Goal: Task Accomplishment & Management: Manage account settings

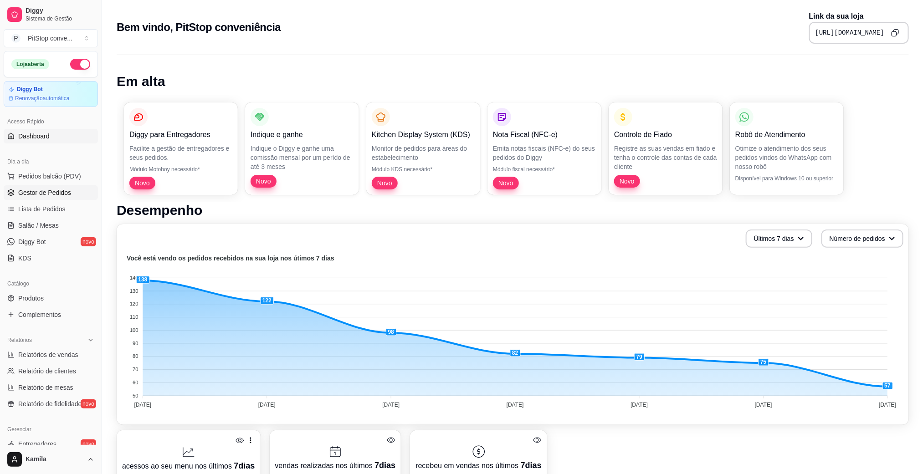
click at [66, 189] on span "Gestor de Pedidos" at bounding box center [44, 192] width 53 height 9
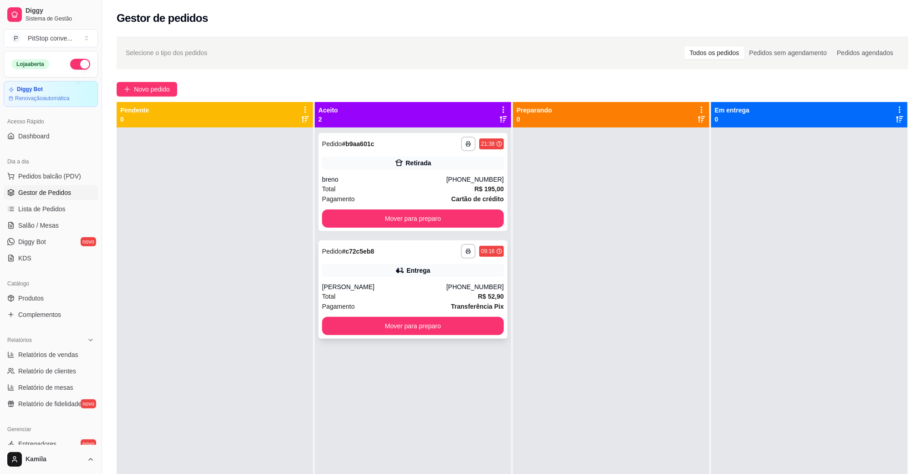
click at [445, 266] on div "Entrega" at bounding box center [413, 270] width 182 height 13
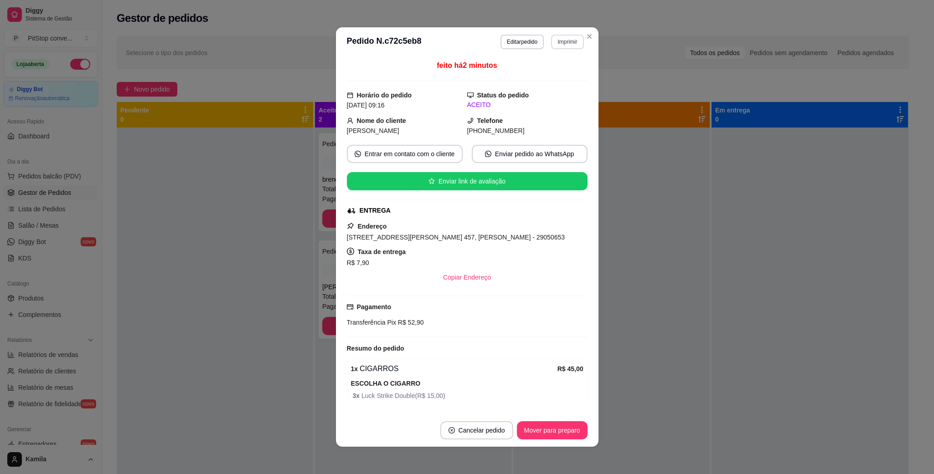
click at [564, 40] on button "Imprimir" at bounding box center [567, 42] width 32 height 15
click at [552, 72] on button "IMPRESSORA" at bounding box center [547, 74] width 66 height 15
click at [423, 241] on span "Avenida Carlos Moreira Lima, n. 457, Bento Ferreira - 29050653" at bounding box center [456, 237] width 218 height 7
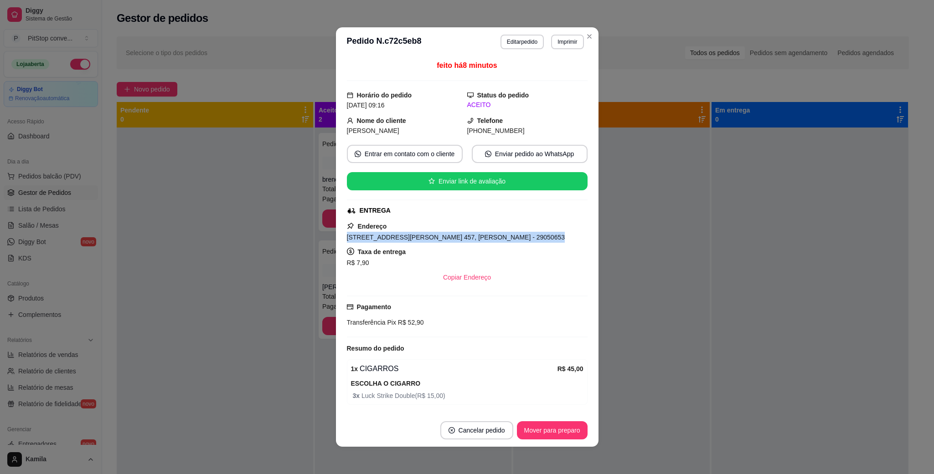
drag, startPoint x: 423, startPoint y: 239, endPoint x: 479, endPoint y: 237, distance: 56.1
click at [479, 237] on span "Avenida Carlos Moreira Lima, n. 457, Bento Ferreira - 29050653" at bounding box center [456, 237] width 218 height 7
copy span "Avenida Carlos Moreira Lima, n. 457, Bento Ferreira - 29050653"
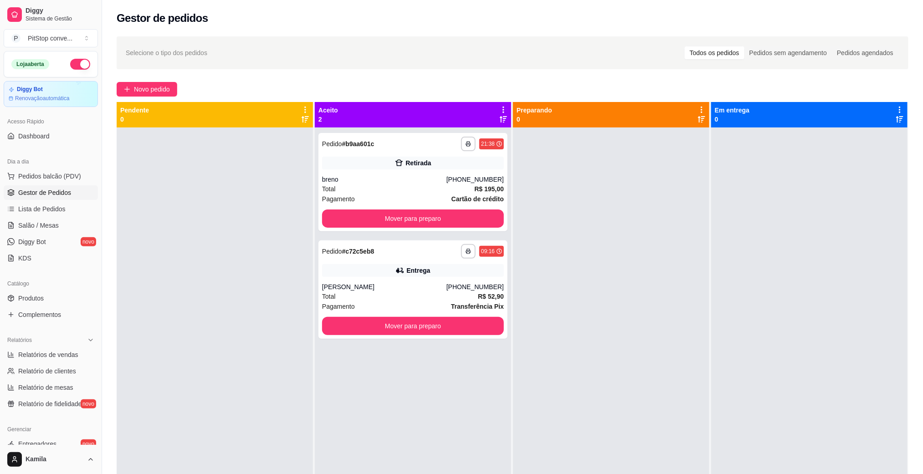
drag, startPoint x: 647, startPoint y: 466, endPoint x: 629, endPoint y: 475, distance: 19.8
click at [629, 474] on html "**********" at bounding box center [461, 237] width 923 height 474
click at [40, 182] on button "Pedidos balcão (PDV)" at bounding box center [51, 176] width 94 height 15
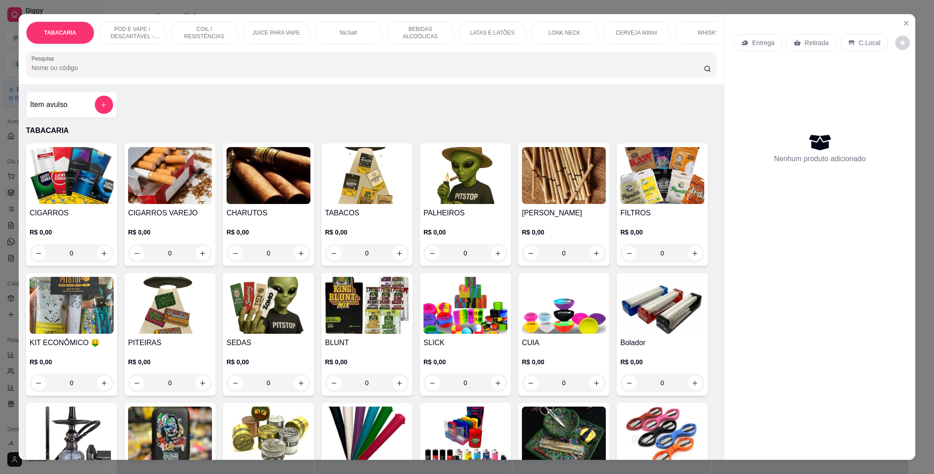
click at [130, 36] on p "POD E VAPE / DESCARTÁVEL - RECARREGAVEL" at bounding box center [132, 33] width 53 height 15
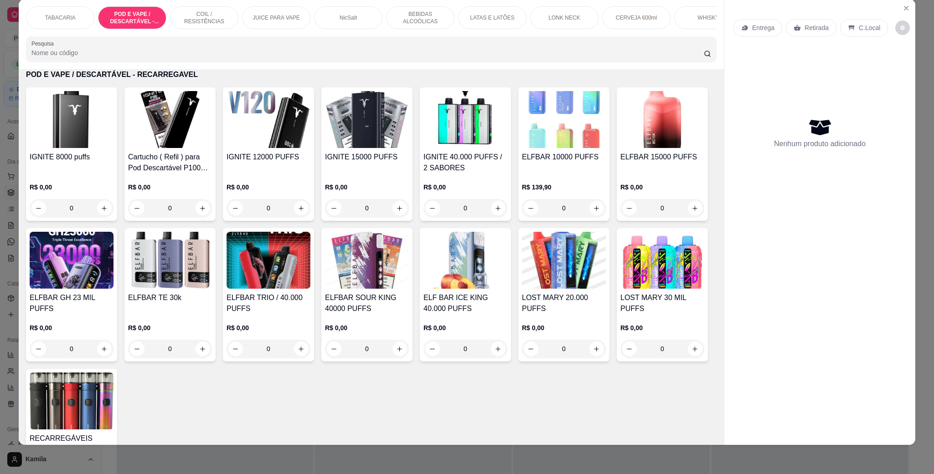
click at [171, 145] on img at bounding box center [170, 119] width 84 height 57
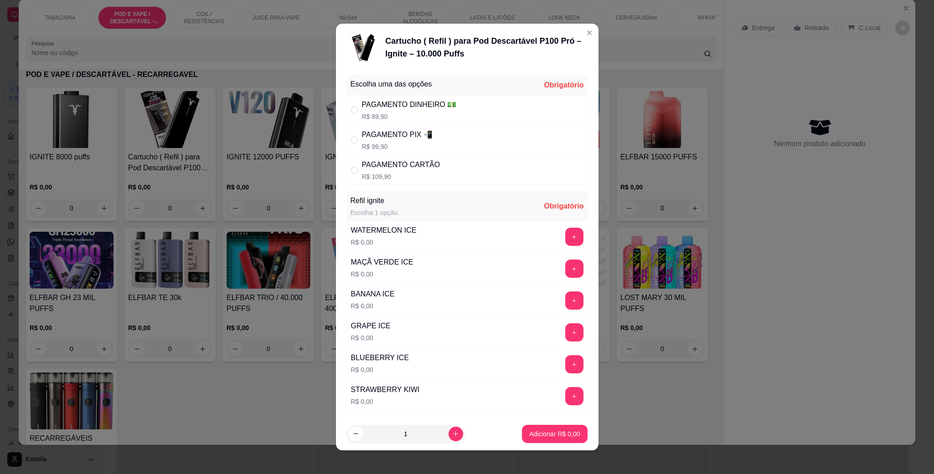
click at [425, 140] on div "PAGAMENTO PIX 📲" at bounding box center [397, 134] width 71 height 11
radio input "true"
click at [565, 273] on button "+" at bounding box center [574, 269] width 18 height 18
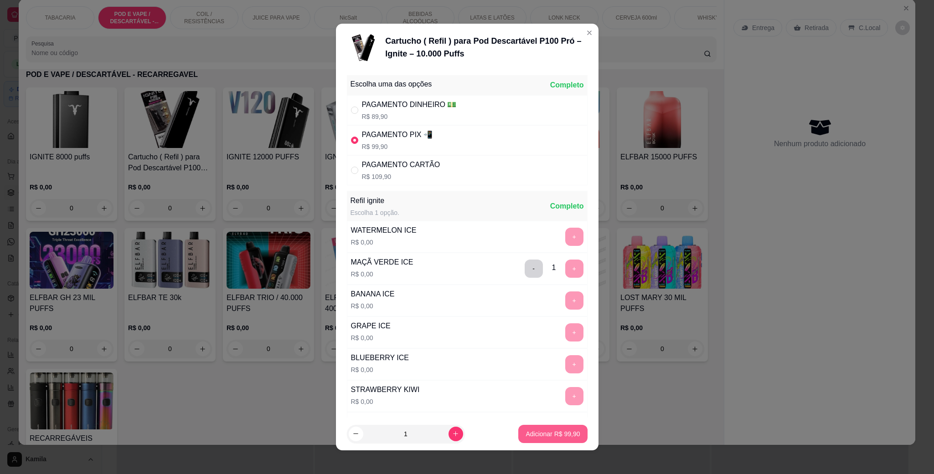
click at [536, 426] on button "Adicionar R$ 99,90" at bounding box center [552, 434] width 69 height 18
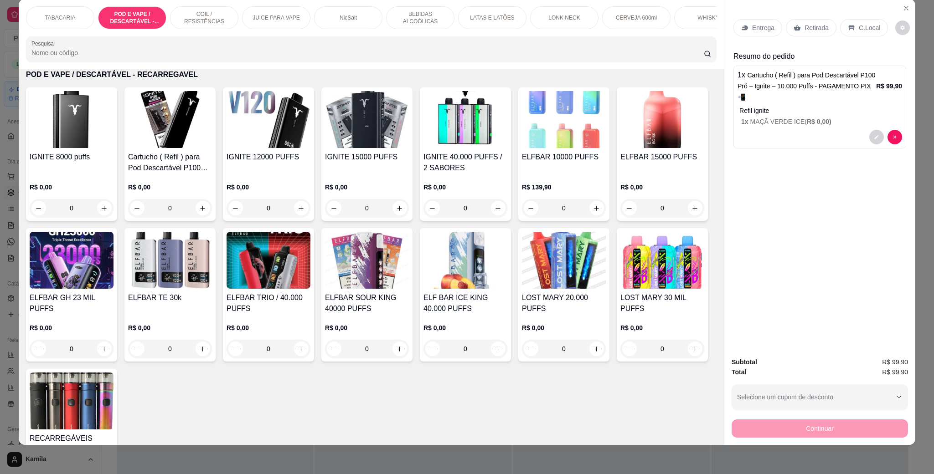
click at [863, 22] on div "C.Local" at bounding box center [864, 27] width 48 height 17
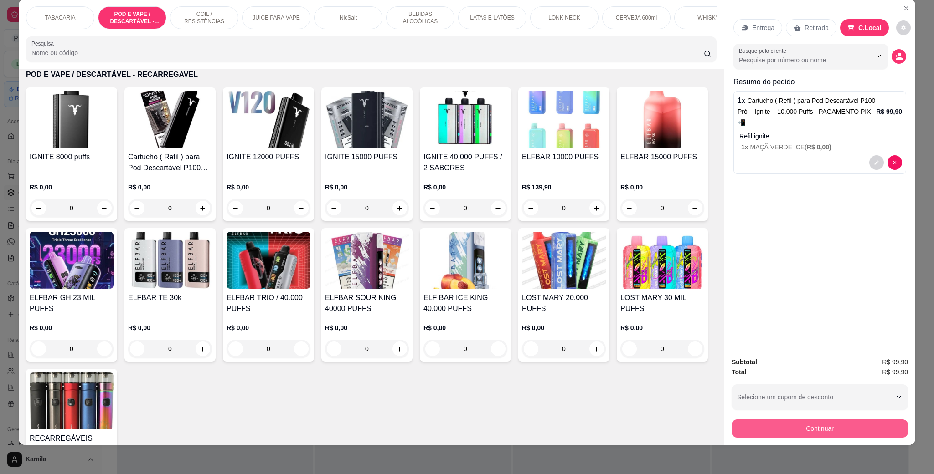
click at [804, 419] on div "Continuar" at bounding box center [820, 428] width 176 height 21
click at [770, 427] on button "Continuar" at bounding box center [820, 429] width 176 height 18
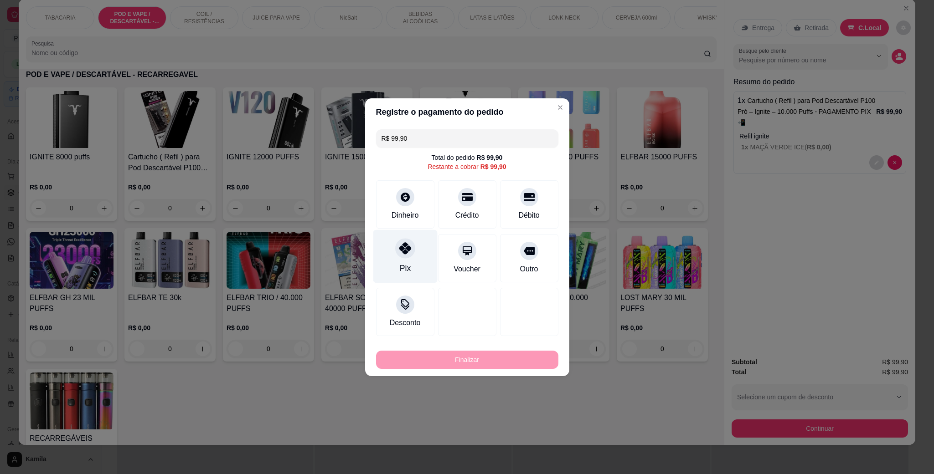
click at [402, 253] on icon at bounding box center [405, 248] width 12 height 12
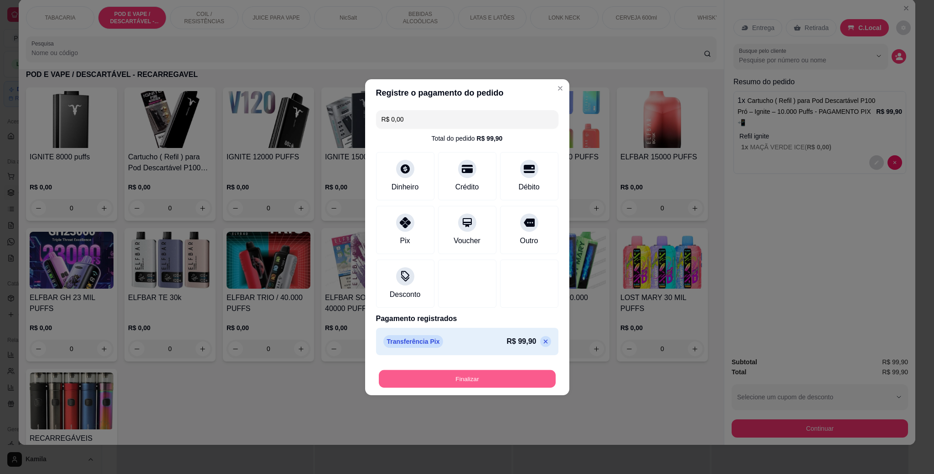
click at [482, 372] on button "Finalizar" at bounding box center [467, 379] width 177 height 18
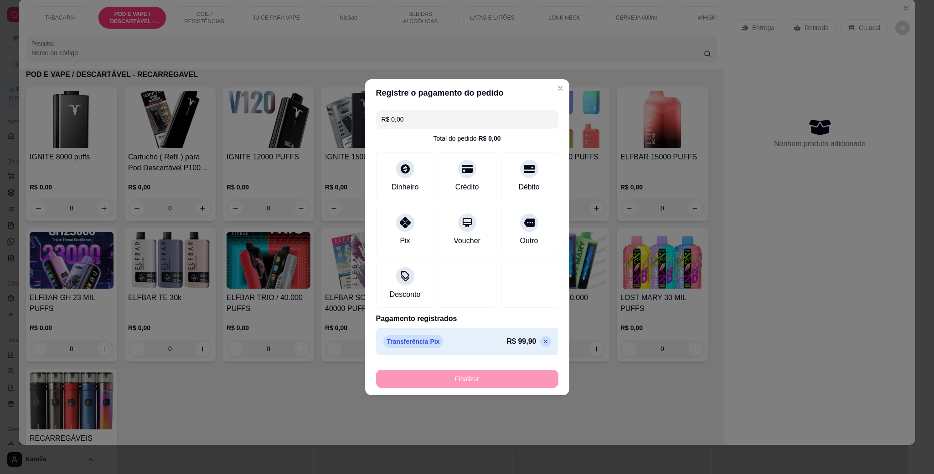
type input "-R$ 99,90"
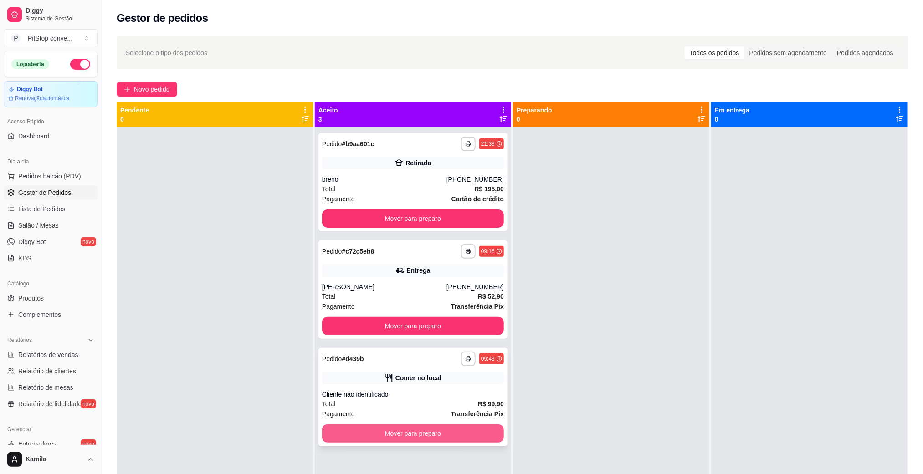
click at [487, 429] on button "Mover para preparo" at bounding box center [413, 434] width 182 height 18
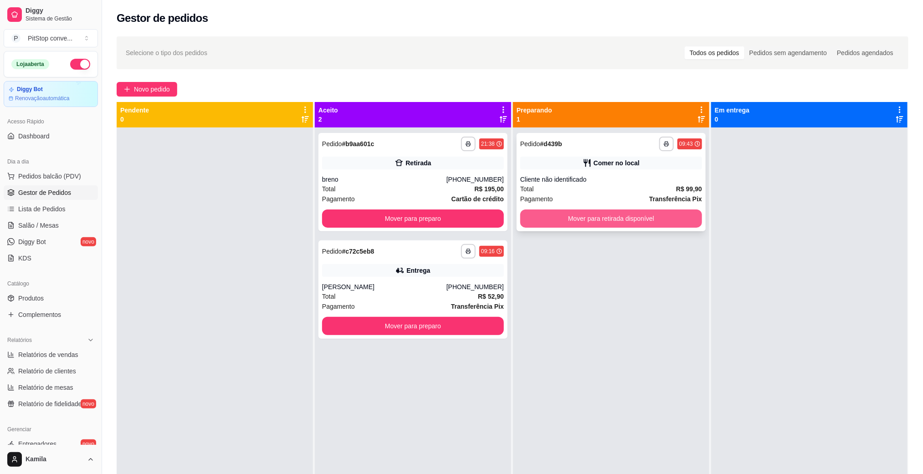
click at [628, 218] on button "Mover para retirada disponível" at bounding box center [612, 219] width 182 height 18
click at [628, 218] on div "Mover para retirada disponível" at bounding box center [612, 219] width 182 height 18
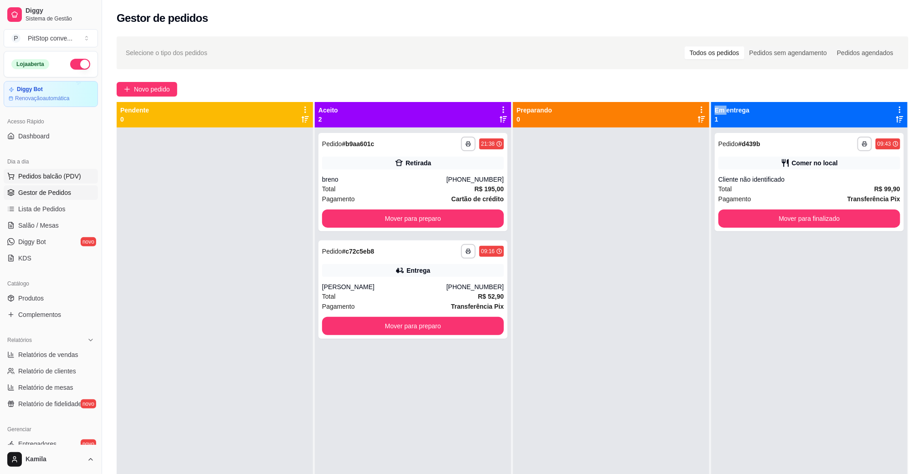
click at [67, 174] on span "Pedidos balcão (PDV)" at bounding box center [49, 176] width 63 height 9
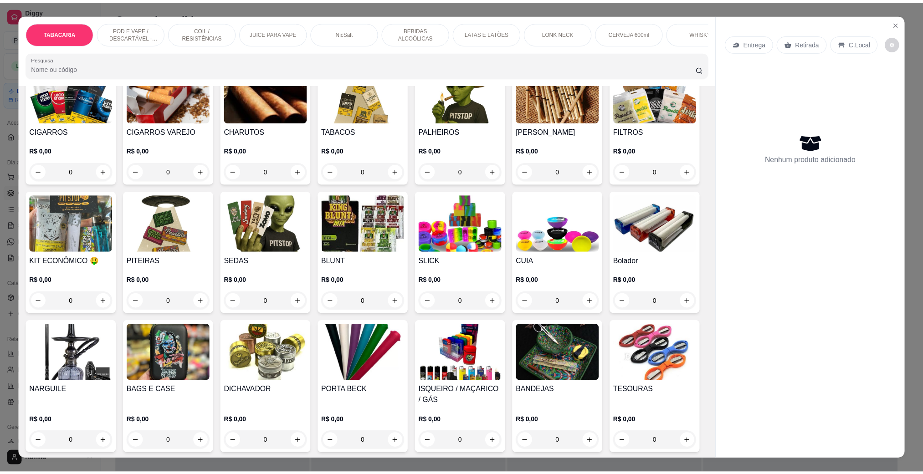
scroll to position [137, 0]
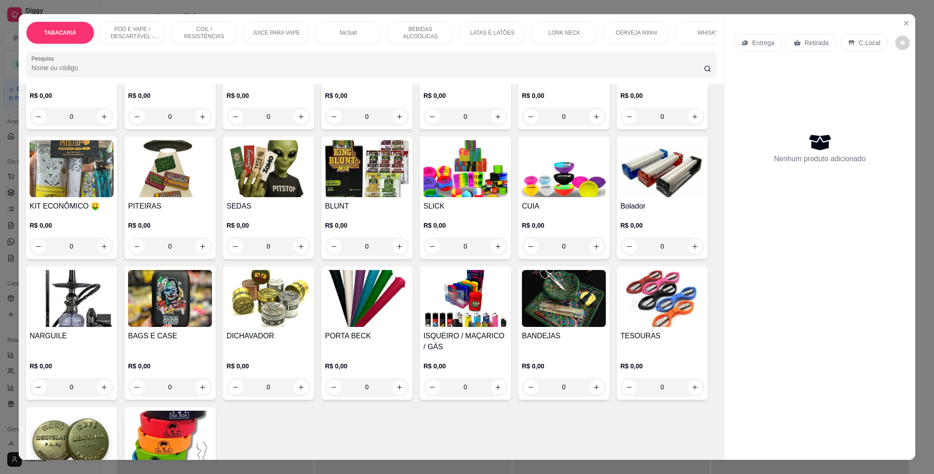
click at [518, 259] on div "CUIA R$ 0,00 0" at bounding box center [563, 198] width 91 height 123
click at [902, 25] on icon "Close" at bounding box center [905, 23] width 7 height 7
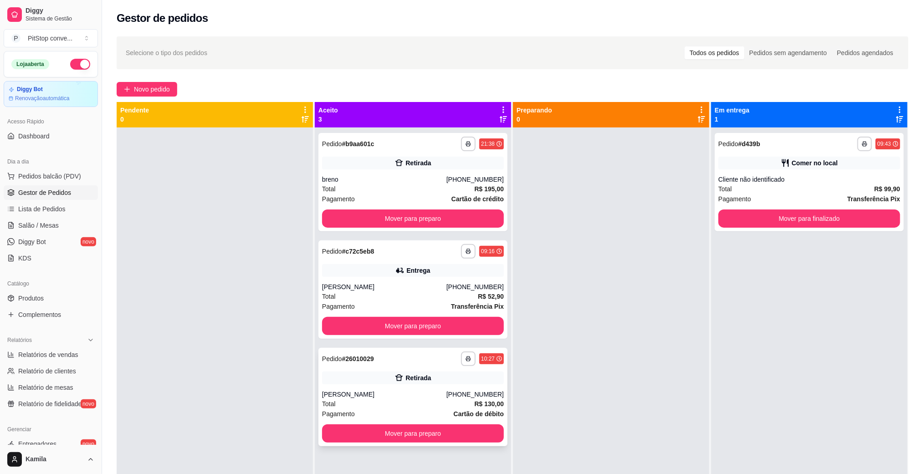
click at [436, 393] on div "[PERSON_NAME]" at bounding box center [384, 394] width 124 height 9
click at [469, 433] on button "Mover para preparo" at bounding box center [413, 434] width 176 height 18
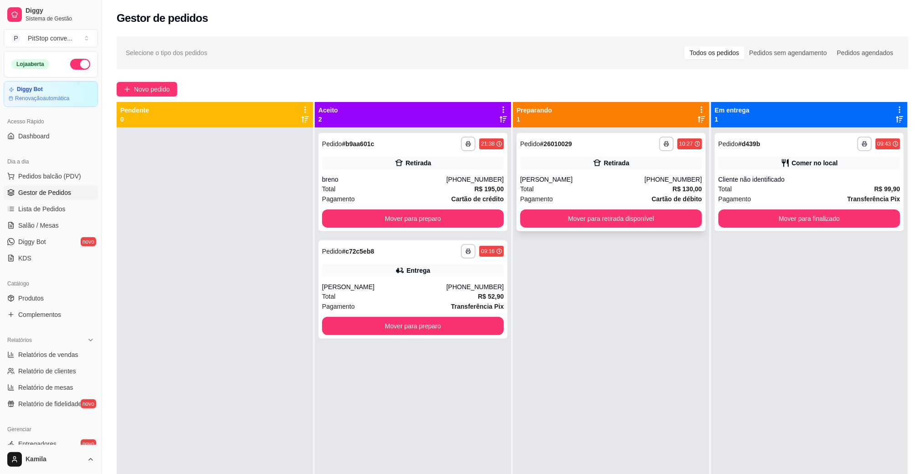
click at [600, 230] on div "**********" at bounding box center [611, 182] width 189 height 98
click at [680, 220] on button "Mover para retirada disponível" at bounding box center [612, 219] width 182 height 18
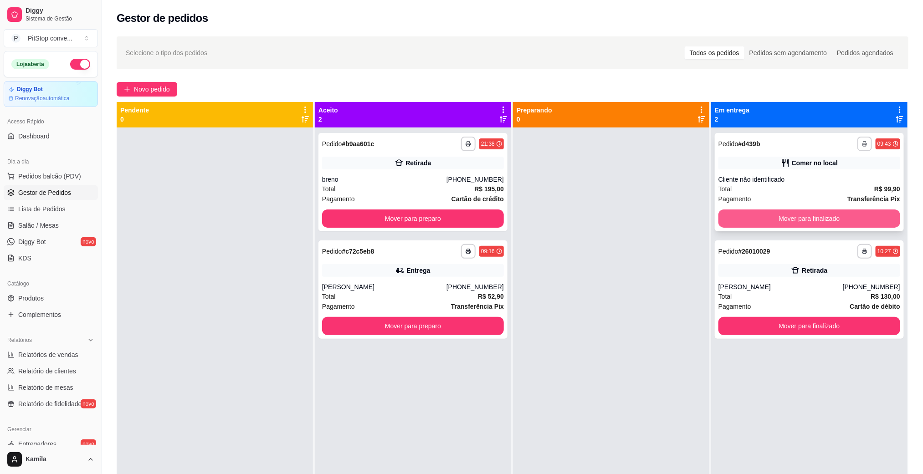
click at [744, 215] on button "Mover para finalizado" at bounding box center [810, 219] width 182 height 18
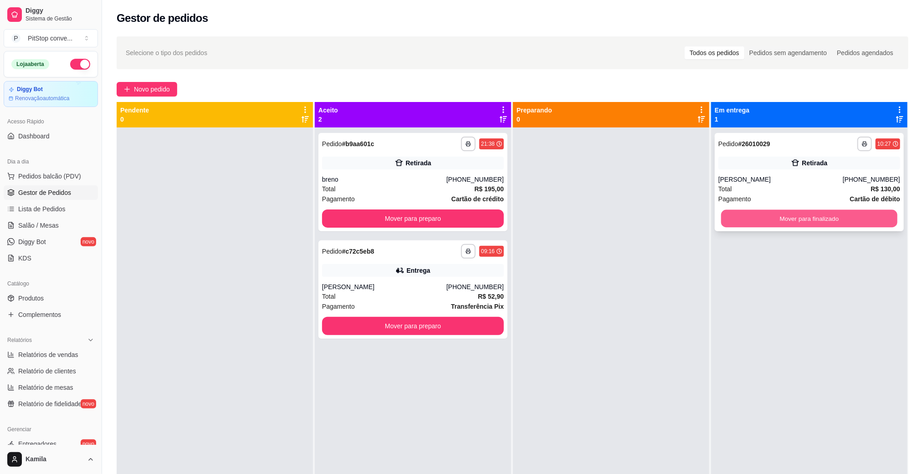
click at [751, 215] on button "Mover para finalizado" at bounding box center [810, 219] width 176 height 18
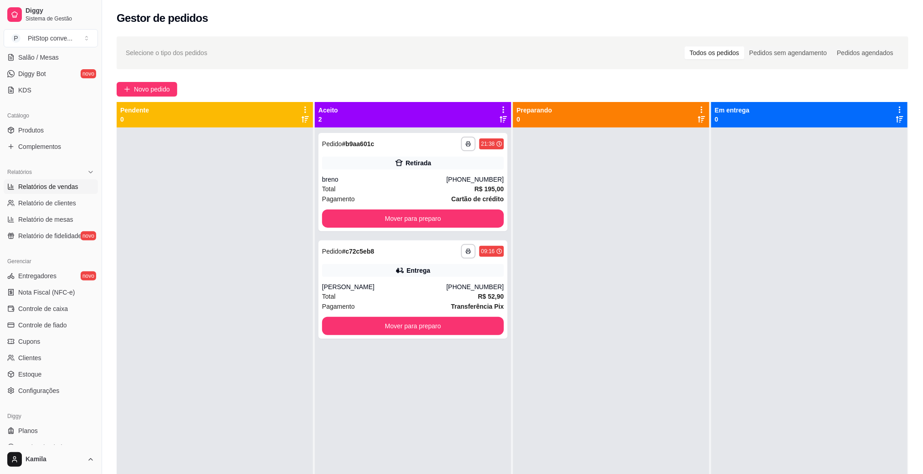
scroll to position [182, 0]
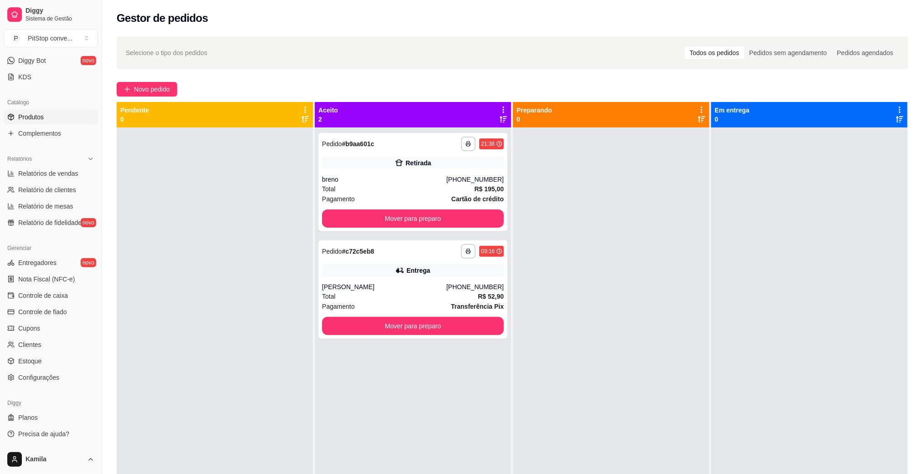
click at [41, 120] on span "Produtos" at bounding box center [31, 117] width 26 height 9
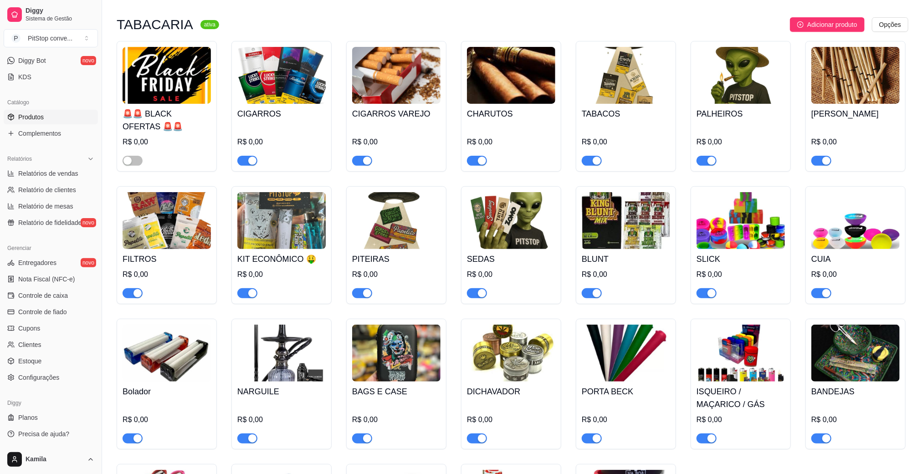
scroll to position [68, 0]
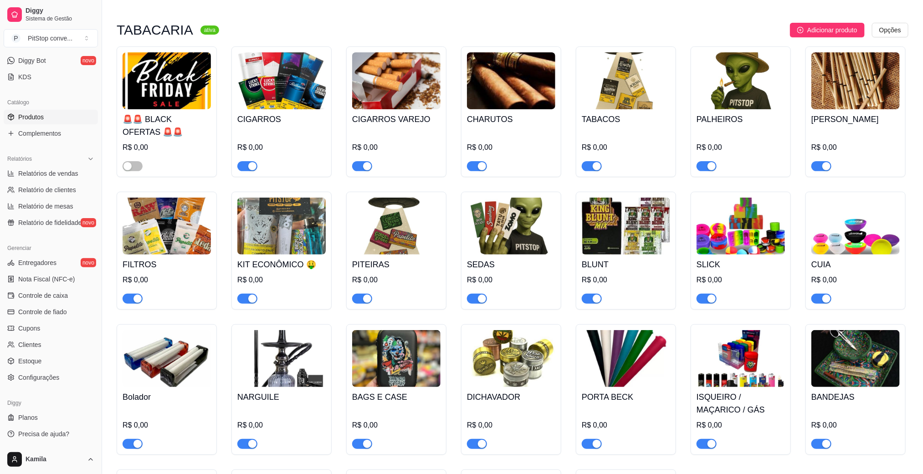
click at [742, 95] on img at bounding box center [741, 80] width 88 height 57
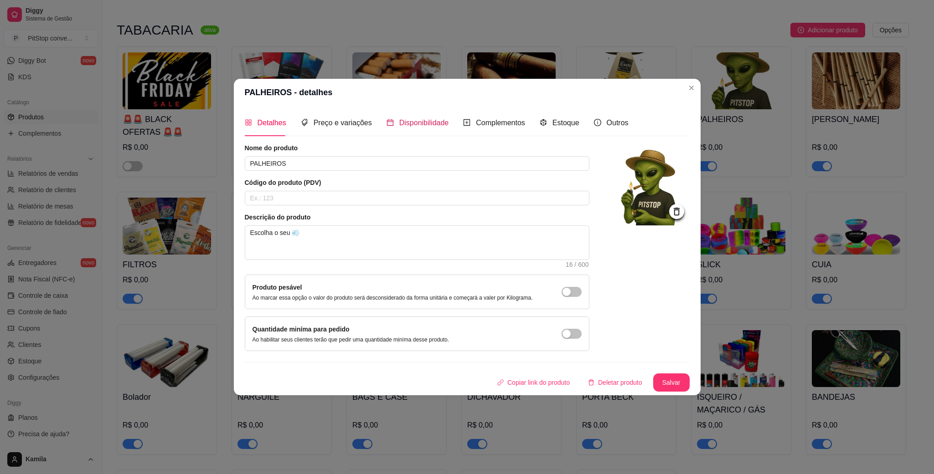
click at [411, 119] on span "Disponibilidade" at bounding box center [424, 123] width 50 height 8
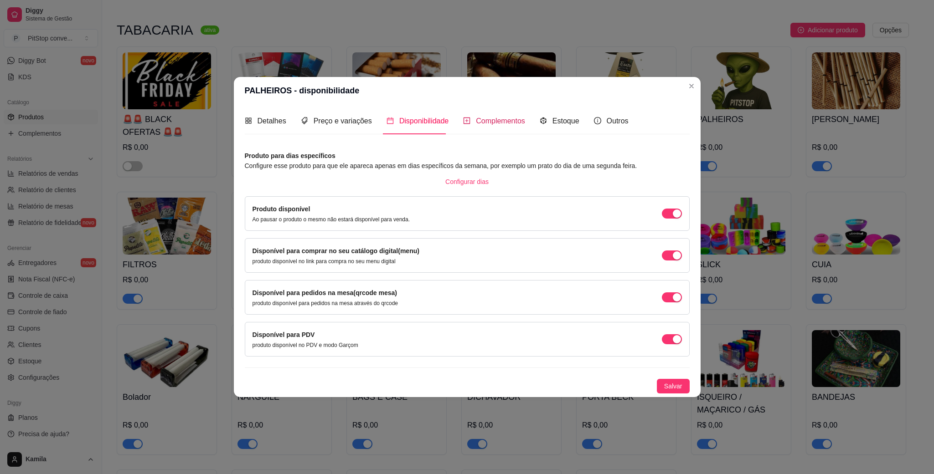
click at [489, 117] on span "Complementos" at bounding box center [500, 121] width 49 height 8
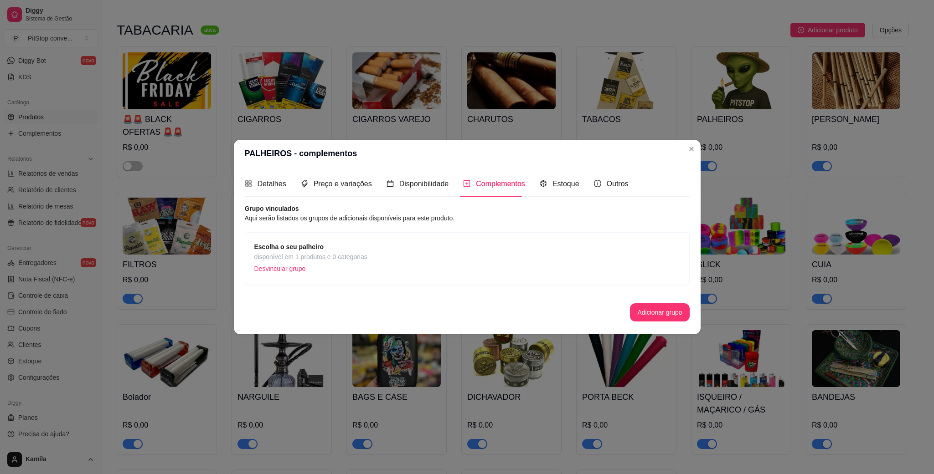
click at [313, 253] on span "disponível em 1 produtos e 0 categorias" at bounding box center [310, 257] width 113 height 10
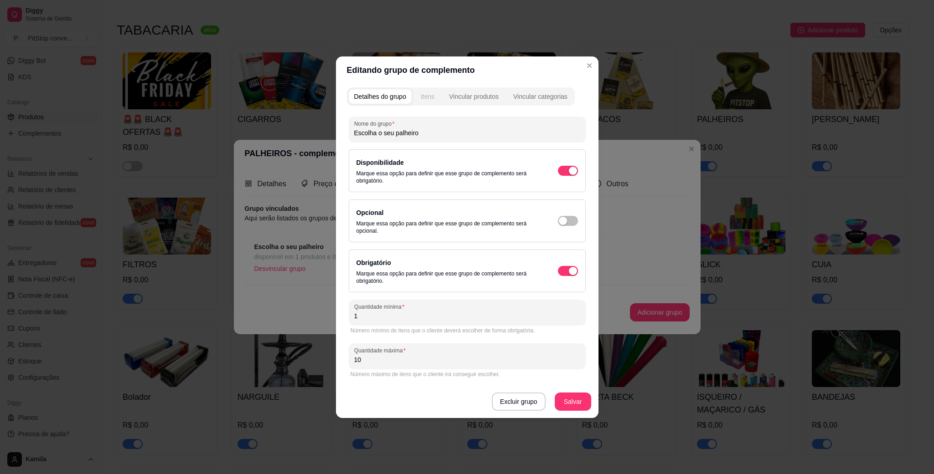
click at [430, 98] on div "Itens" at bounding box center [428, 96] width 14 height 9
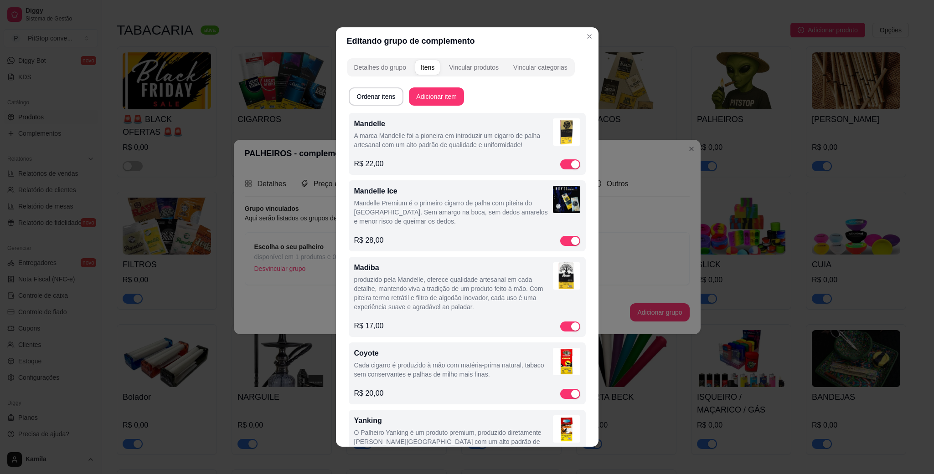
click at [407, 286] on p "produzido pela Mandelle, oferece qualidade artesanal em cada detalhe, mantendo …" at bounding box center [453, 293] width 199 height 36
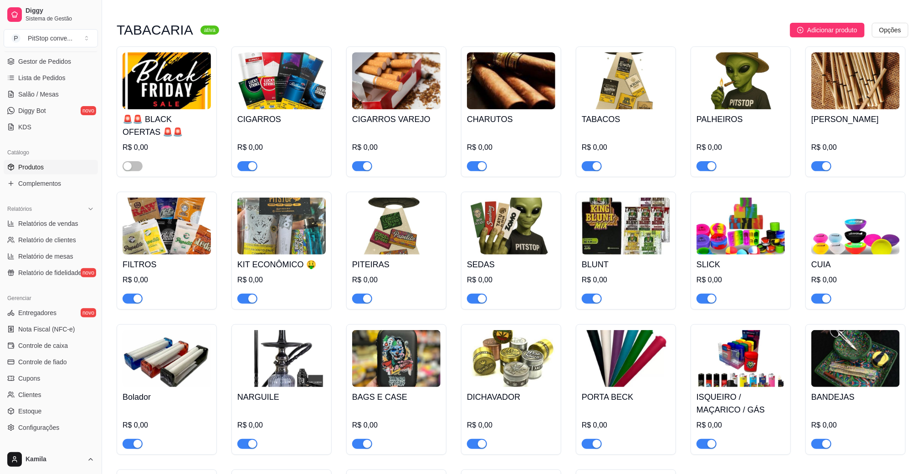
scroll to position [45, 0]
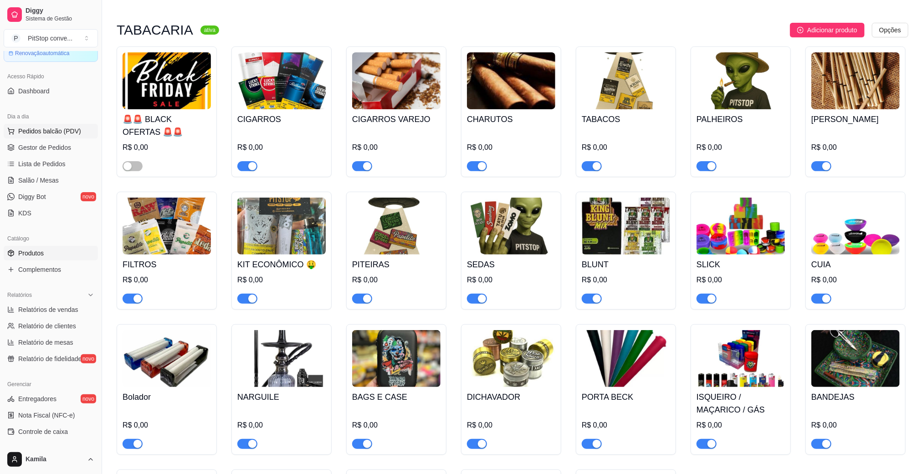
click at [50, 136] on span "Pedidos balcão (PDV)" at bounding box center [49, 131] width 63 height 9
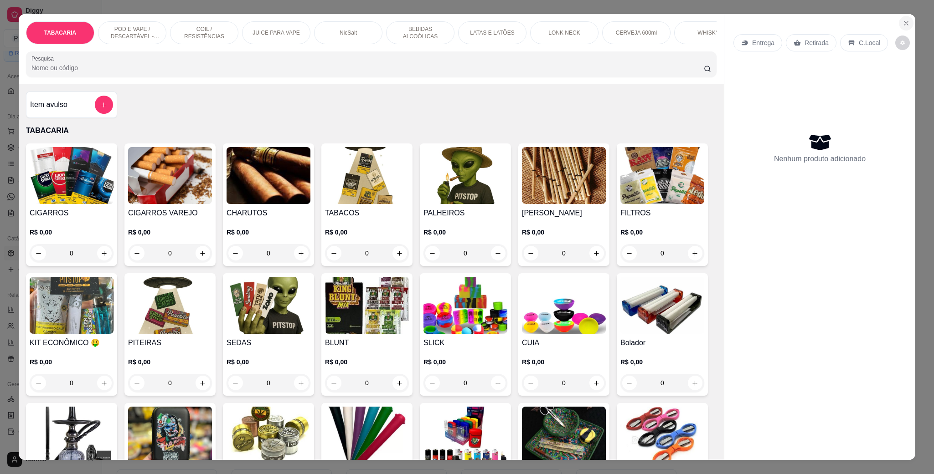
click at [903, 26] on icon "Close" at bounding box center [905, 23] width 7 height 7
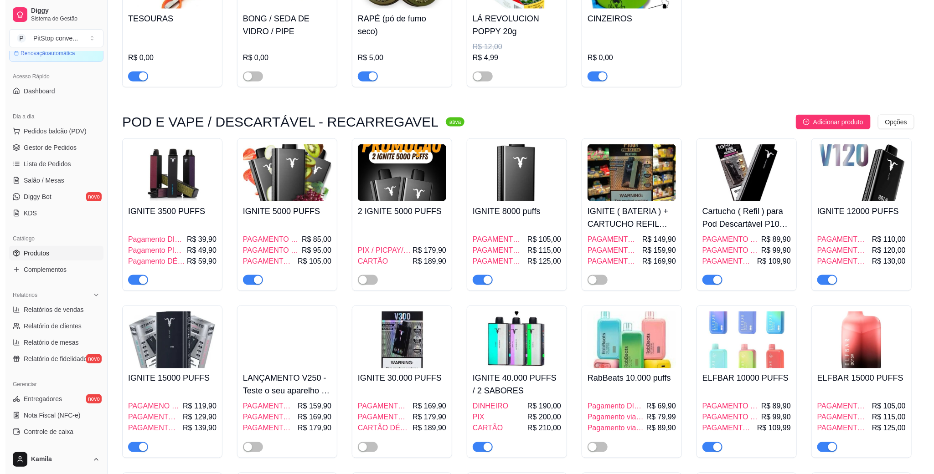
scroll to position [615, 0]
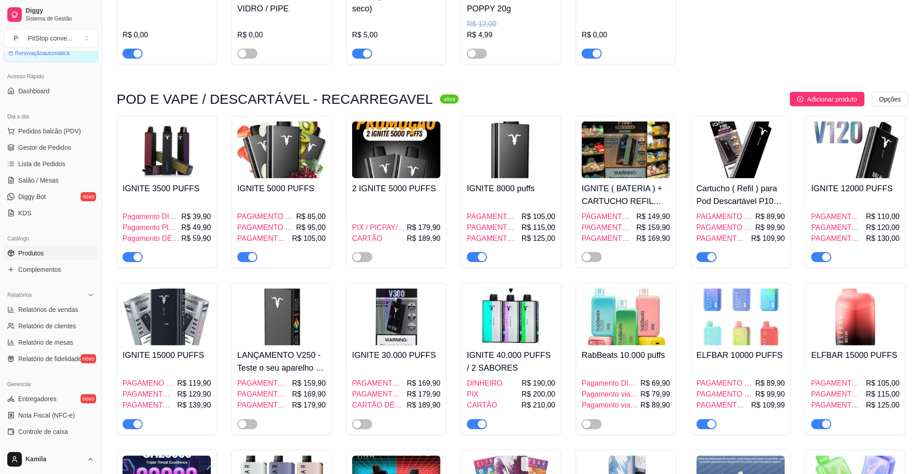
click at [643, 330] on img at bounding box center [626, 317] width 88 height 57
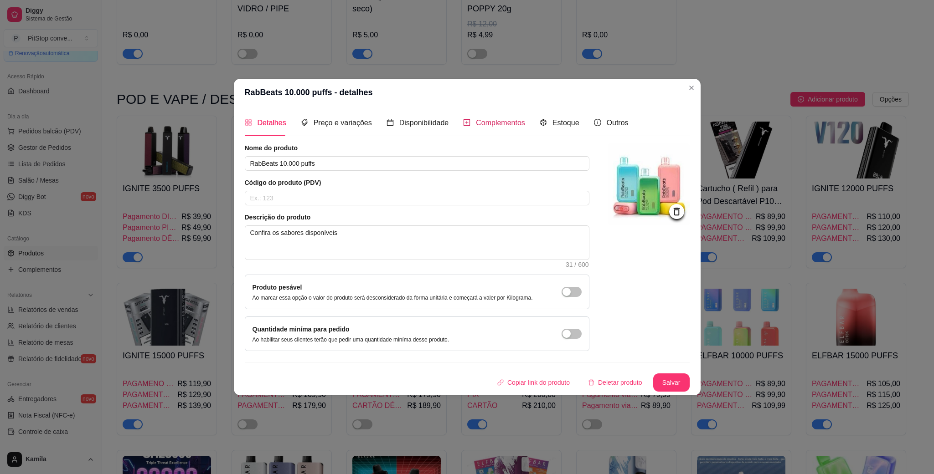
click at [487, 119] on span "Complementos" at bounding box center [500, 123] width 49 height 8
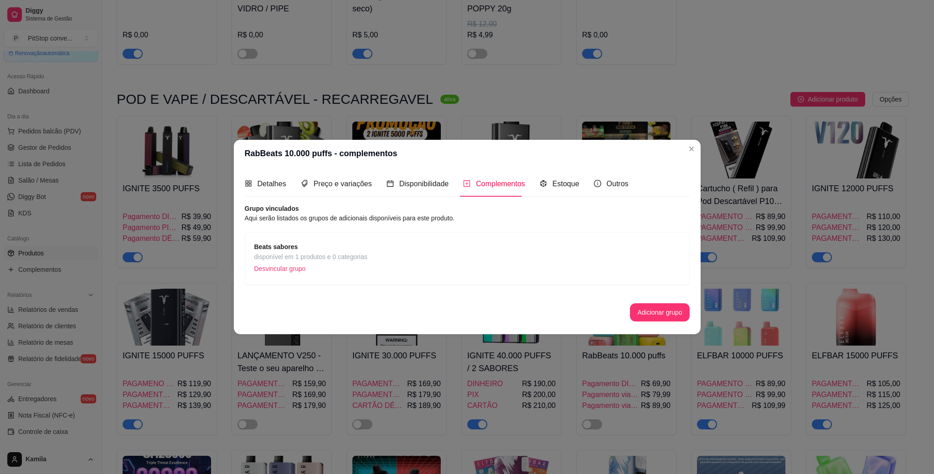
click at [288, 241] on div "Beats sabores disponível em 1 produtos e 0 categorias Desvincular grupo" at bounding box center [467, 258] width 445 height 53
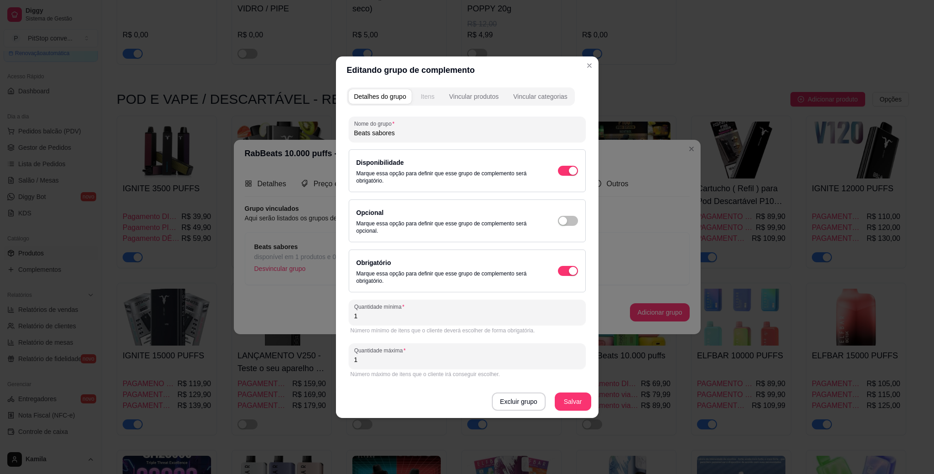
click at [423, 101] on button "Itens" at bounding box center [427, 96] width 25 height 15
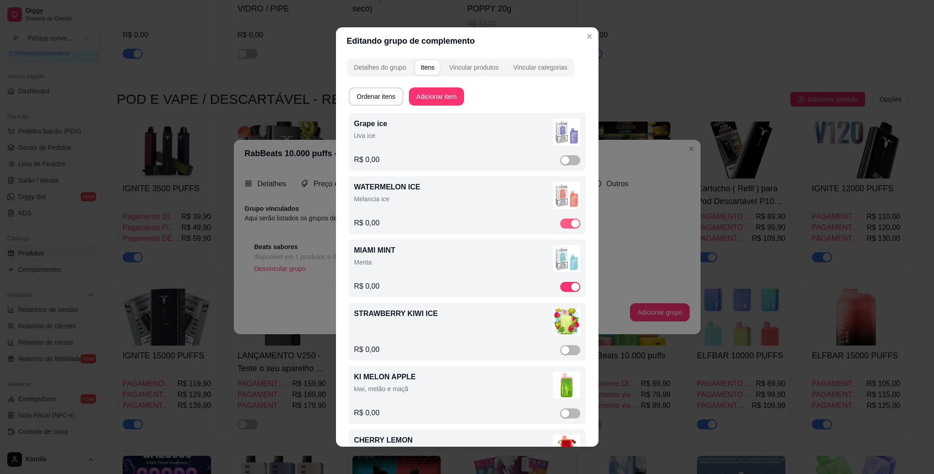
click at [571, 223] on div "button" at bounding box center [575, 224] width 8 height 8
click at [560, 289] on span "button" at bounding box center [570, 289] width 20 height 10
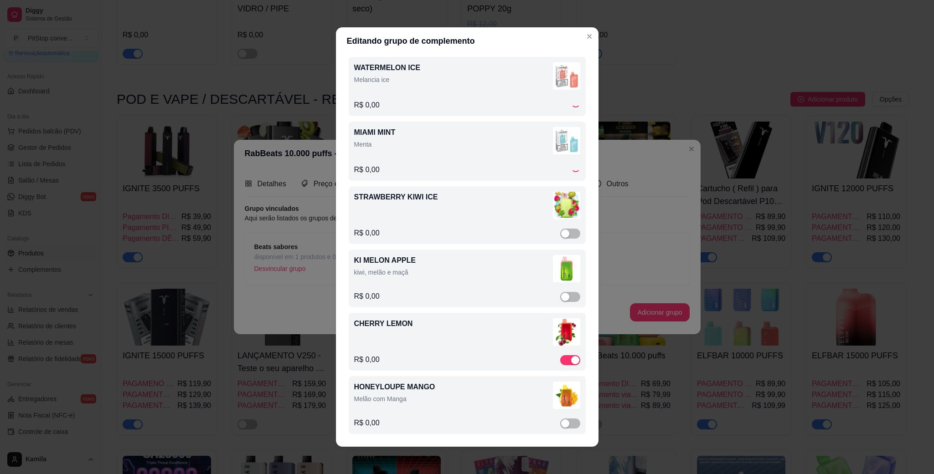
click at [546, 300] on div "KI MELON APPLE kiwi, melão e maçã R$ 0,00" at bounding box center [467, 279] width 237 height 58
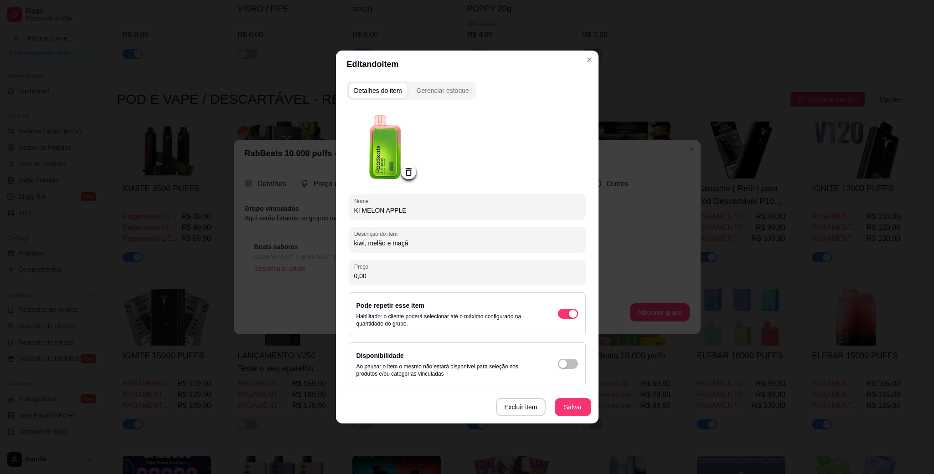
scroll to position [119, 0]
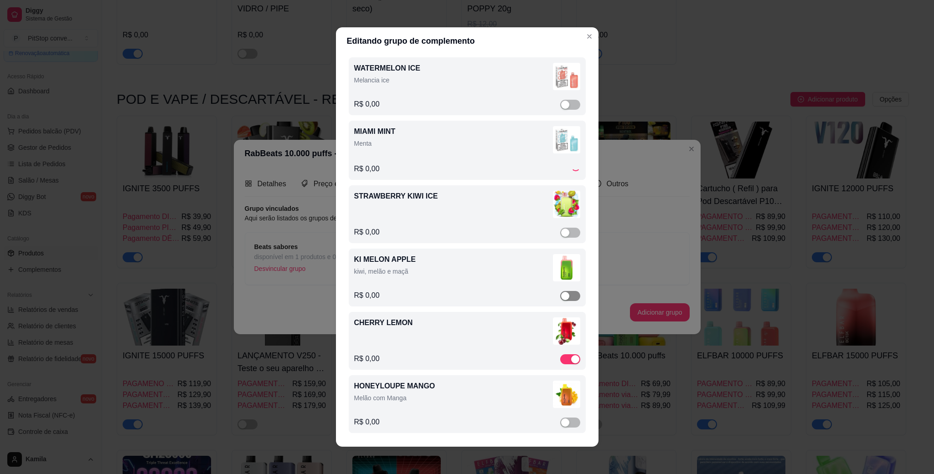
click at [560, 292] on span "button" at bounding box center [570, 296] width 20 height 10
click at [571, 357] on div "button" at bounding box center [575, 360] width 8 height 8
click at [560, 426] on span "button" at bounding box center [570, 424] width 20 height 10
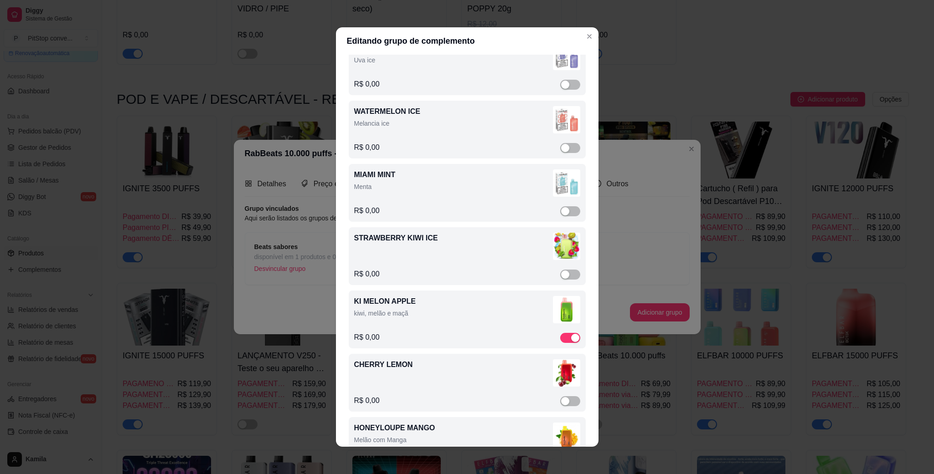
scroll to position [0, 0]
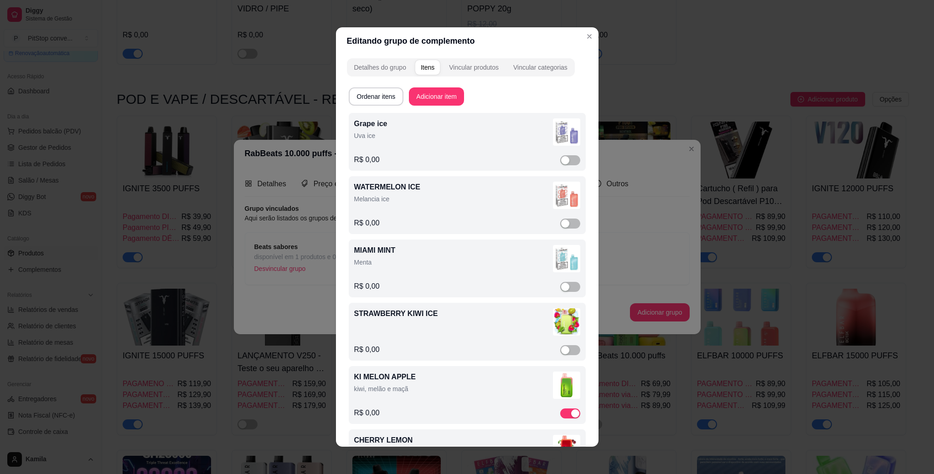
click at [461, 197] on p "Melancia ice" at bounding box center [453, 199] width 199 height 9
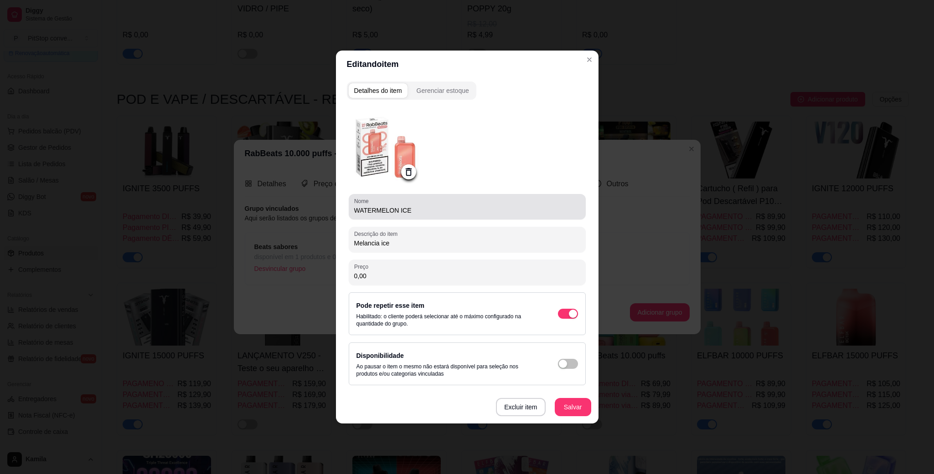
click at [410, 211] on input "WATERMELON ICE" at bounding box center [467, 210] width 226 height 9
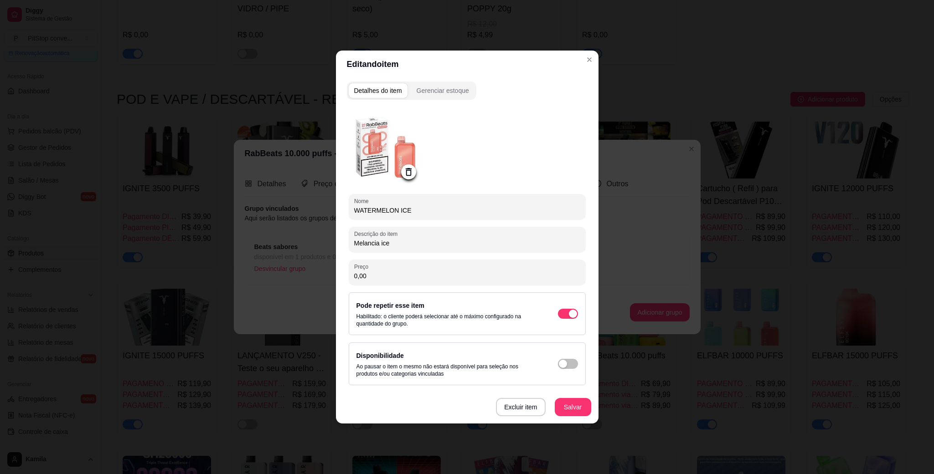
click at [410, 211] on input "WATERMELON ICE" at bounding box center [467, 210] width 226 height 9
click at [411, 211] on input "WATERMELON ICE" at bounding box center [467, 210] width 226 height 9
type input "RASPEBERRY POMEGRANATE"
click at [580, 406] on button "Salvar" at bounding box center [573, 407] width 36 height 18
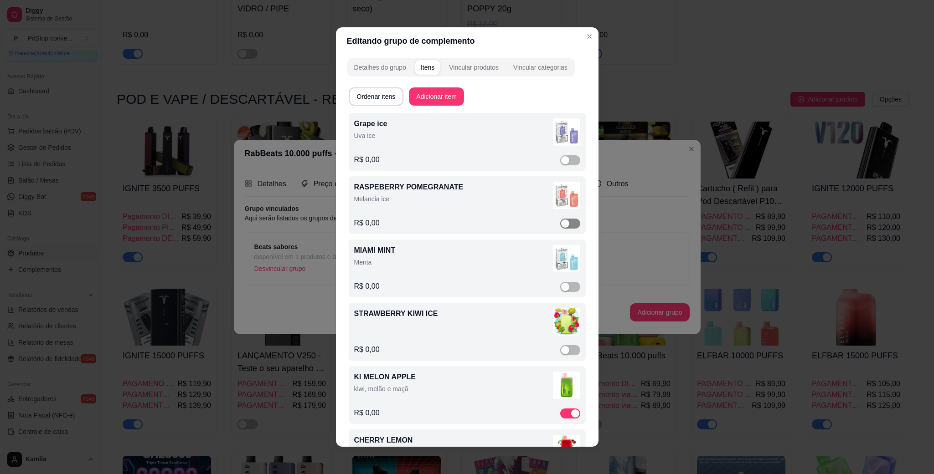
click at [560, 222] on span "button" at bounding box center [570, 224] width 20 height 10
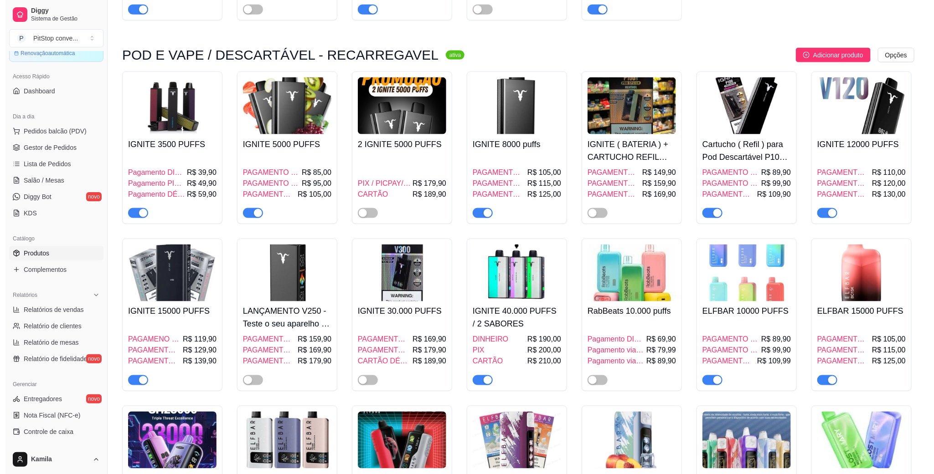
scroll to position [684, 0]
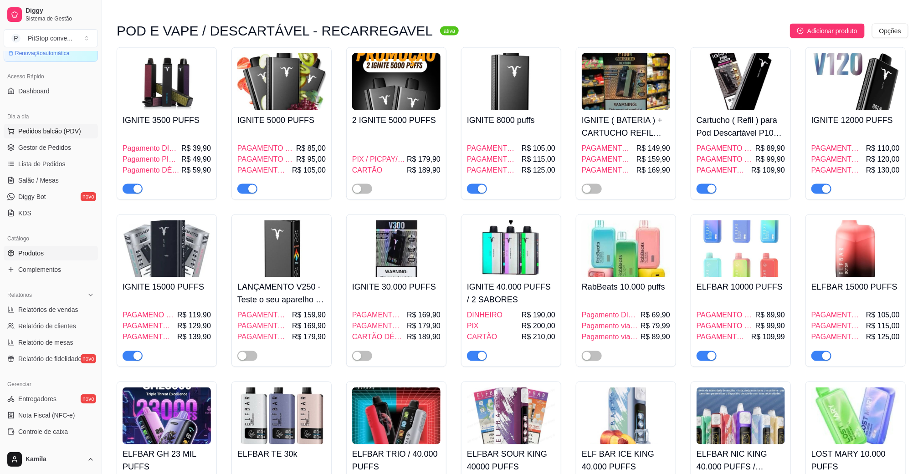
click at [64, 135] on span "Pedidos balcão (PDV)" at bounding box center [49, 131] width 63 height 9
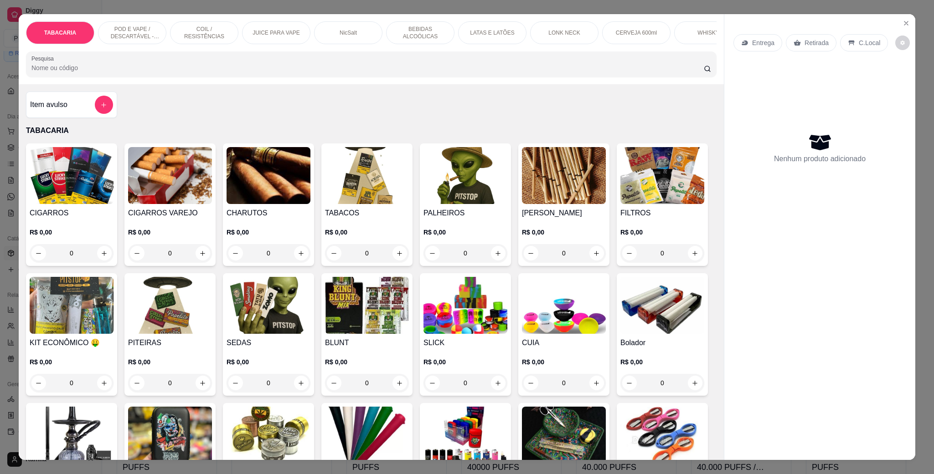
click at [130, 31] on p "POD E VAPE / DESCARTÁVEL - RECARREGAVEL" at bounding box center [132, 33] width 53 height 15
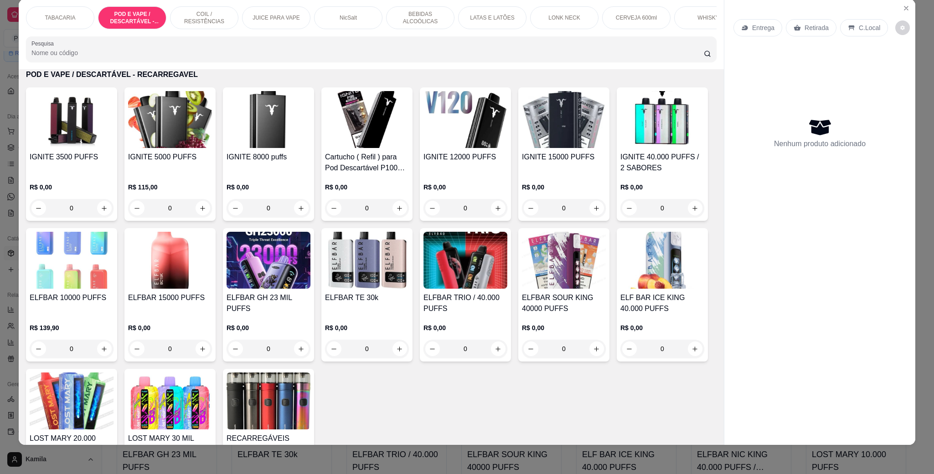
click at [82, 163] on h4 "IGNITE 3500 PUFFS" at bounding box center [72, 157] width 84 height 11
click at [40, 141] on img at bounding box center [72, 119] width 84 height 57
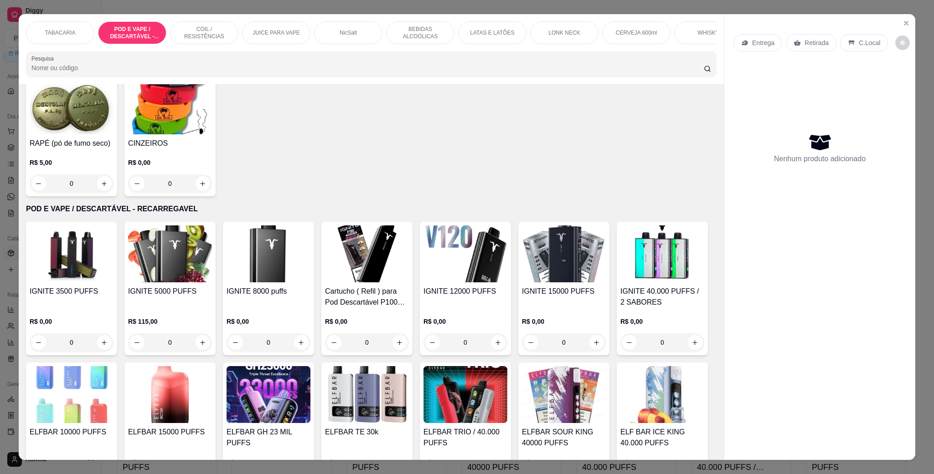
scroll to position [521, 0]
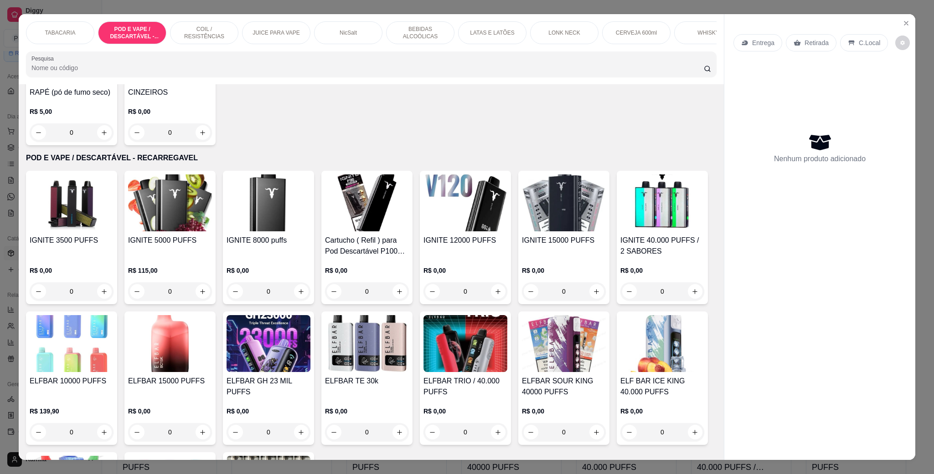
click at [93, 227] on img at bounding box center [72, 203] width 84 height 57
click at [908, 24] on button "Close" at bounding box center [906, 23] width 15 height 15
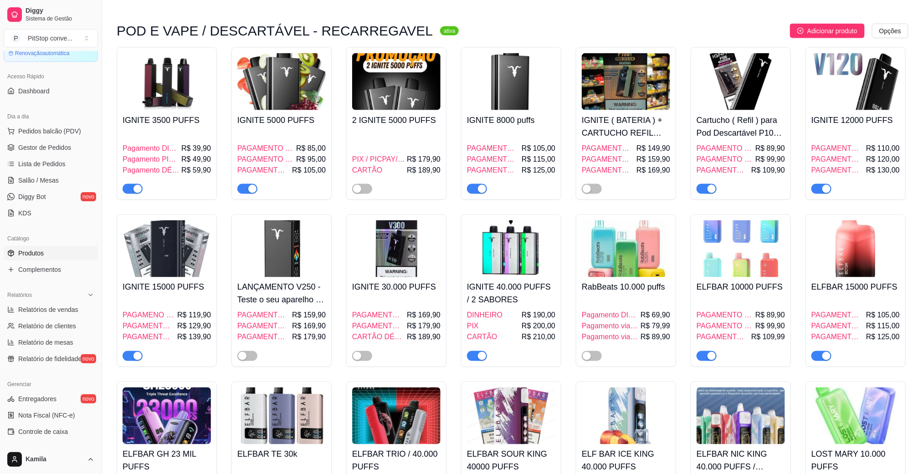
click at [173, 104] on img at bounding box center [167, 81] width 88 height 57
click at [44, 133] on span "Pedidos balcão (PDV)" at bounding box center [49, 131] width 63 height 9
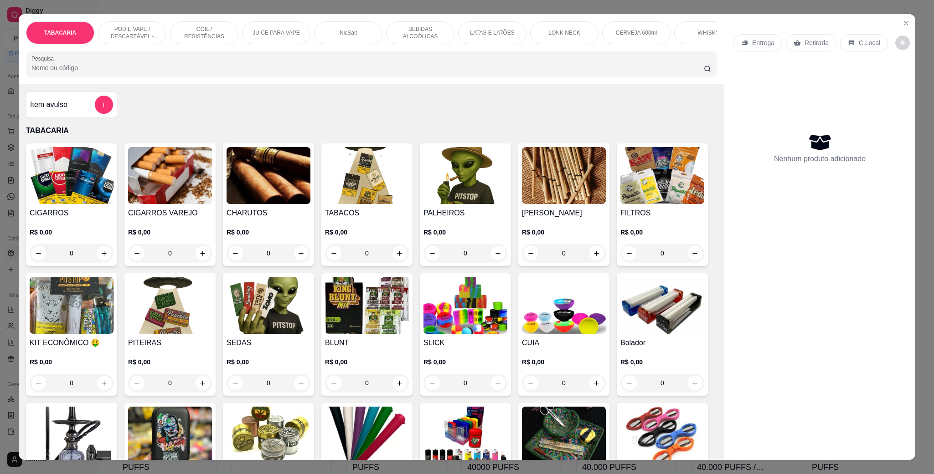
click at [141, 22] on div "POD E VAPE / DESCARTÁVEL - RECARREGAVEL" at bounding box center [132, 32] width 68 height 23
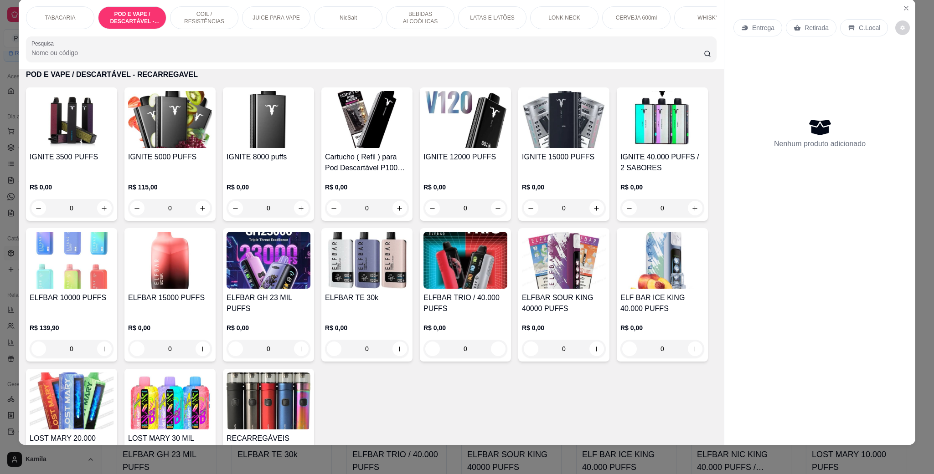
click at [71, 148] on img at bounding box center [72, 119] width 84 height 57
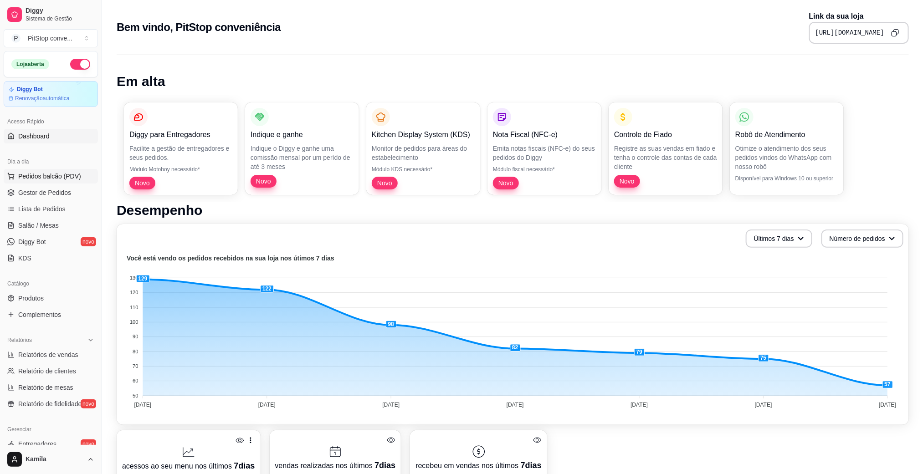
click at [51, 178] on span "Pedidos balcão (PDV)" at bounding box center [49, 176] width 63 height 9
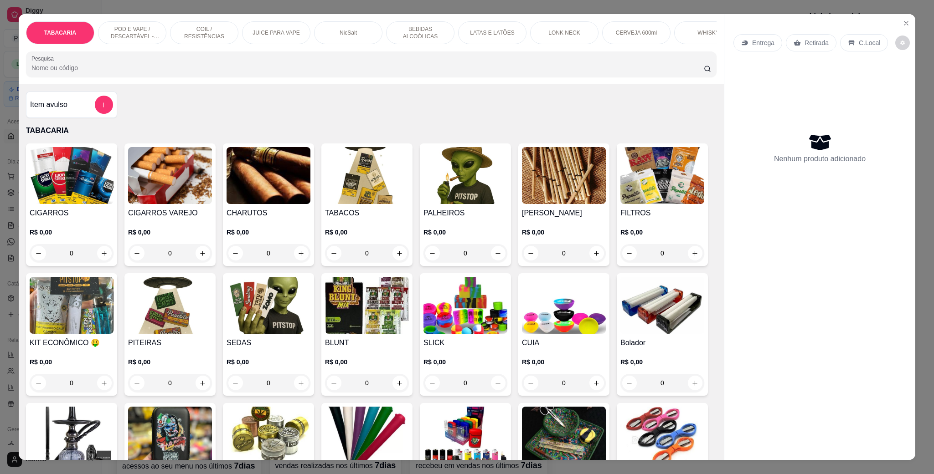
click at [134, 26] on p "POD E VAPE / DESCARTÁVEL - RECARREGAVEL" at bounding box center [132, 33] width 53 height 15
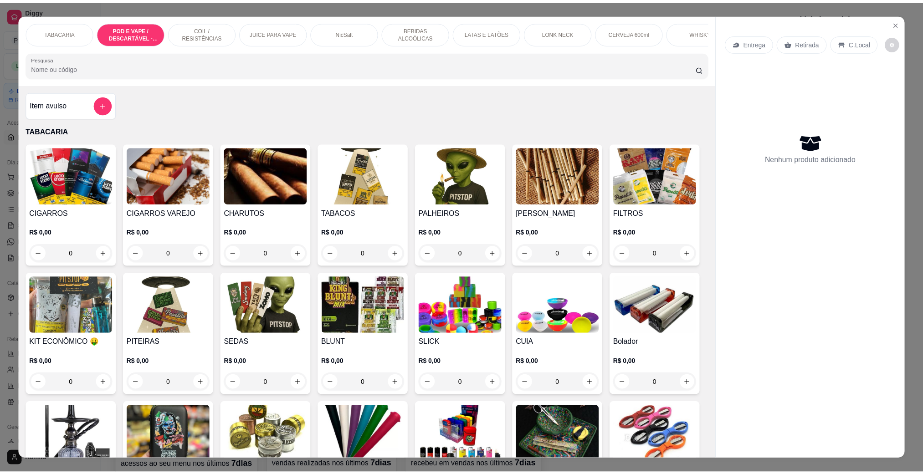
scroll to position [15, 0]
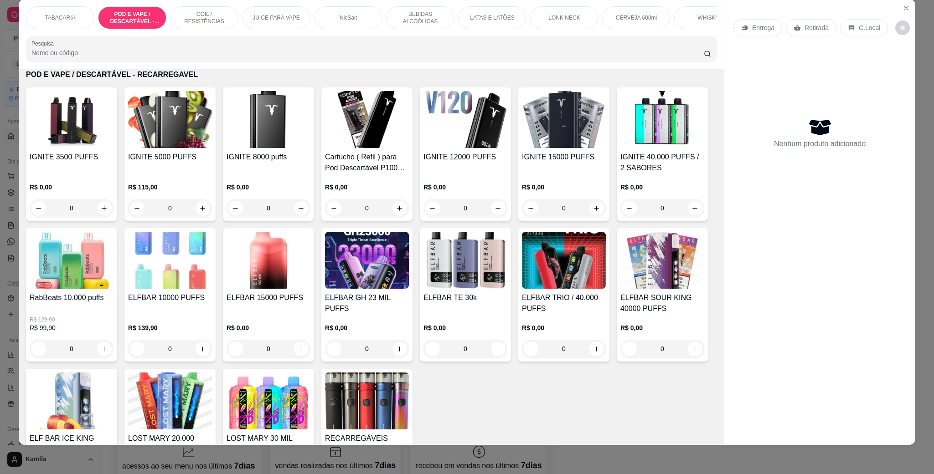
click at [63, 174] on div "IGNITE 3500 PUFFS" at bounding box center [72, 163] width 84 height 22
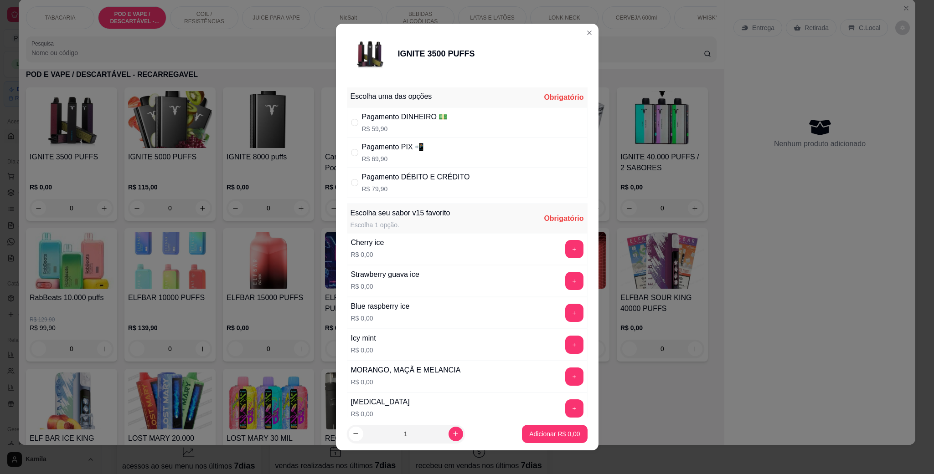
click at [394, 154] on div "Pagamento PIX 📲 R$ 69,90" at bounding box center [393, 153] width 62 height 22
radio input "true"
click at [565, 346] on button "+" at bounding box center [574, 345] width 18 height 18
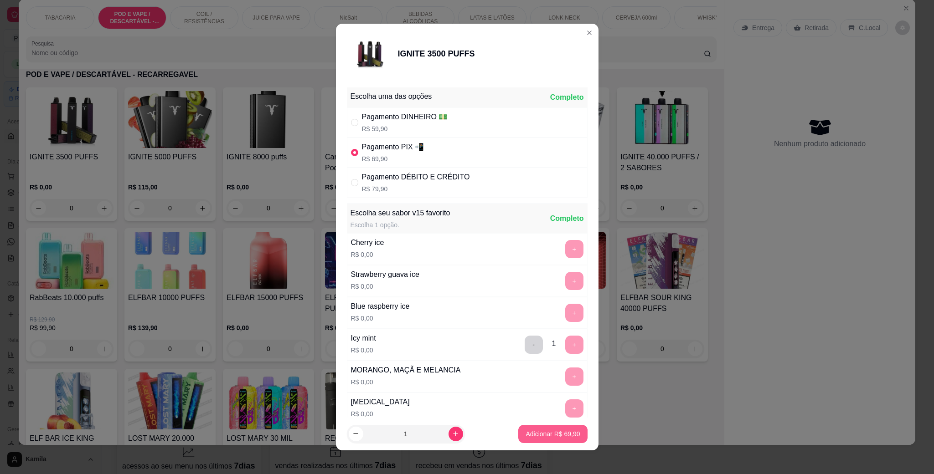
click at [554, 430] on p "Adicionar R$ 69,90" at bounding box center [553, 434] width 54 height 9
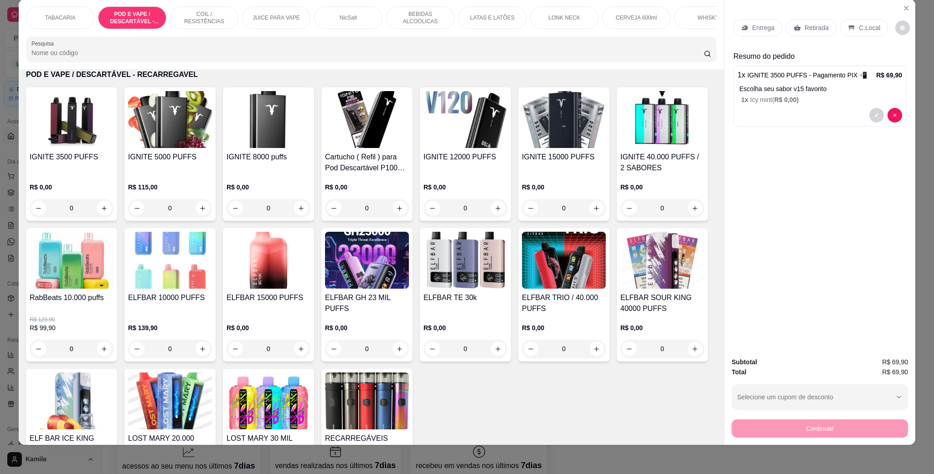
click at [859, 32] on p "C.Local" at bounding box center [869, 27] width 21 height 9
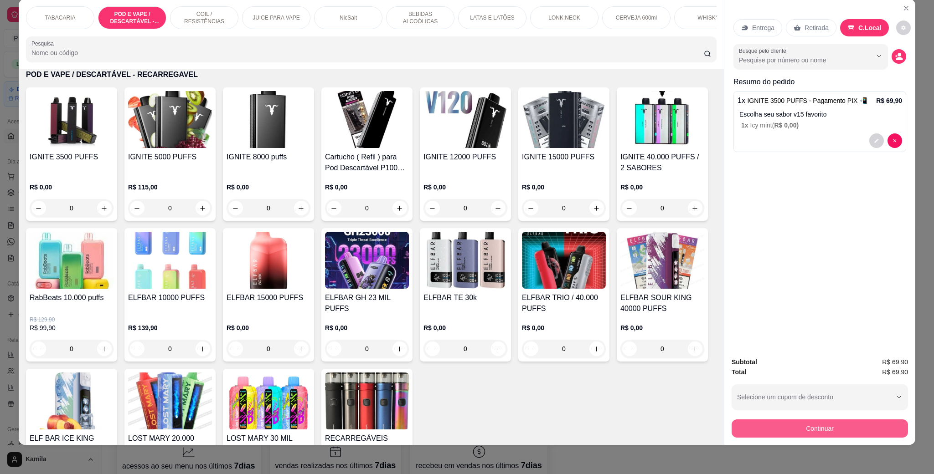
click at [825, 420] on button "Continuar" at bounding box center [820, 429] width 176 height 18
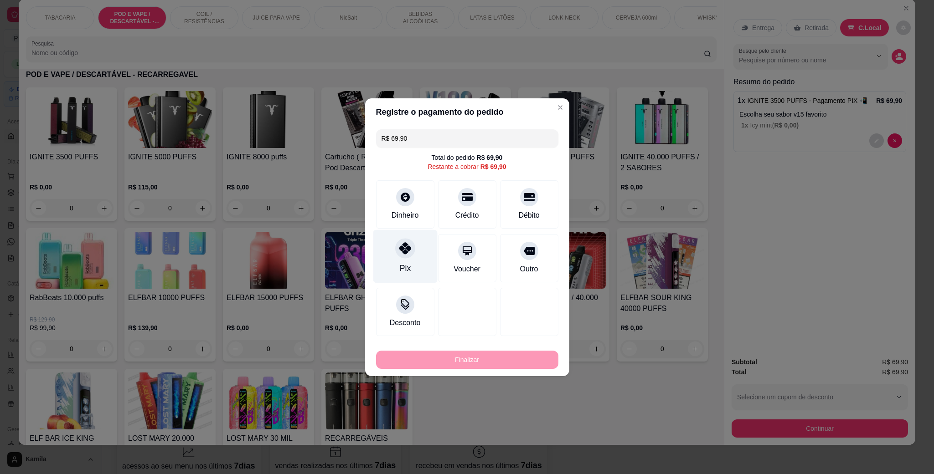
click at [399, 258] on div at bounding box center [405, 248] width 20 height 20
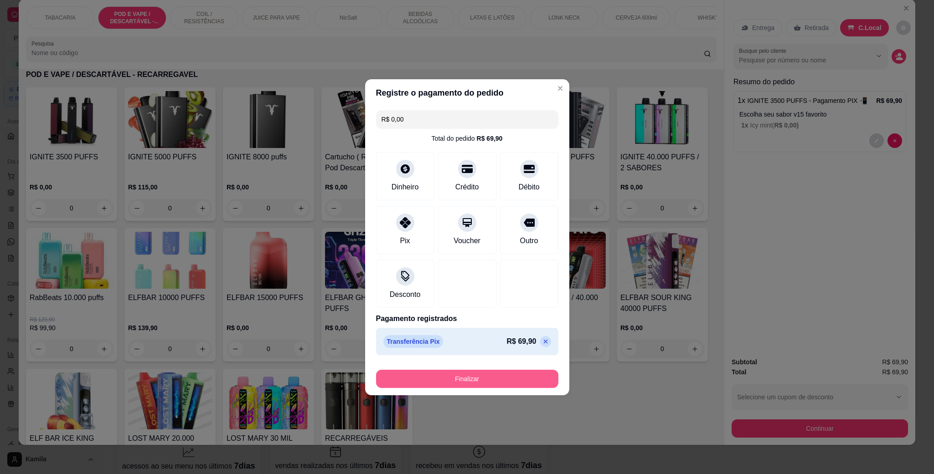
click at [490, 372] on button "Finalizar" at bounding box center [467, 379] width 182 height 18
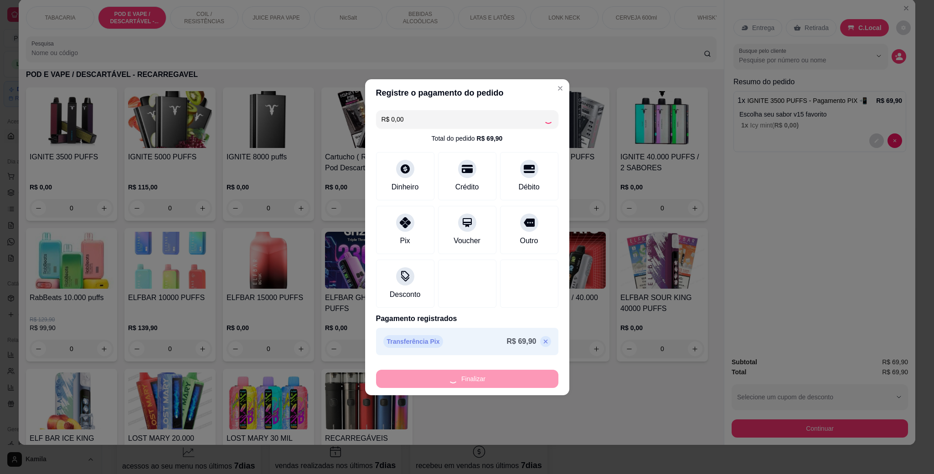
type input "-R$ 69,90"
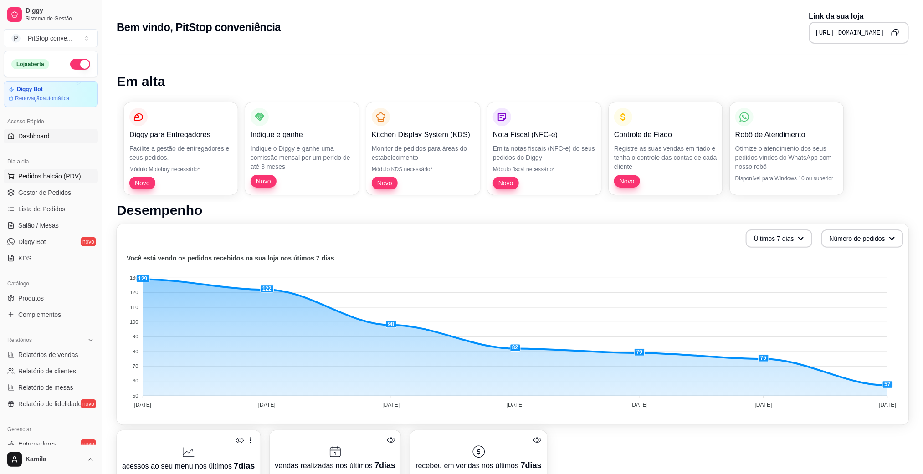
click at [66, 170] on button "Pedidos balcão (PDV)" at bounding box center [51, 176] width 94 height 15
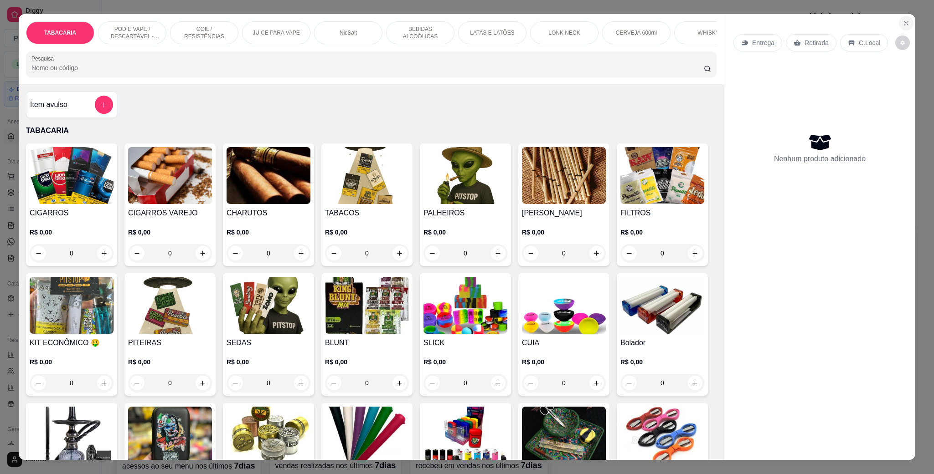
click at [902, 21] on icon "Close" at bounding box center [905, 23] width 7 height 7
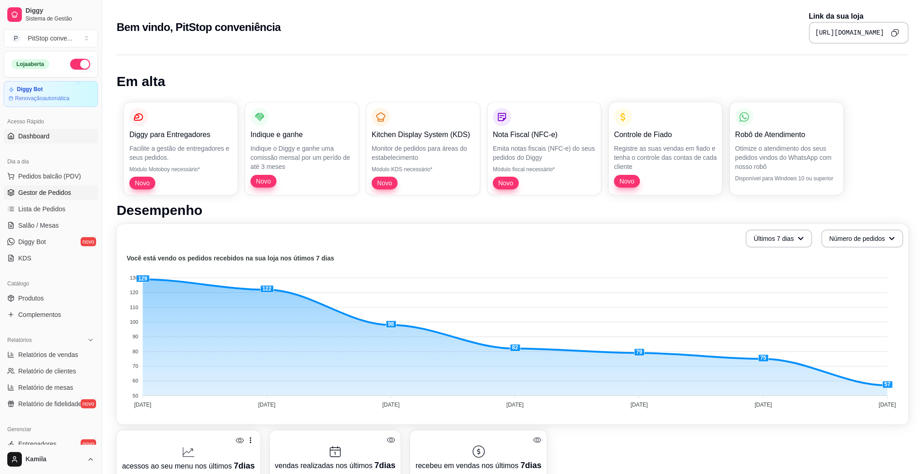
click at [56, 196] on span "Gestor de Pedidos" at bounding box center [44, 192] width 53 height 9
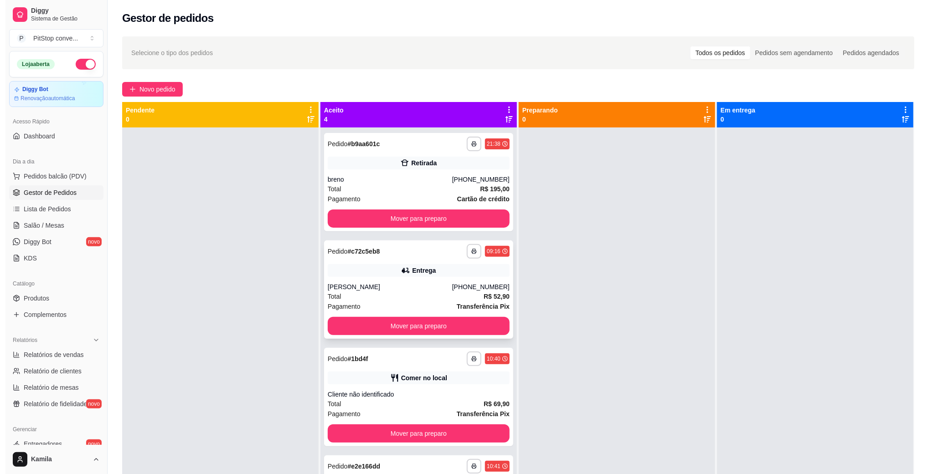
scroll to position [25, 0]
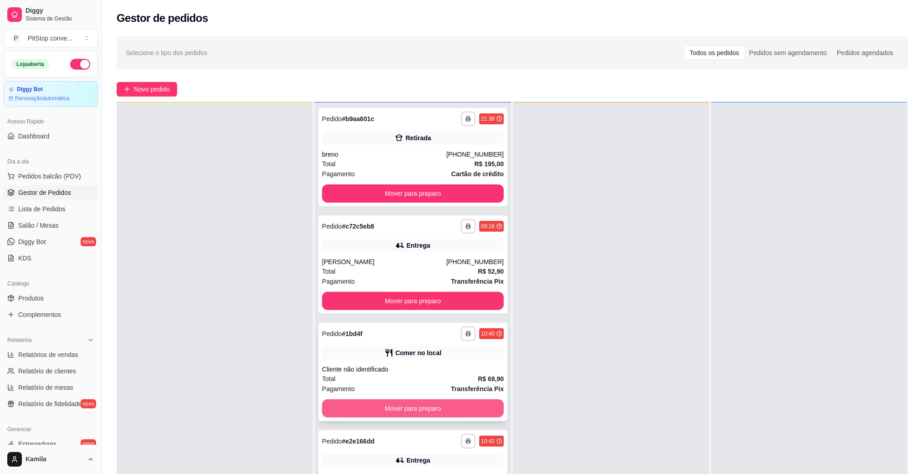
click at [469, 407] on button "Mover para preparo" at bounding box center [413, 409] width 182 height 18
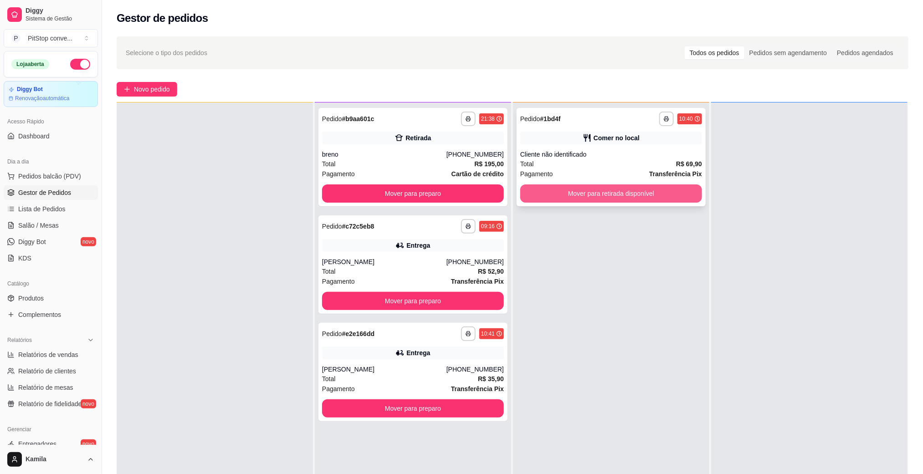
click at [639, 191] on button "Mover para retirada disponível" at bounding box center [612, 194] width 182 height 18
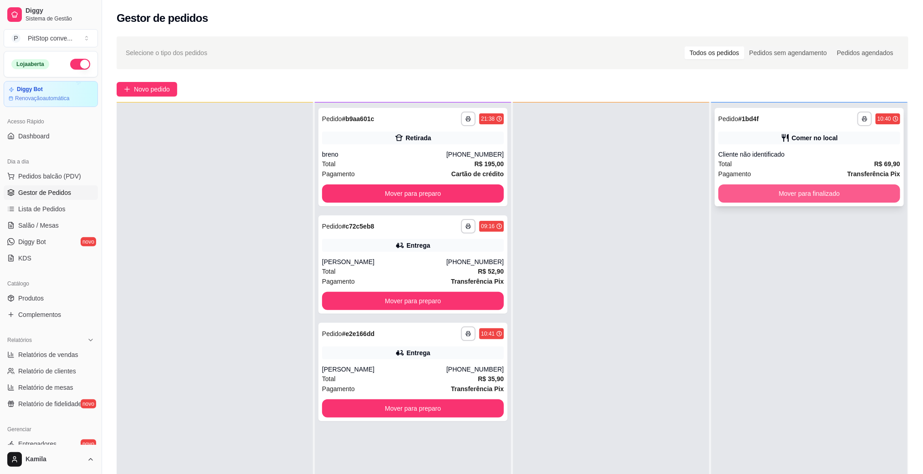
click at [798, 191] on button "Mover para finalizado" at bounding box center [810, 194] width 182 height 18
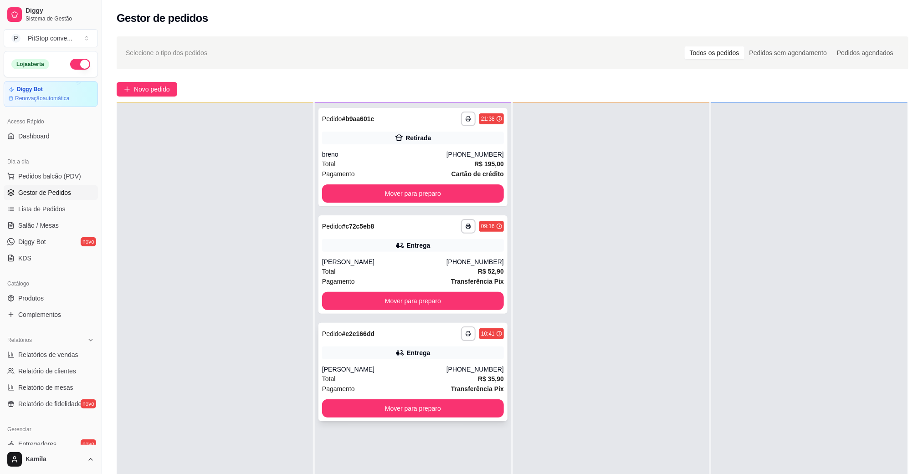
click at [474, 353] on div "Entrega" at bounding box center [413, 353] width 182 height 13
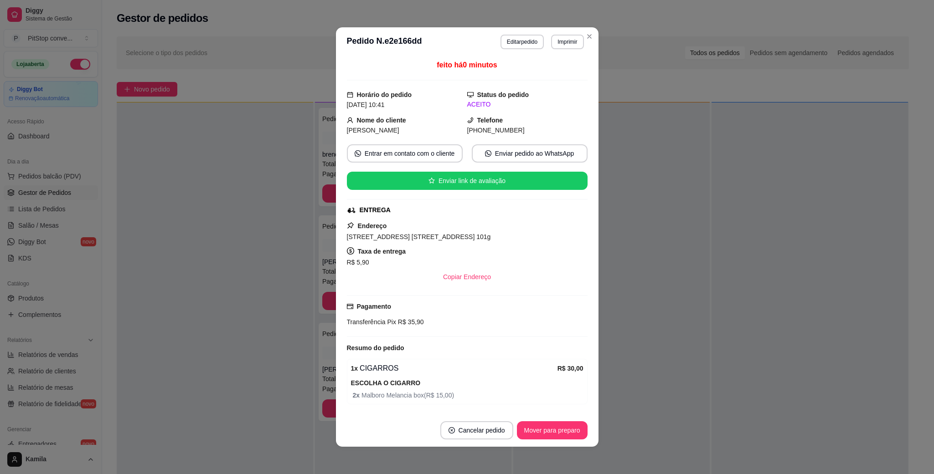
scroll to position [0, 0]
click at [562, 41] on button "Imprimir" at bounding box center [567, 42] width 31 height 14
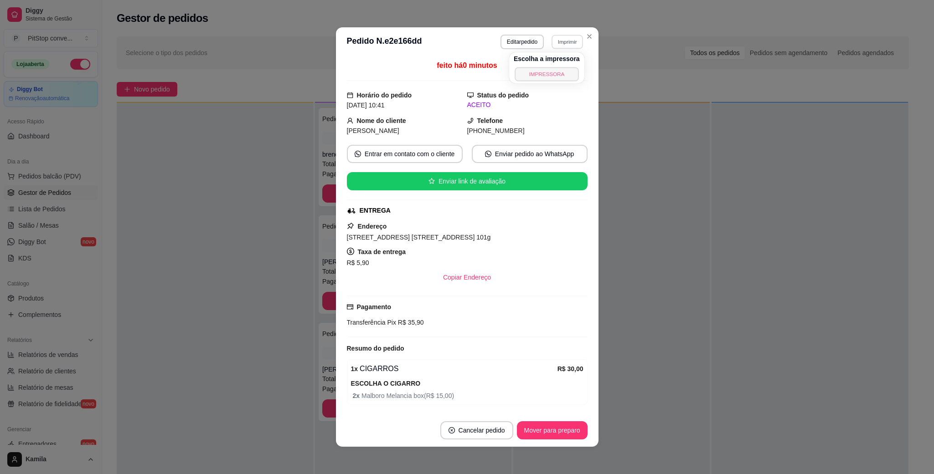
click at [560, 72] on button "IMPRESSORA" at bounding box center [547, 74] width 64 height 14
click at [453, 234] on div "[STREET_ADDRESS] [STREET_ADDRESS] 101g" at bounding box center [467, 237] width 241 height 11
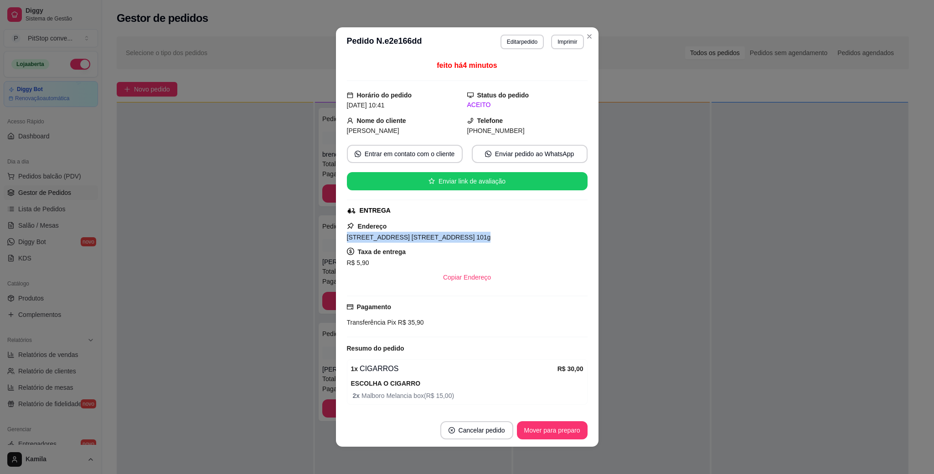
click at [453, 234] on div "[STREET_ADDRESS] [STREET_ADDRESS] 101g" at bounding box center [467, 237] width 241 height 11
copy span "[STREET_ADDRESS] [STREET_ADDRESS] 101g"
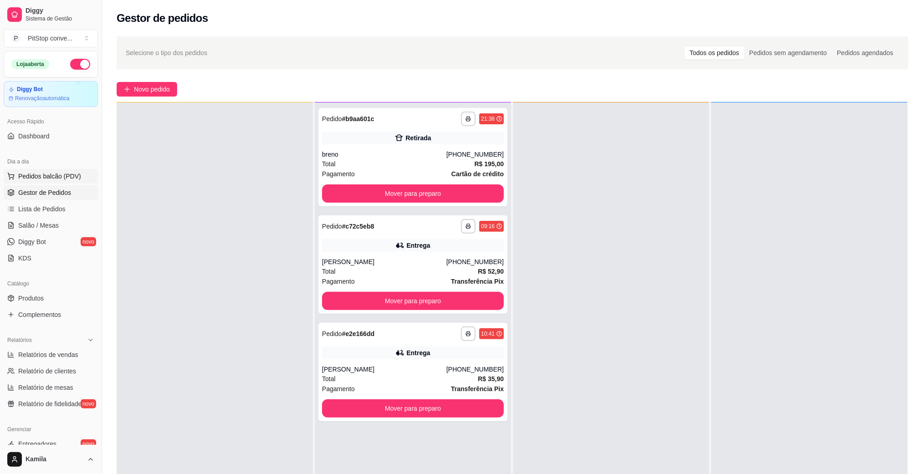
click at [69, 172] on span "Pedidos balcão (PDV)" at bounding box center [49, 176] width 63 height 9
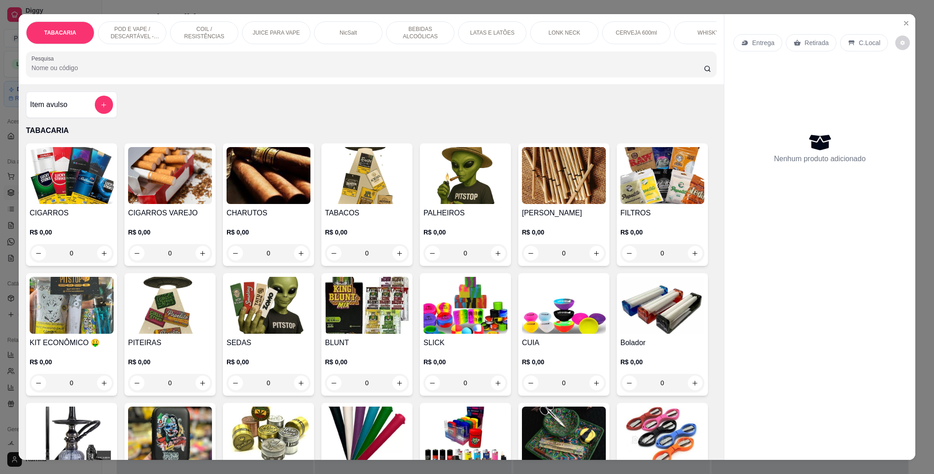
click at [134, 26] on p "POD E VAPE / DESCARTÁVEL - RECARREGAVEL" at bounding box center [132, 33] width 53 height 15
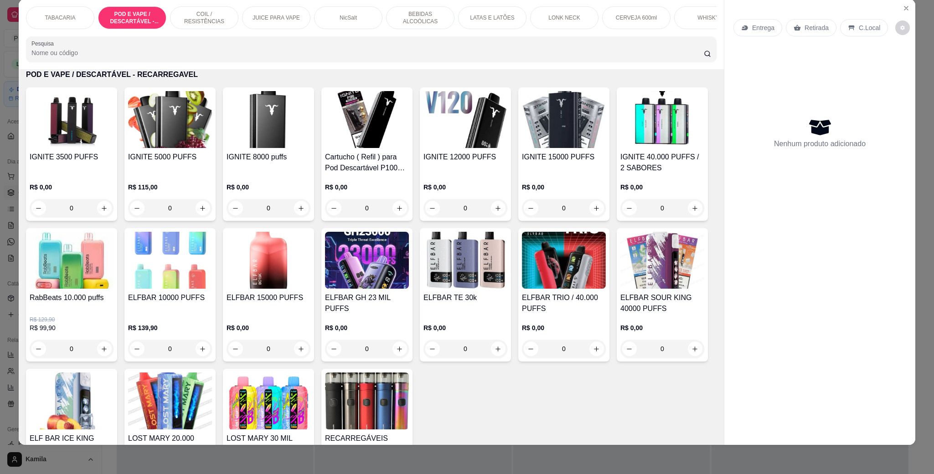
click at [558, 144] on img at bounding box center [564, 119] width 84 height 57
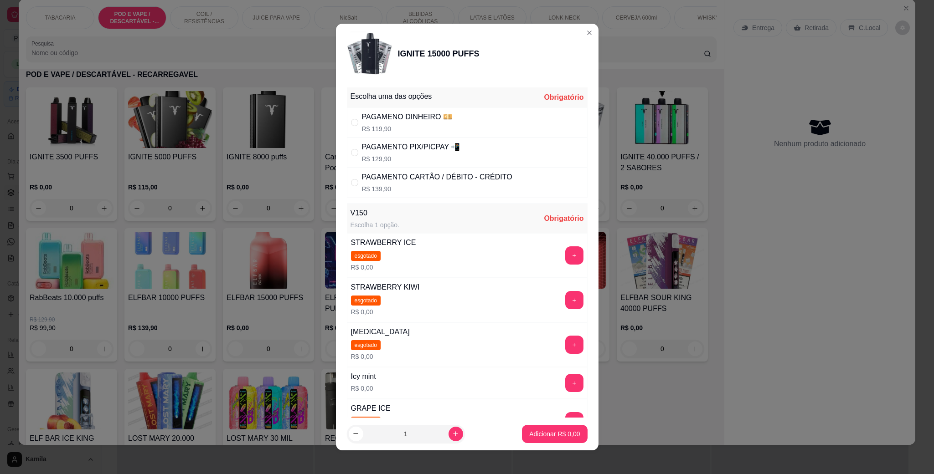
click at [405, 157] on p "R$ 129,90" at bounding box center [411, 159] width 98 height 9
click at [375, 155] on p "R$ 129,90" at bounding box center [411, 159] width 98 height 9
radio input "true"
click at [565, 380] on button "+" at bounding box center [574, 383] width 18 height 18
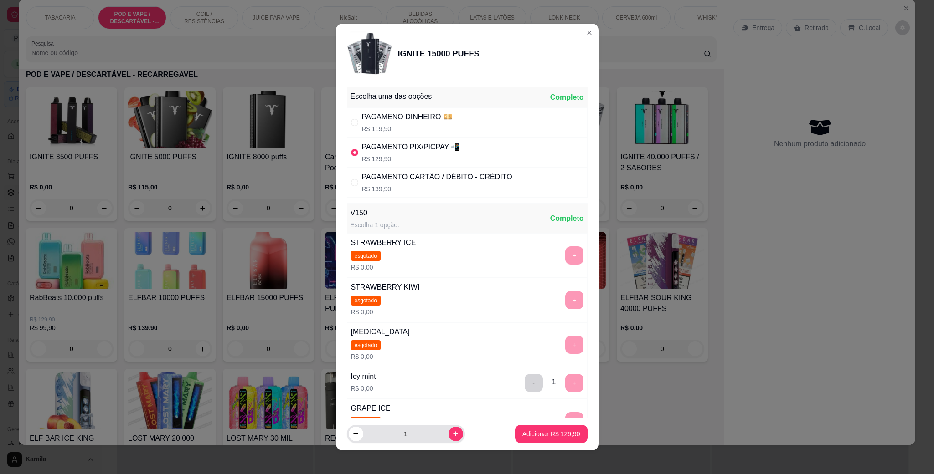
click at [448, 427] on div "1" at bounding box center [406, 434] width 114 height 18
click at [452, 431] on icon "increase-product-quantity" at bounding box center [455, 434] width 7 height 7
type input "2"
click at [541, 435] on p "Adicionar R$ 259,80" at bounding box center [551, 434] width 58 height 9
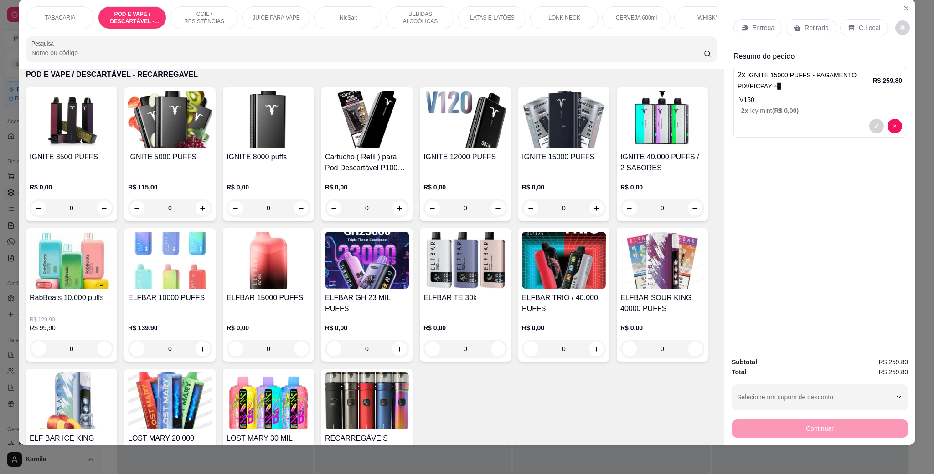
click at [561, 16] on p "LONK NECK" at bounding box center [563, 17] width 31 height 7
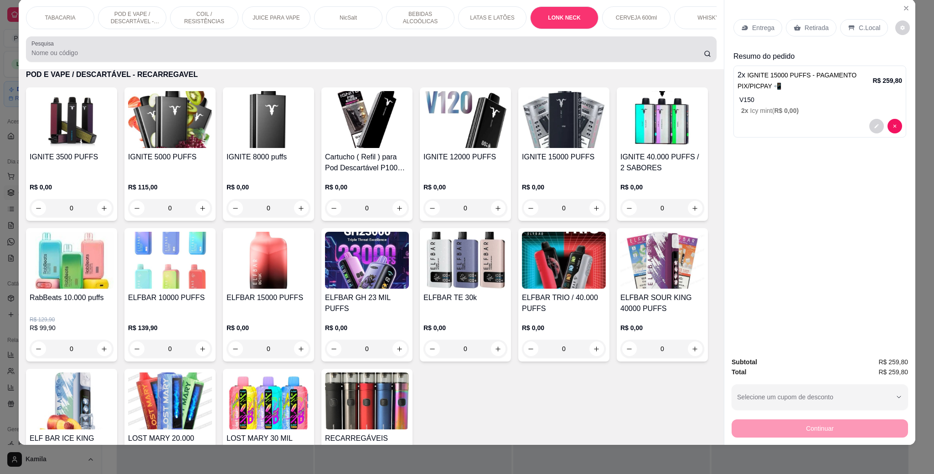
scroll to position [2063, 0]
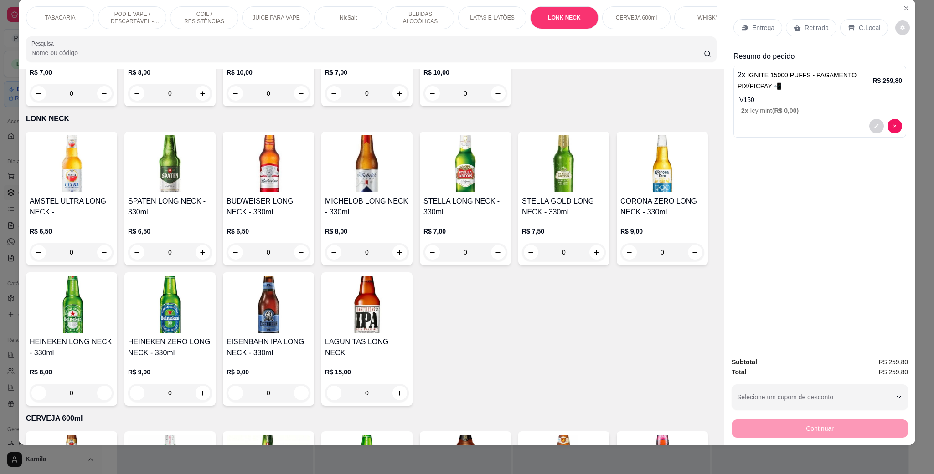
click at [113, 286] on img at bounding box center [72, 304] width 84 height 57
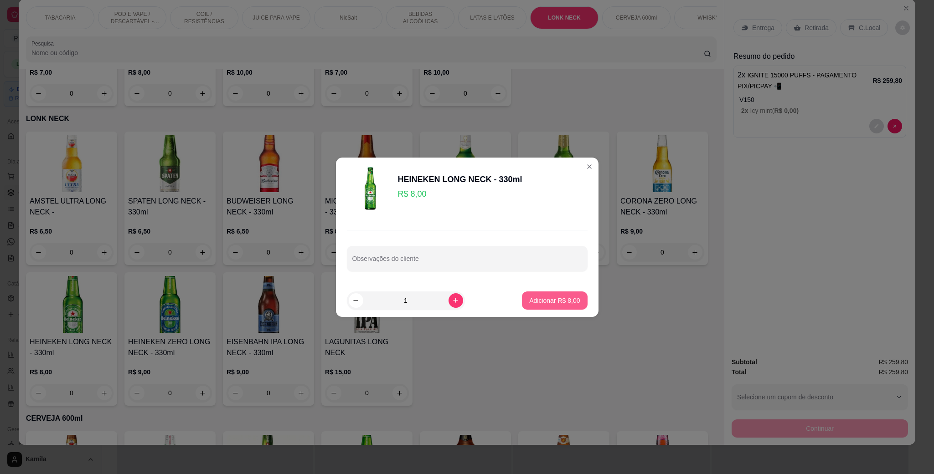
click at [535, 296] on p "Adicionar R$ 8,00" at bounding box center [554, 300] width 51 height 9
type input "1"
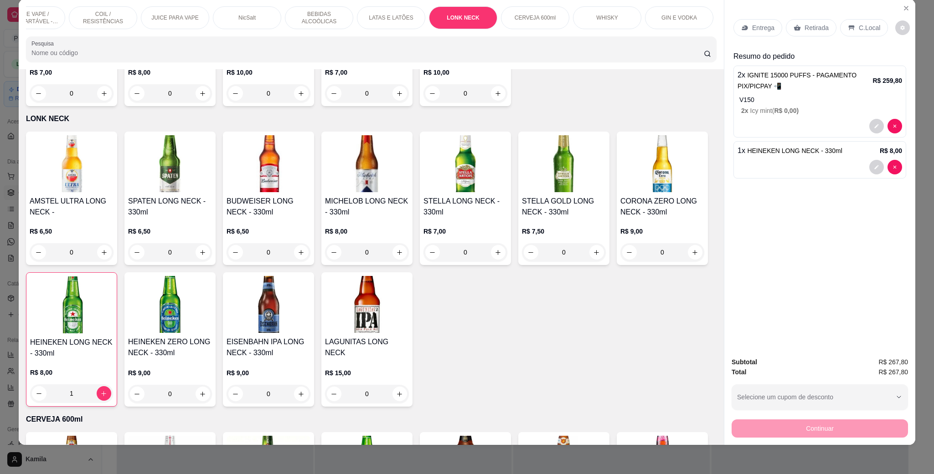
scroll to position [0, 185]
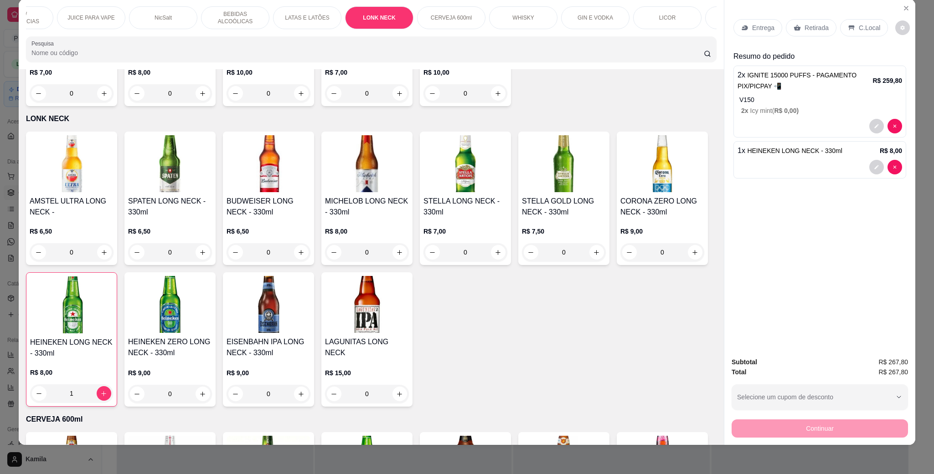
click at [250, 14] on p "BEBIDAS ALCOÓLICAS" at bounding box center [235, 17] width 53 height 15
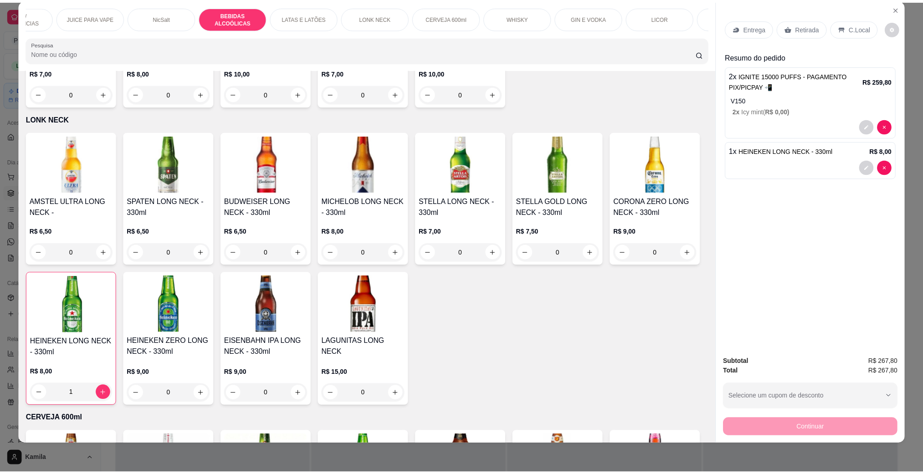
scroll to position [1626, 0]
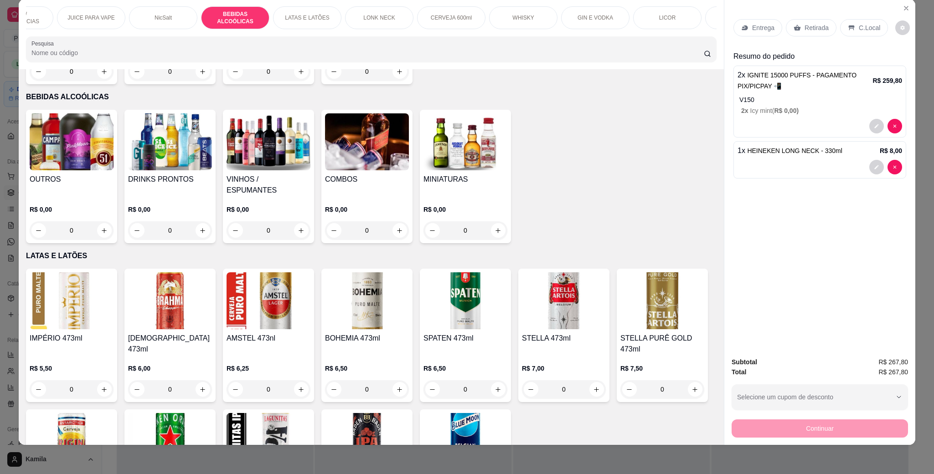
click at [465, 144] on img at bounding box center [465, 141] width 84 height 57
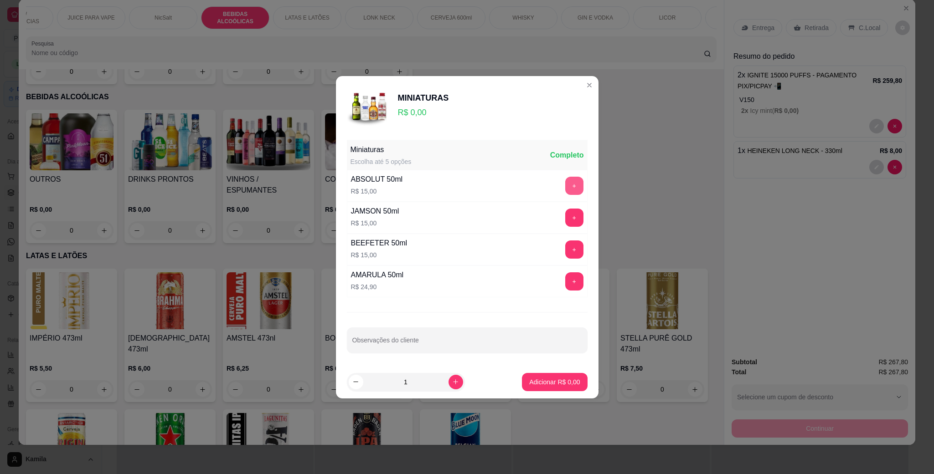
click at [565, 185] on button "+" at bounding box center [574, 186] width 18 height 18
click at [448, 378] on button "increase-product-quantity" at bounding box center [455, 382] width 15 height 15
type input "2"
click at [554, 388] on button "Adicionar R$ 30,00" at bounding box center [553, 382] width 67 height 18
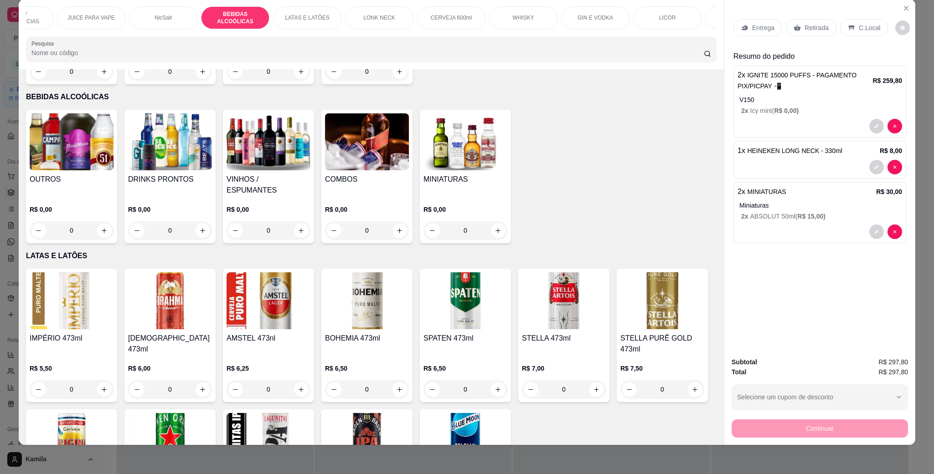
click at [862, 36] on div "C.Local" at bounding box center [864, 27] width 48 height 17
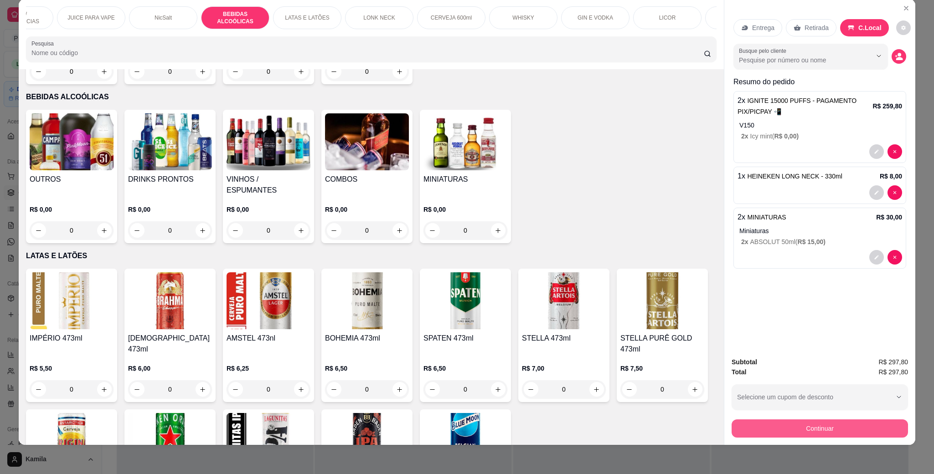
click at [834, 431] on button "Continuar" at bounding box center [820, 429] width 176 height 18
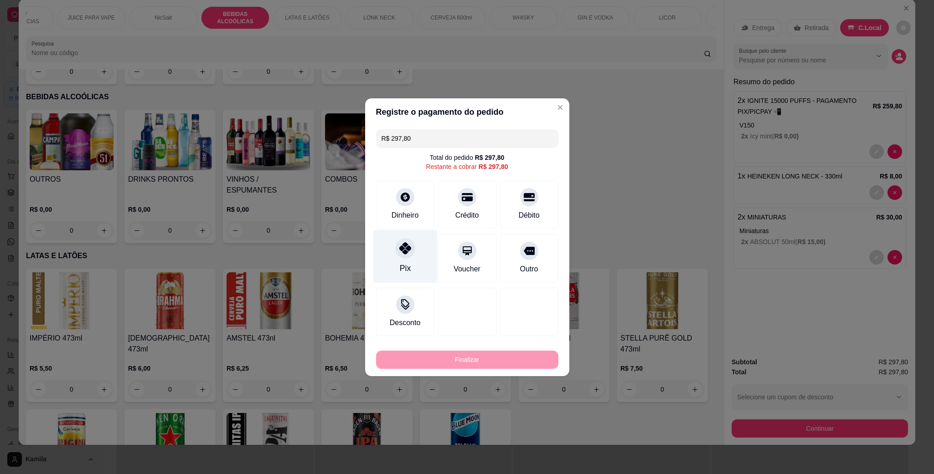
click at [417, 252] on div "Pix" at bounding box center [405, 256] width 64 height 53
type input "R$ 0,00"
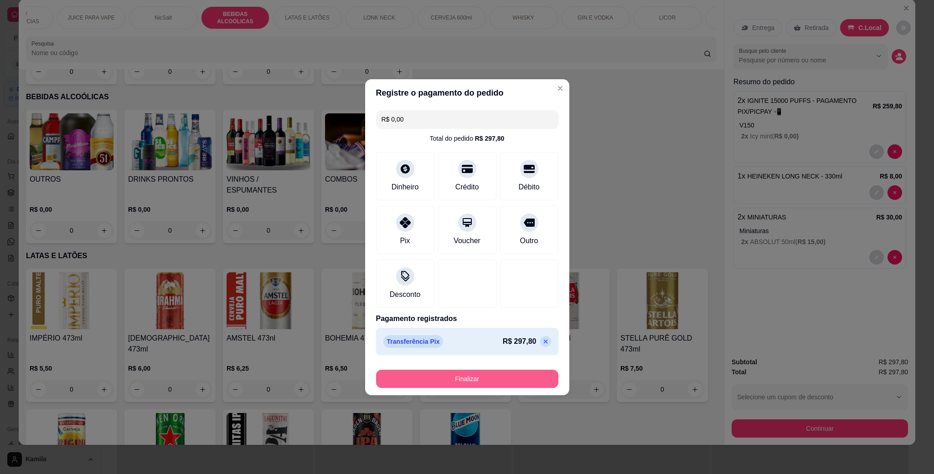
click at [491, 373] on button "Finalizar" at bounding box center [467, 379] width 182 height 18
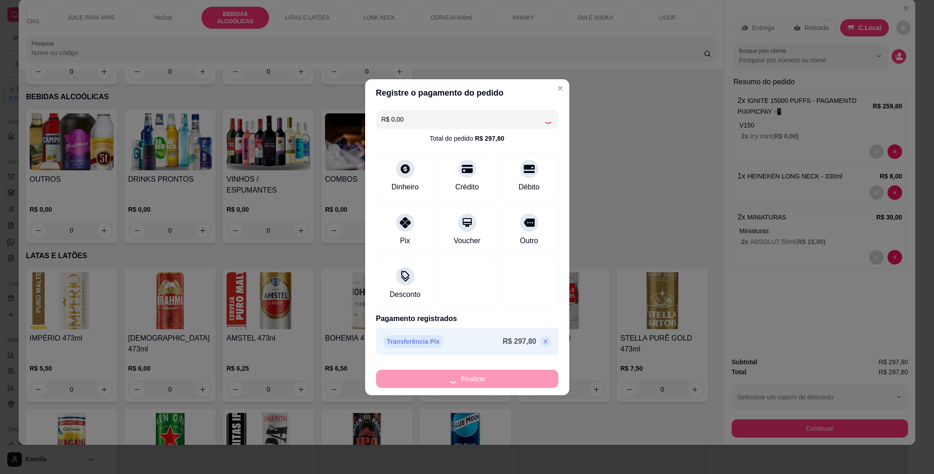
type input "0"
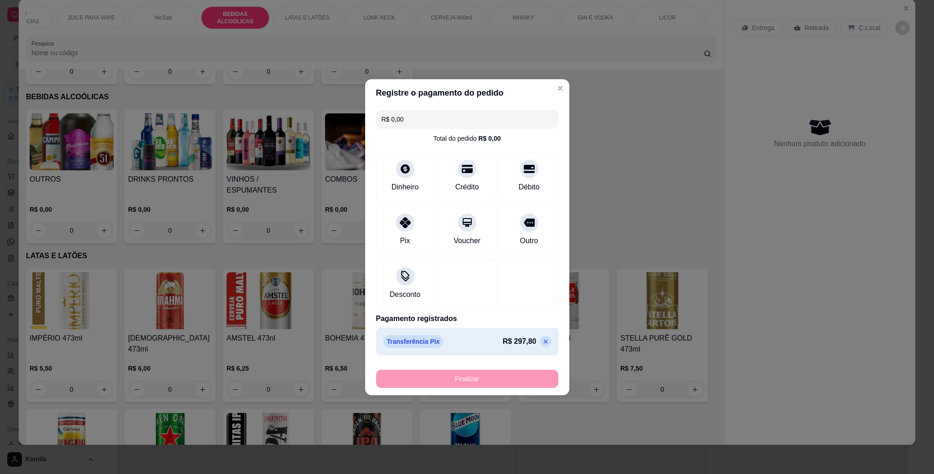
type input "-R$ 297,80"
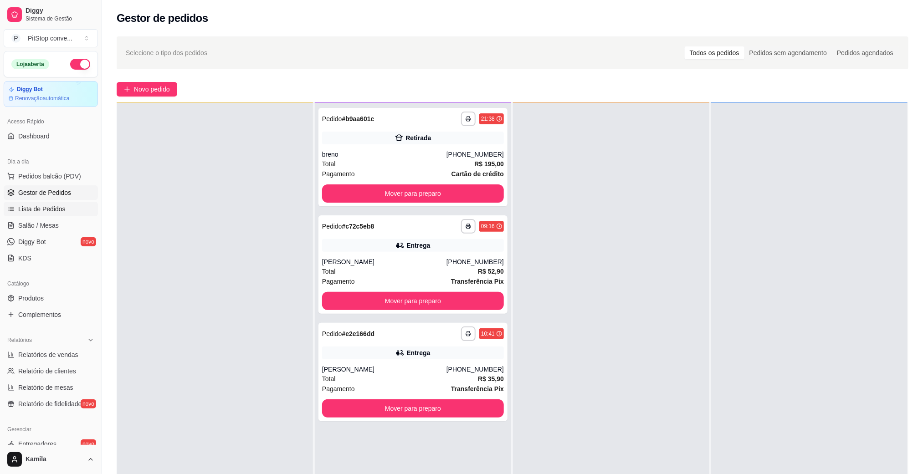
click at [46, 215] on link "Lista de Pedidos" at bounding box center [51, 209] width 94 height 15
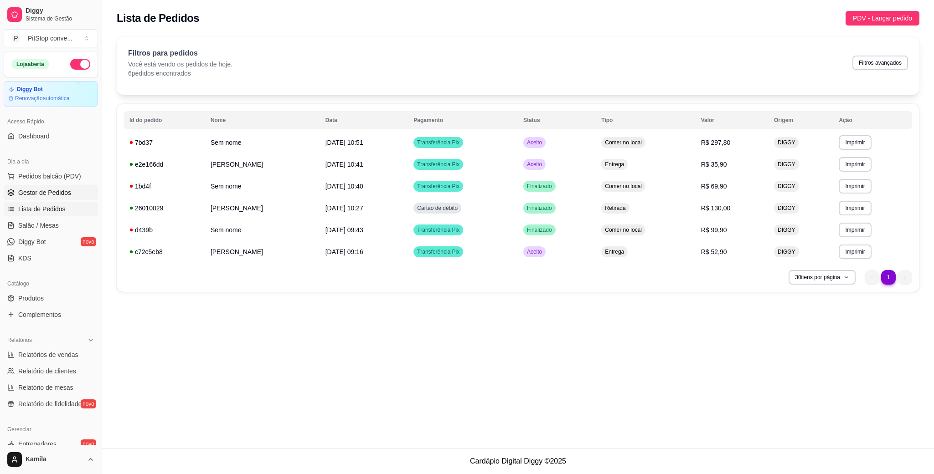
click at [54, 193] on span "Gestor de Pedidos" at bounding box center [44, 192] width 53 height 9
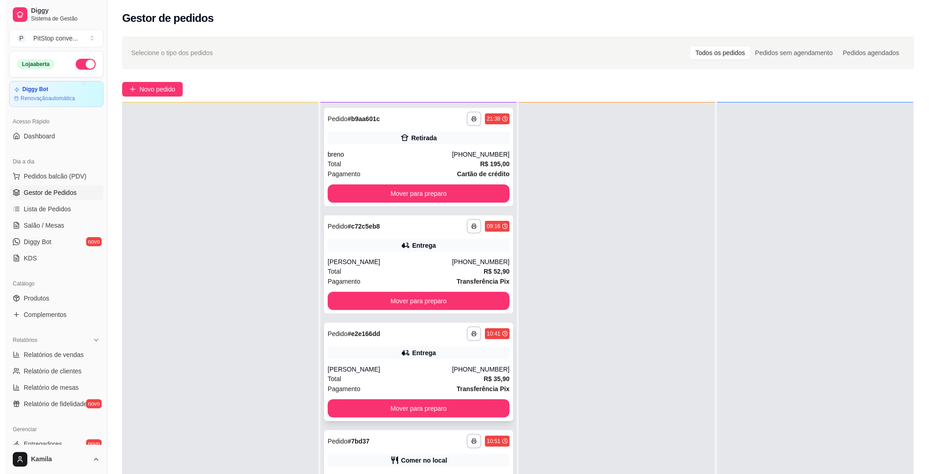
scroll to position [139, 0]
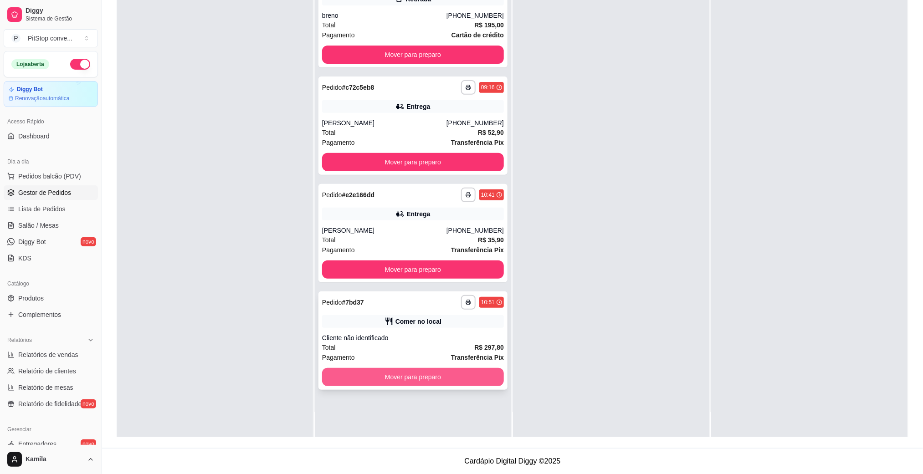
click at [445, 384] on button "Mover para preparo" at bounding box center [413, 377] width 182 height 18
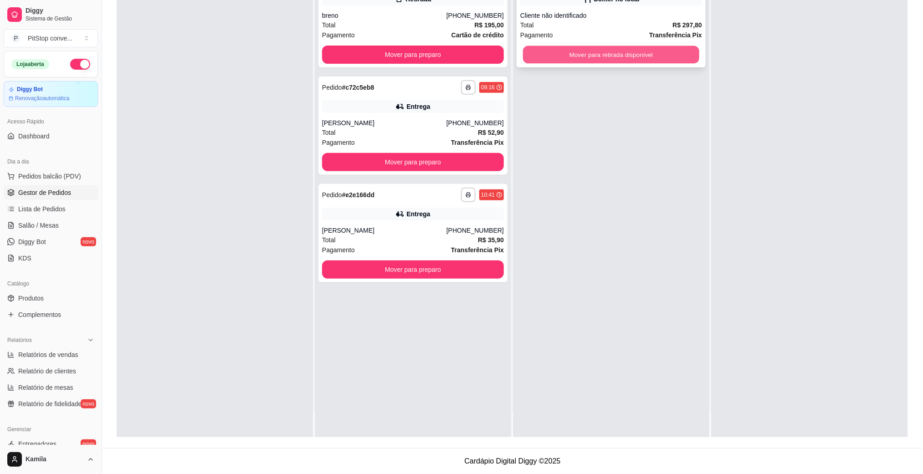
click at [624, 47] on button "Mover para retirada disponível" at bounding box center [611, 55] width 176 height 18
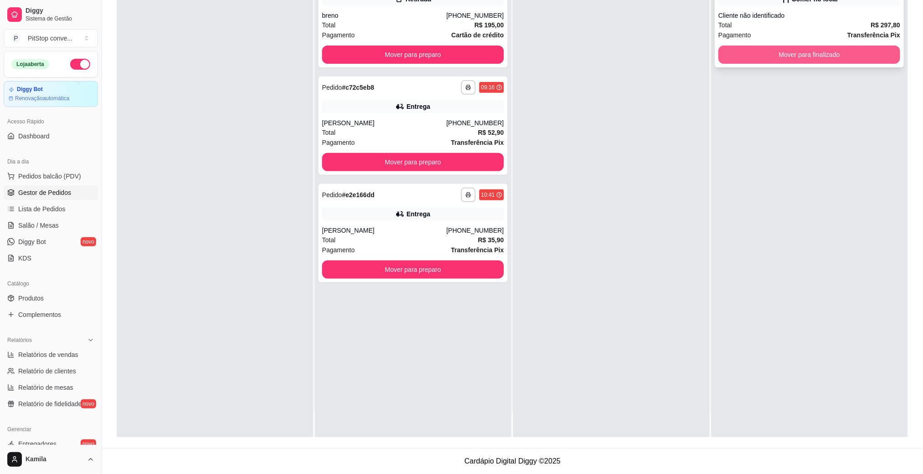
click at [818, 59] on button "Mover para finalizado" at bounding box center [810, 55] width 182 height 18
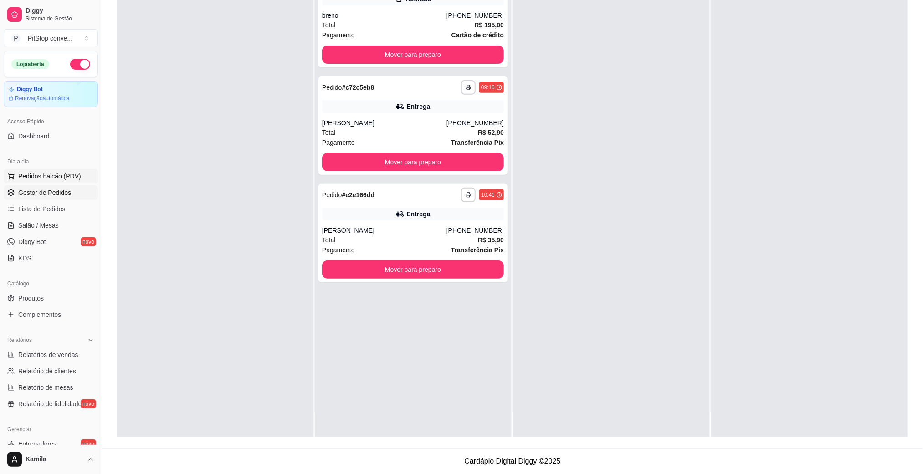
click at [47, 178] on span "Pedidos balcão (PDV)" at bounding box center [49, 176] width 63 height 9
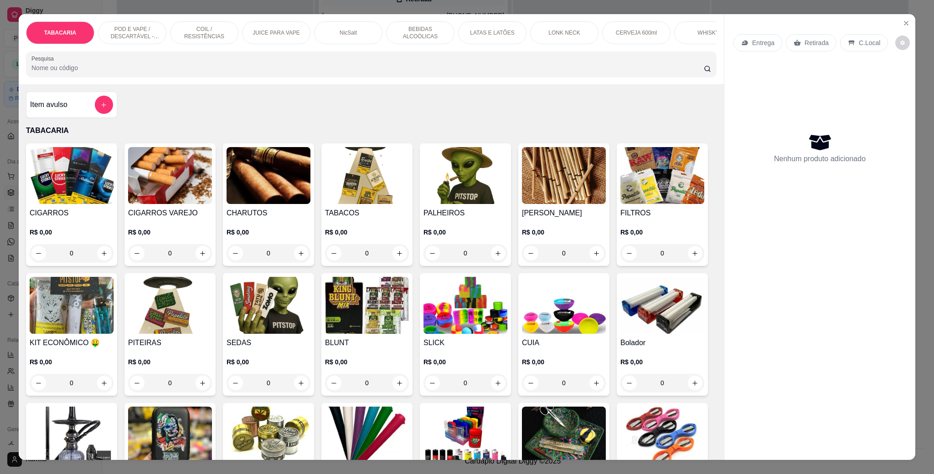
click at [386, 197] on img at bounding box center [367, 175] width 84 height 57
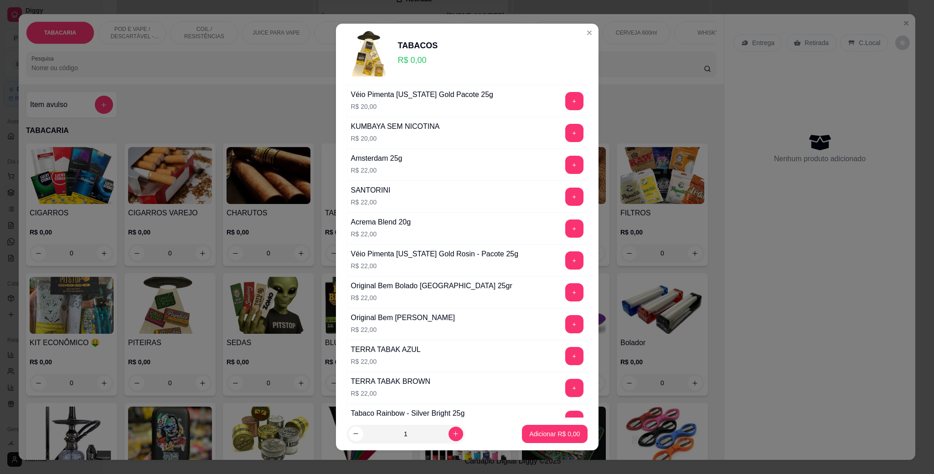
scroll to position [519, 0]
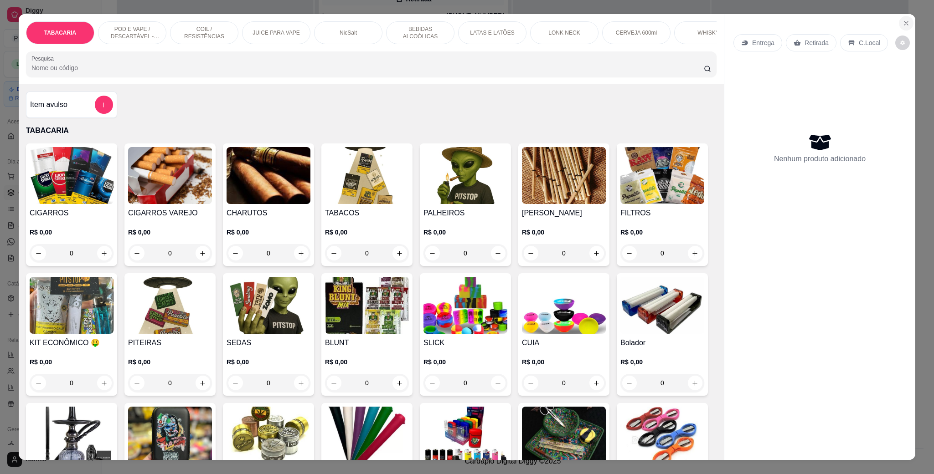
click at [902, 21] on icon "Close" at bounding box center [905, 23] width 7 height 7
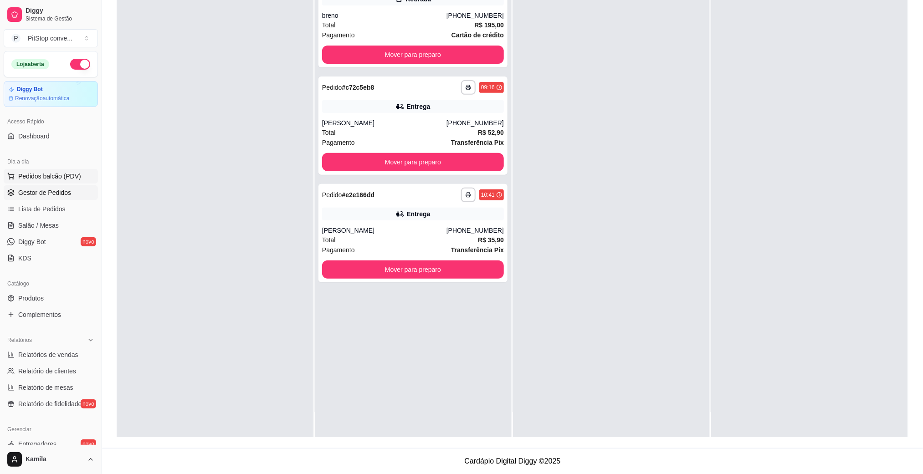
click at [59, 174] on span "Pedidos balcão (PDV)" at bounding box center [49, 176] width 63 height 9
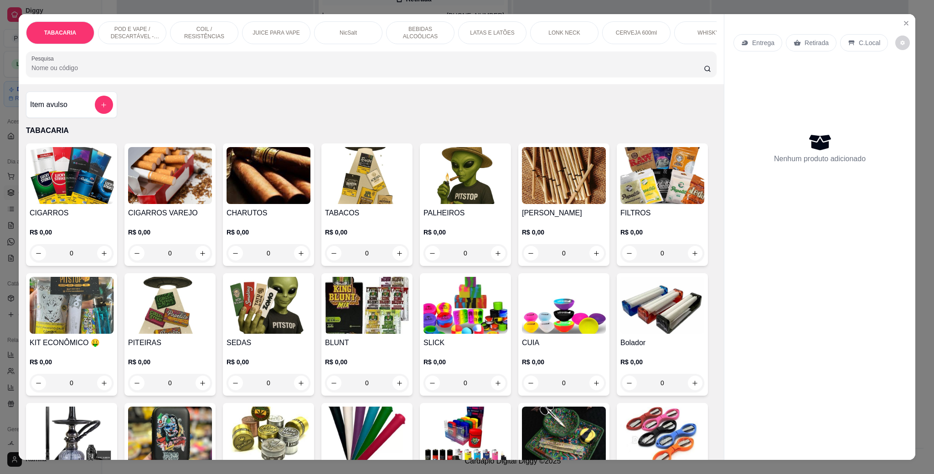
click at [310, 331] on img at bounding box center [269, 305] width 84 height 57
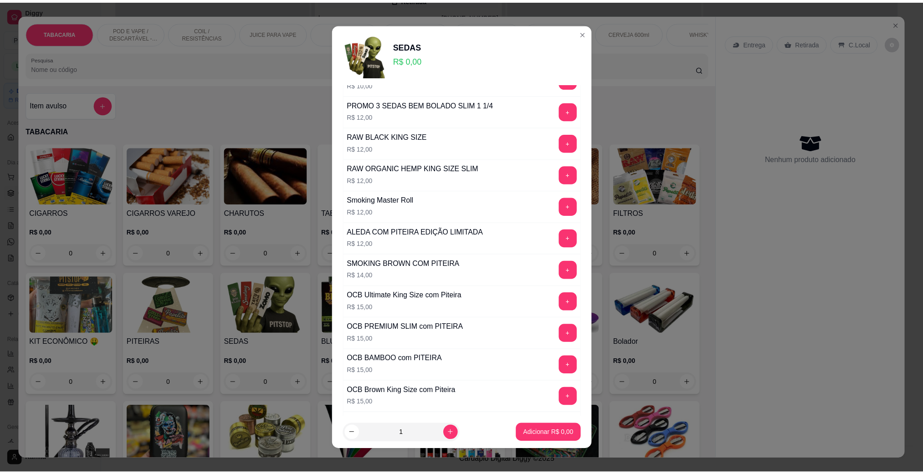
scroll to position [1709, 0]
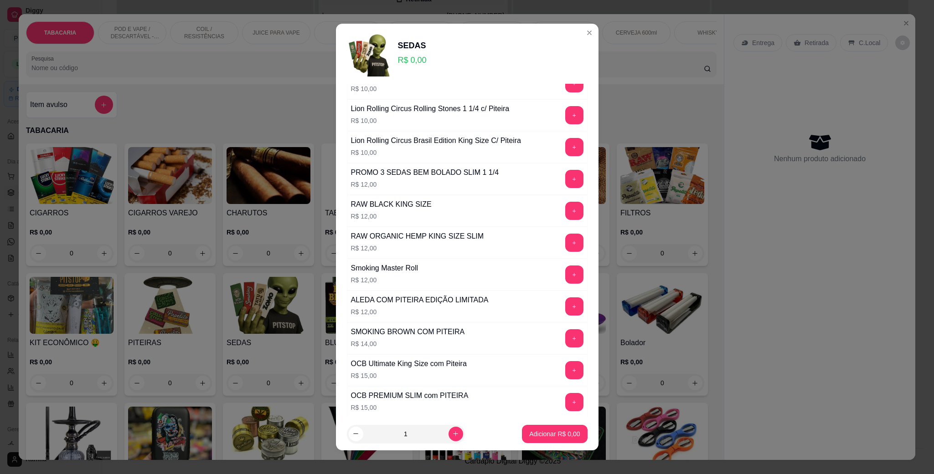
click at [441, 178] on div "PROMO 3 SEDAS BEM BOLADO SLIM 1 1/4" at bounding box center [425, 172] width 148 height 11
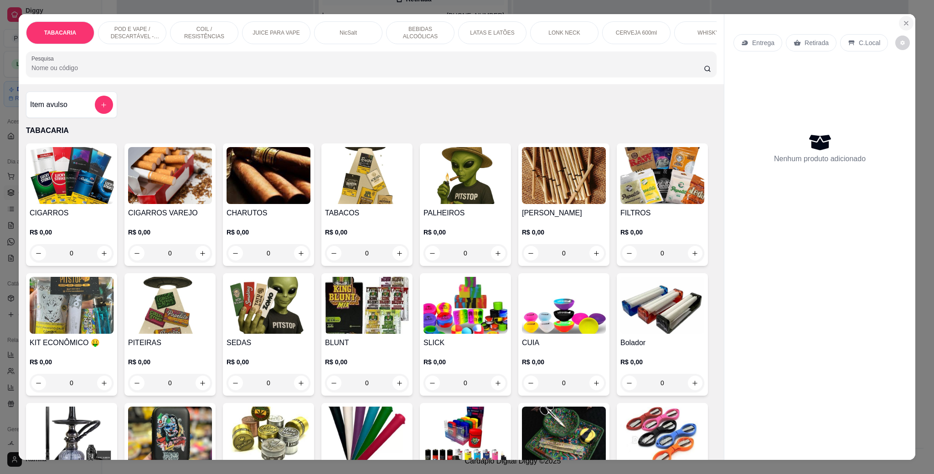
click at [897, 15] on div "Entrega Retirada C.Local Nenhum produto adicionado" at bounding box center [819, 230] width 191 height 432
click at [899, 16] on button "Close" at bounding box center [906, 23] width 15 height 15
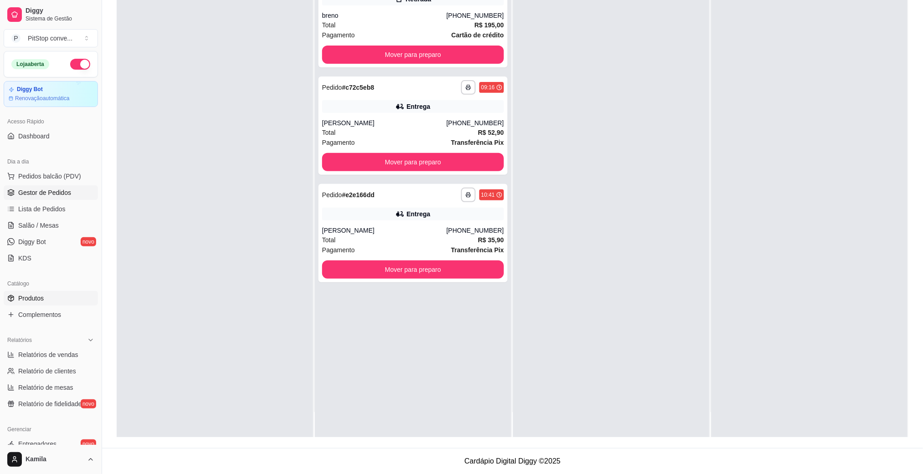
click at [48, 305] on link "Produtos" at bounding box center [51, 298] width 94 height 15
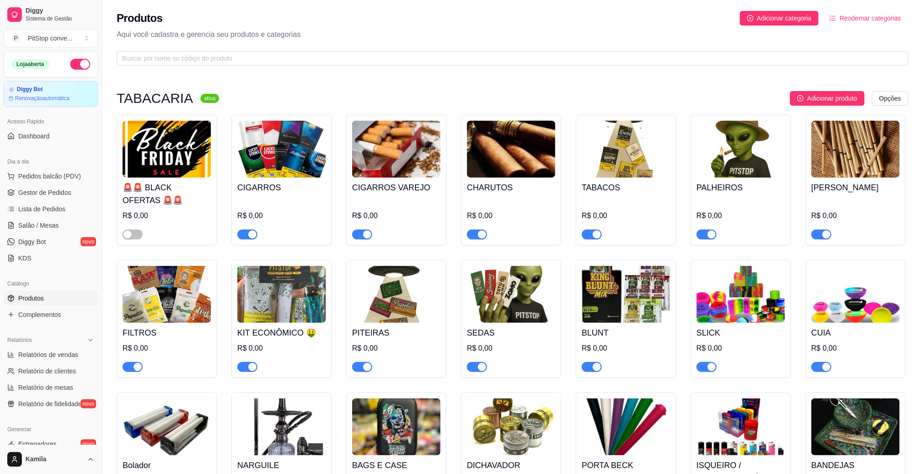
click at [482, 293] on img at bounding box center [511, 294] width 88 height 57
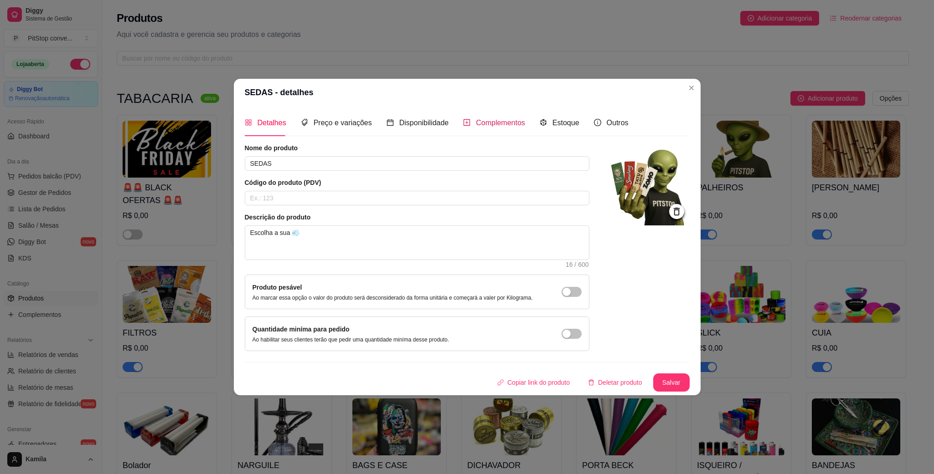
click at [516, 125] on span "Complementos" at bounding box center [500, 123] width 49 height 8
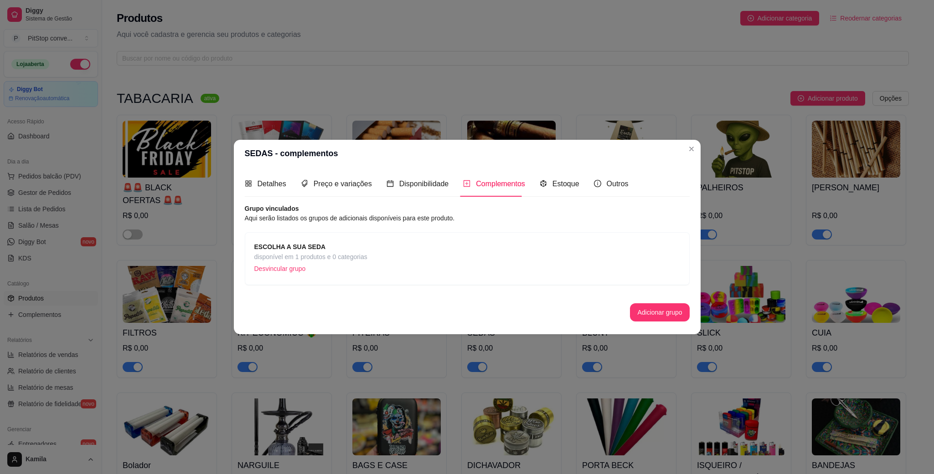
click at [305, 242] on span "ESCOLHA A SUA SEDA" at bounding box center [310, 247] width 113 height 10
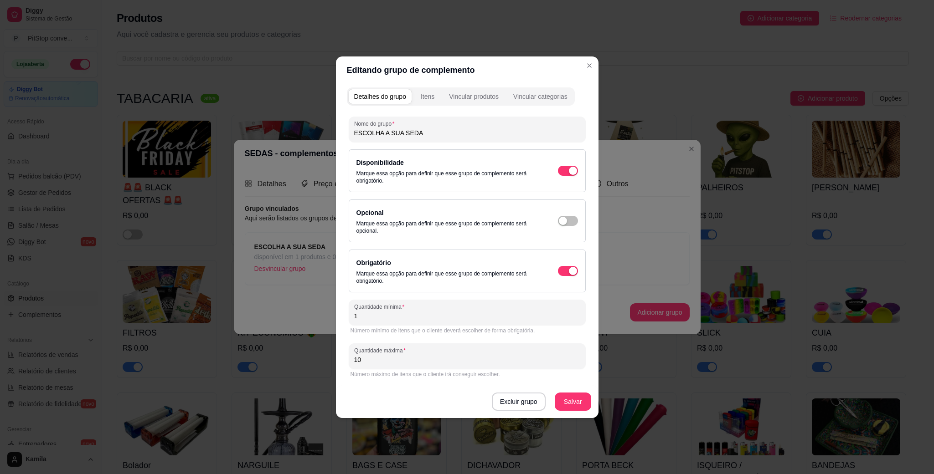
click at [418, 84] on div "Detalhes do grupo Itens Vincular produtos Vincular categorias Nome do grupo ESC…" at bounding box center [467, 251] width 263 height 335
click at [427, 89] on button "Itens" at bounding box center [427, 96] width 25 height 15
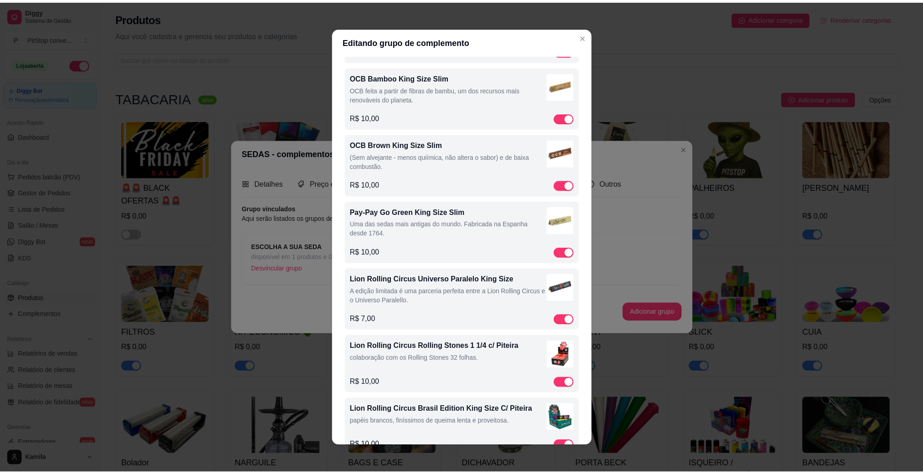
scroll to position [3829, 0]
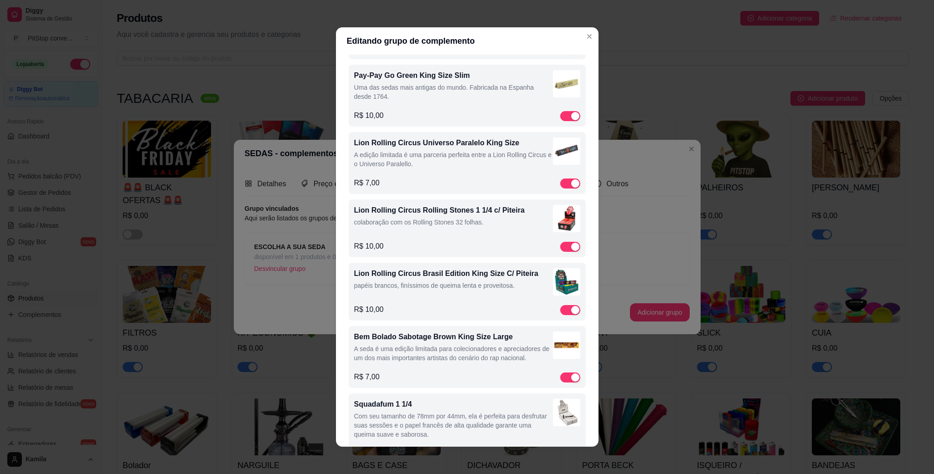
click at [460, 290] on p "papéis brancos, finíssimos de queima lenta e proveitosa." at bounding box center [453, 285] width 199 height 9
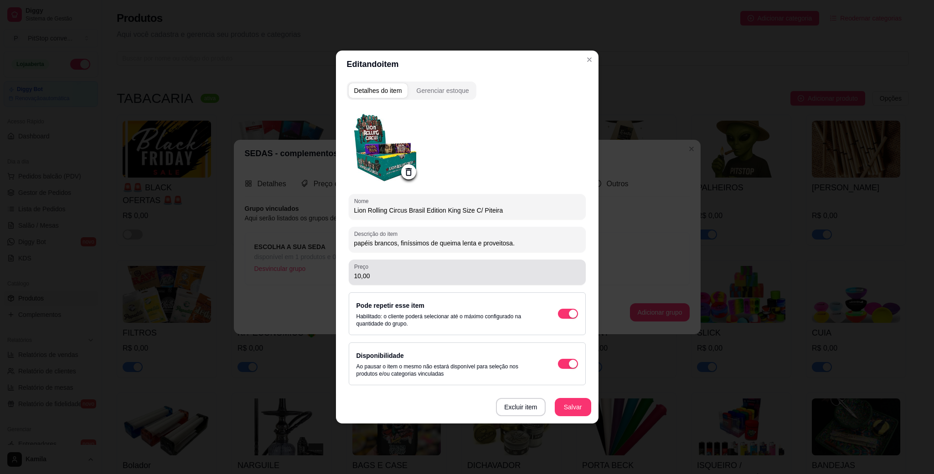
click at [381, 268] on div "10,00" at bounding box center [467, 272] width 226 height 18
click at [336, 282] on div "Detalhes do item Gerenciar estoque Nome Lion Rolling Circus Brasil Edition King…" at bounding box center [467, 251] width 263 height 346
type input "12,00"
click at [576, 404] on button "Salvar" at bounding box center [573, 407] width 36 height 18
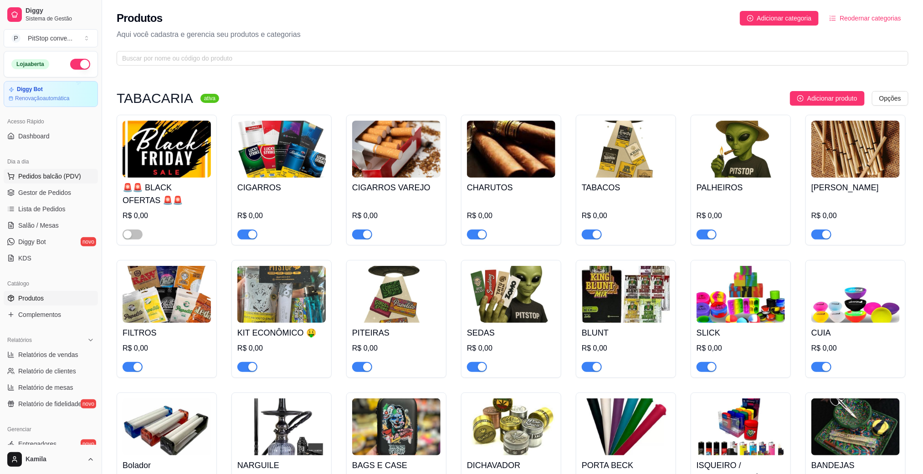
click at [48, 171] on button "Pedidos balcão (PDV)" at bounding box center [51, 176] width 94 height 15
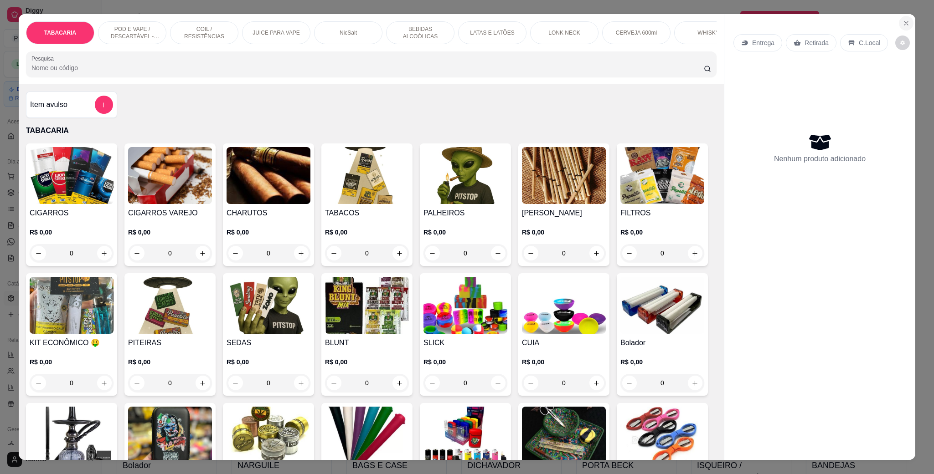
click at [902, 26] on icon "Close" at bounding box center [905, 23] width 7 height 7
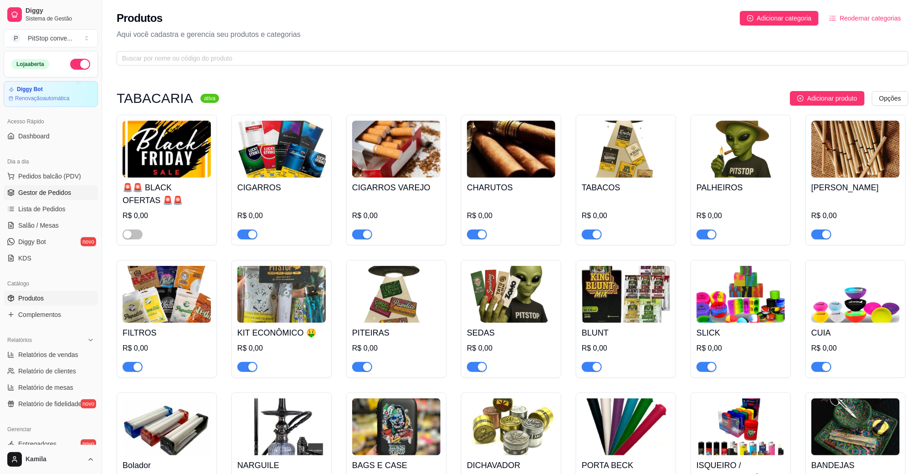
click at [63, 199] on link "Gestor de Pedidos" at bounding box center [51, 193] width 94 height 15
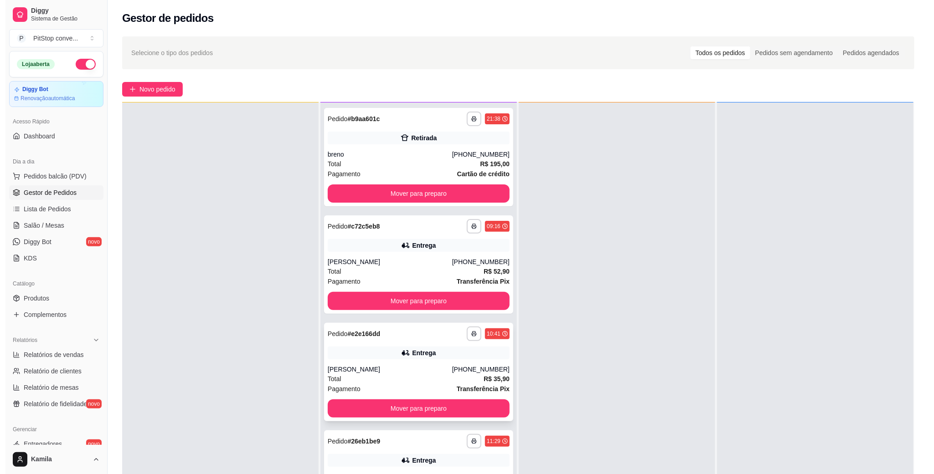
scroll to position [137, 0]
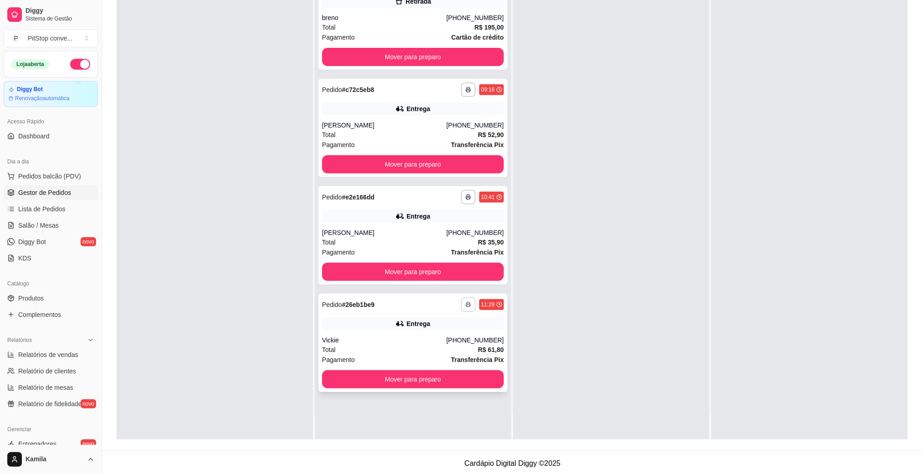
click at [465, 309] on button "button" at bounding box center [468, 305] width 15 height 15
click at [465, 309] on button "button" at bounding box center [468, 305] width 14 height 14
click at [465, 299] on button "button" at bounding box center [468, 305] width 15 height 15
click at [460, 330] on button "IMPRESSORA" at bounding box center [440, 336] width 66 height 15
click at [460, 330] on div "Entrega" at bounding box center [413, 324] width 182 height 13
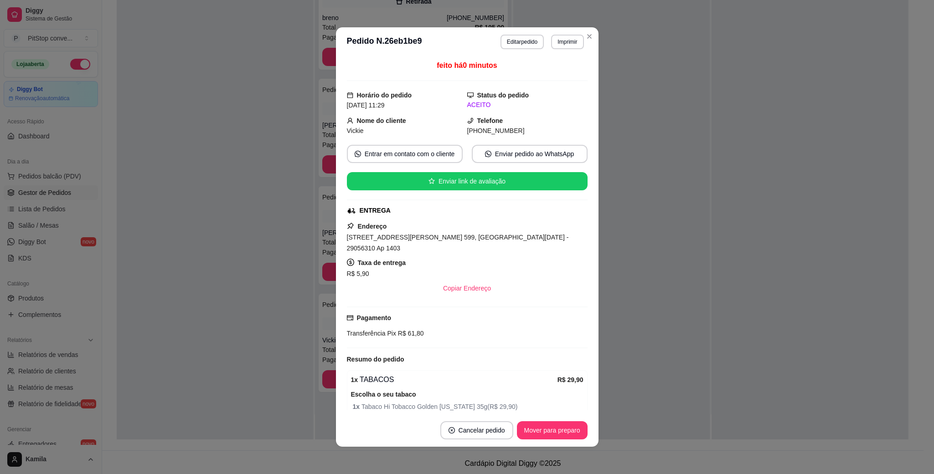
click at [439, 240] on span "Rua Constante Sodré, n. 599, Santa Lucia - 29056310 Ap 1403" at bounding box center [458, 243] width 222 height 18
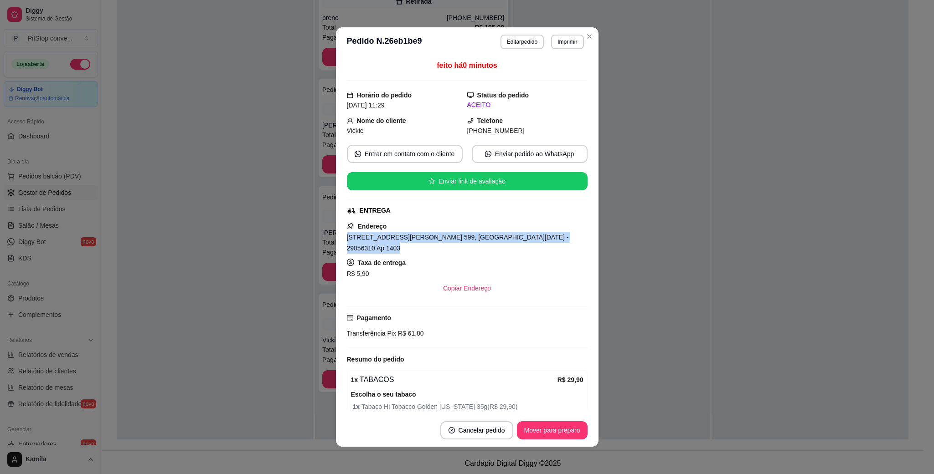
copy span "Rua Constante Sodré, n. 599, Santa Lucia - 29056310 Ap 1403"
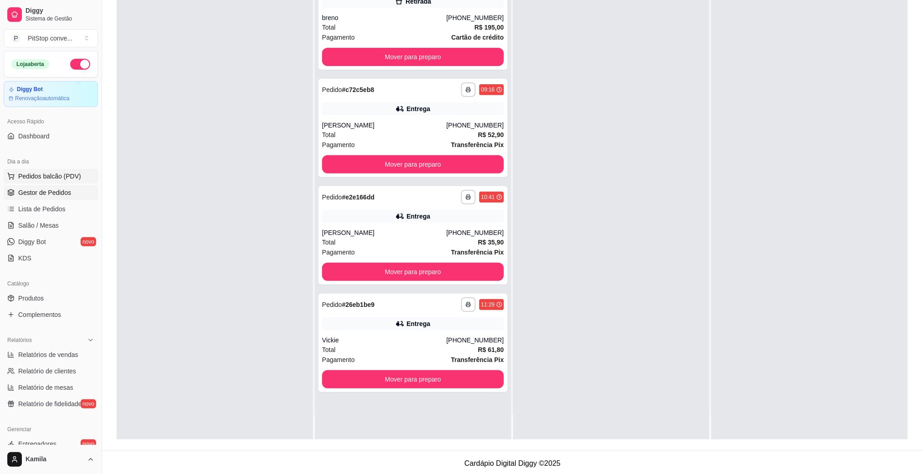
click at [51, 175] on span "Pedidos balcão (PDV)" at bounding box center [49, 176] width 63 height 9
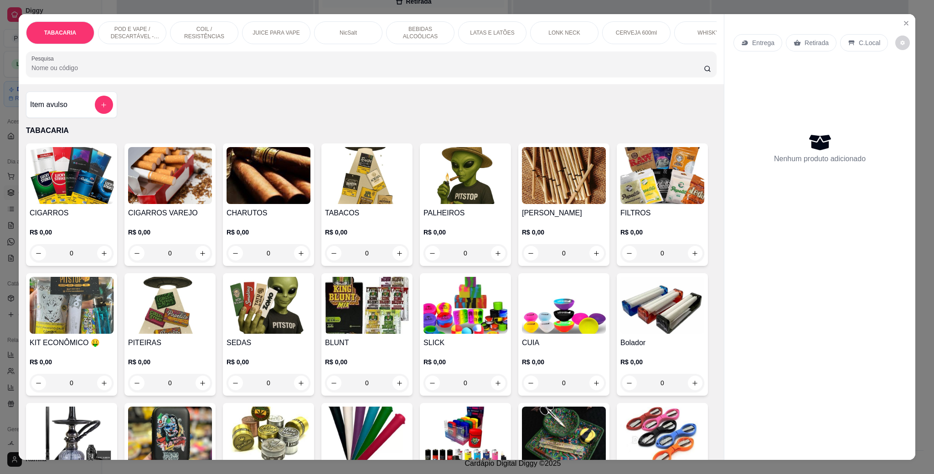
click at [149, 32] on p "POD E VAPE / DESCARTÁVEL - RECARREGAVEL" at bounding box center [132, 33] width 53 height 15
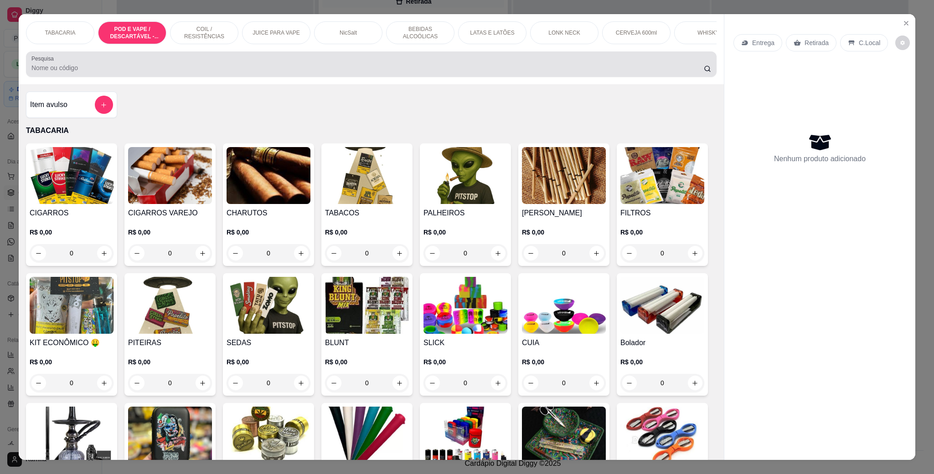
scroll to position [15, 0]
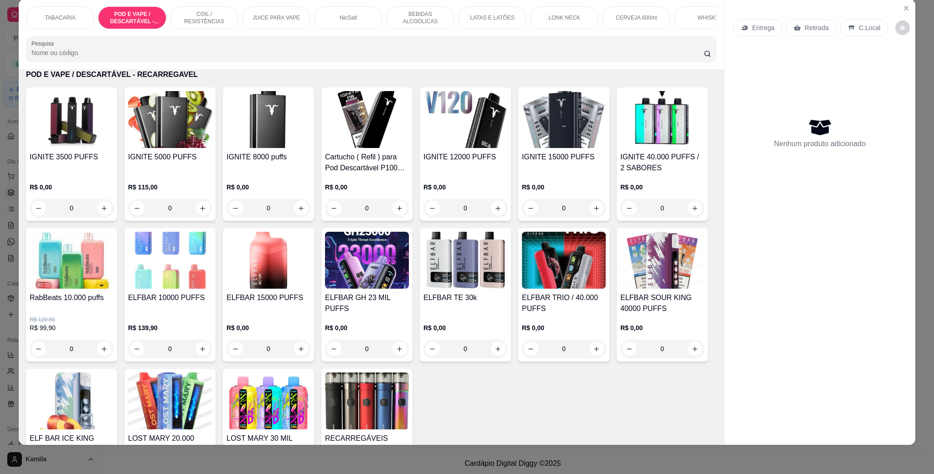
click at [620, 148] on img at bounding box center [662, 119] width 84 height 57
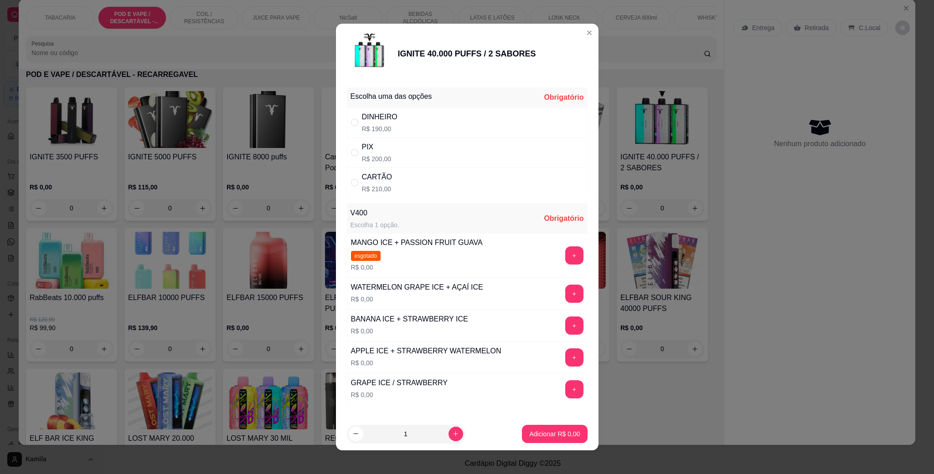
click at [380, 157] on p "R$ 200,00" at bounding box center [377, 159] width 30 height 9
radio input "true"
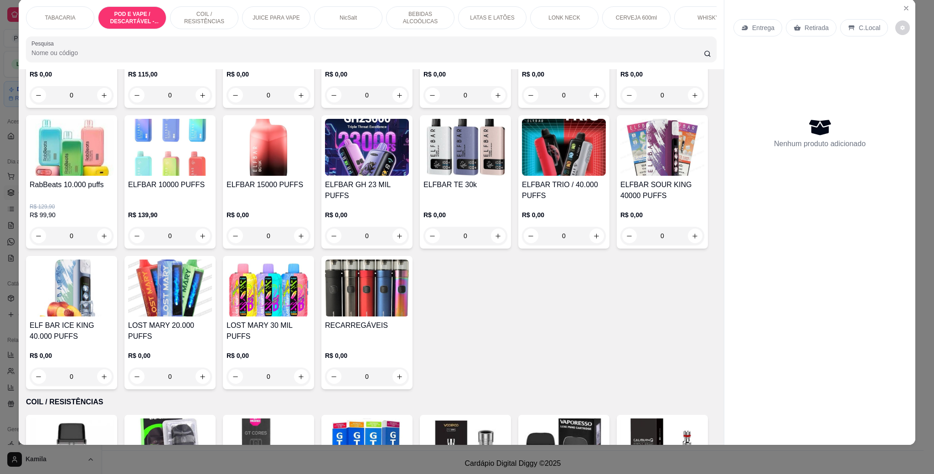
scroll to position [727, 0]
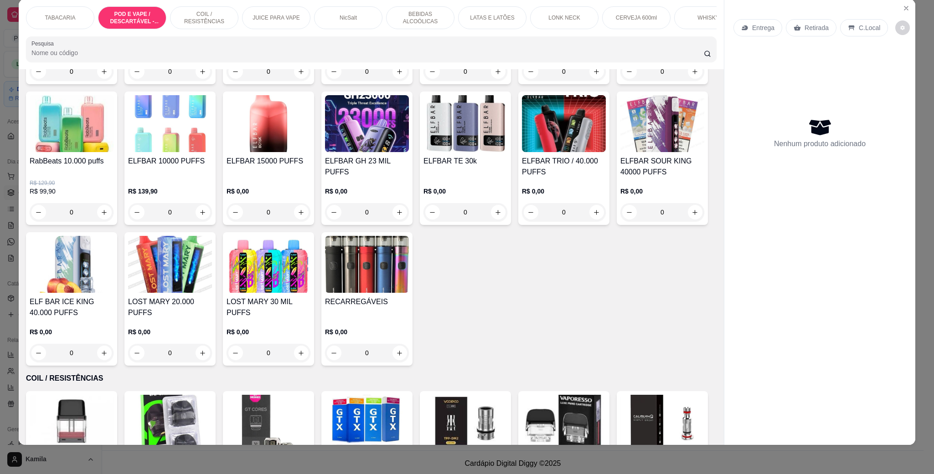
click at [522, 152] on img at bounding box center [564, 123] width 84 height 57
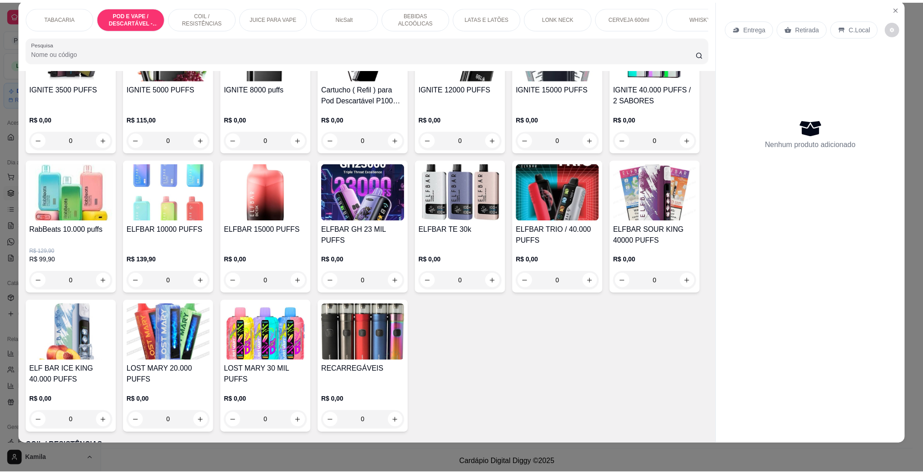
scroll to position [590, 0]
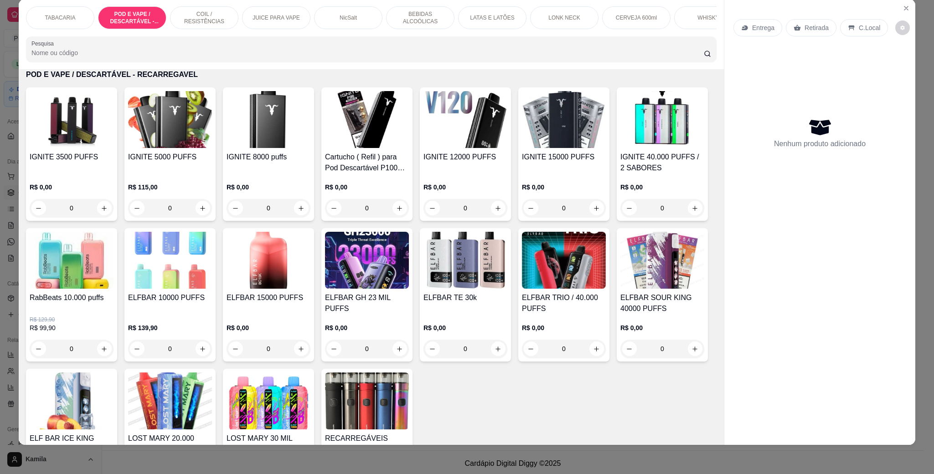
click at [620, 148] on img at bounding box center [662, 119] width 84 height 57
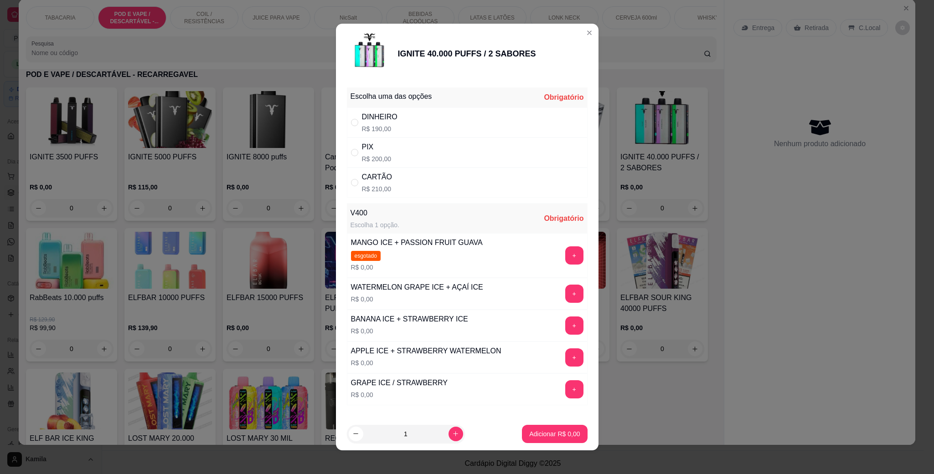
click at [411, 159] on div "PIX R$ 200,00" at bounding box center [467, 153] width 241 height 30
radio input "true"
click at [565, 366] on button "+" at bounding box center [574, 358] width 18 height 18
click at [560, 442] on button "Adicionar R$ 200,00" at bounding box center [551, 434] width 72 height 18
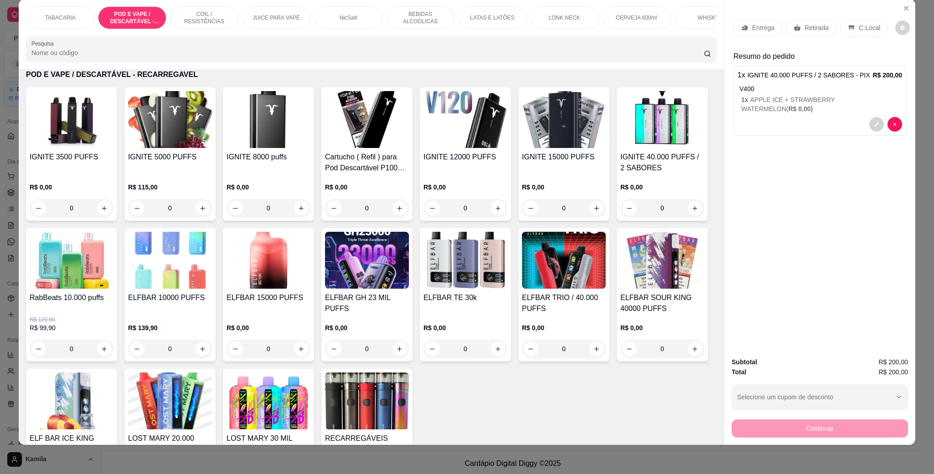
click at [857, 36] on div "C.Local" at bounding box center [864, 27] width 48 height 17
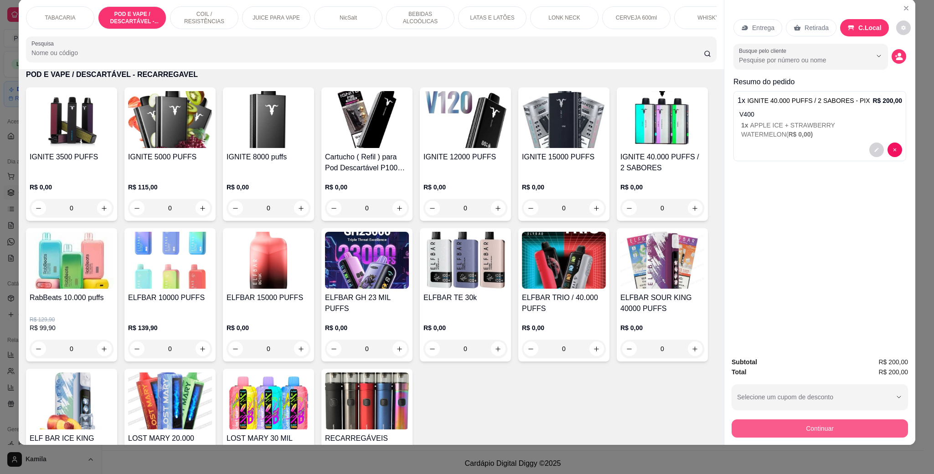
click at [803, 433] on button "Continuar" at bounding box center [820, 429] width 176 height 18
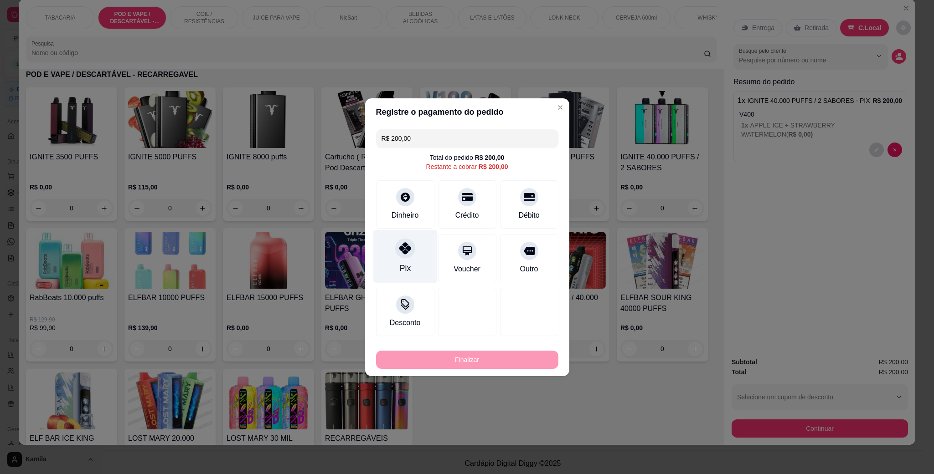
click at [409, 256] on div at bounding box center [405, 248] width 20 height 20
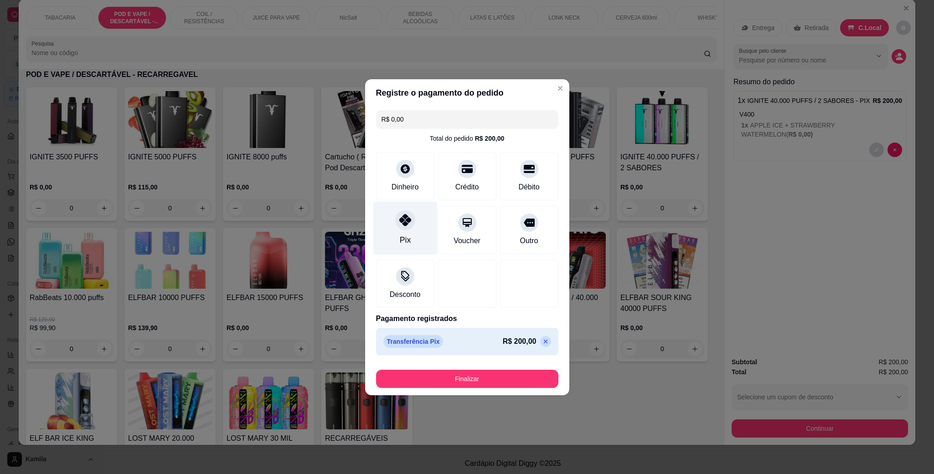
click at [402, 246] on div "Pix" at bounding box center [404, 240] width 11 height 12
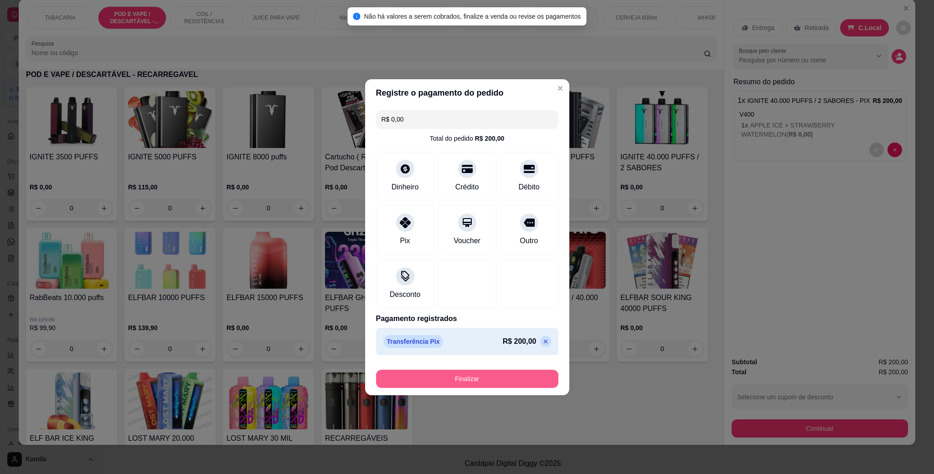
click at [491, 383] on button "Finalizar" at bounding box center [467, 379] width 182 height 18
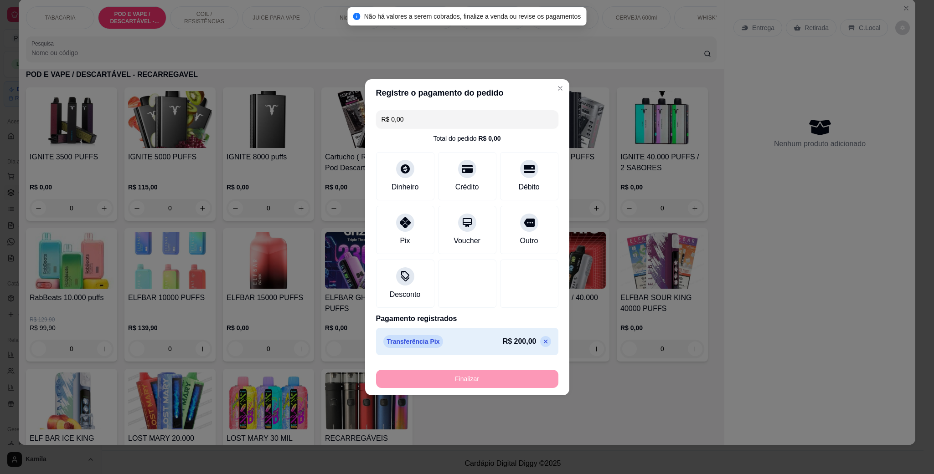
type input "-R$ 200,00"
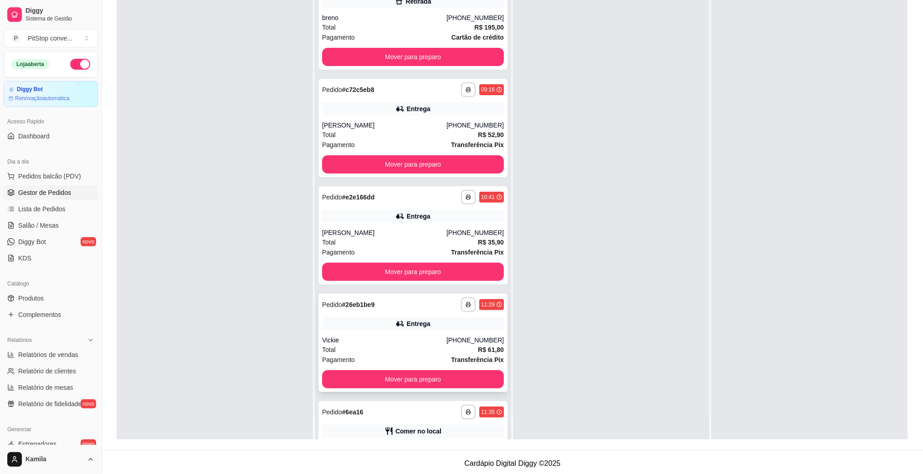
scroll to position [72, 0]
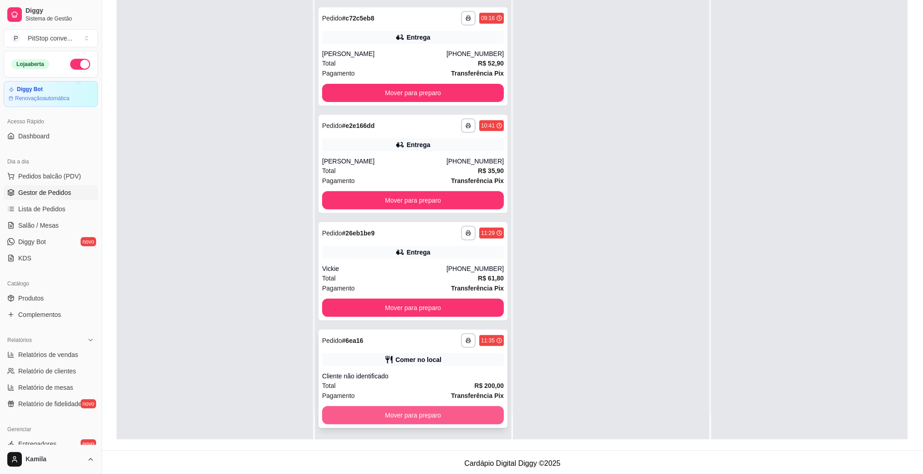
click at [427, 410] on button "Mover para preparo" at bounding box center [413, 416] width 182 height 18
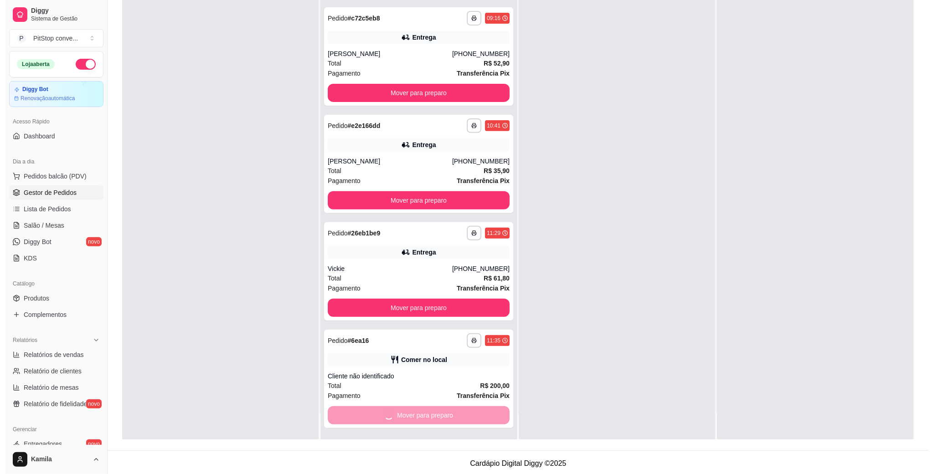
scroll to position [0, 0]
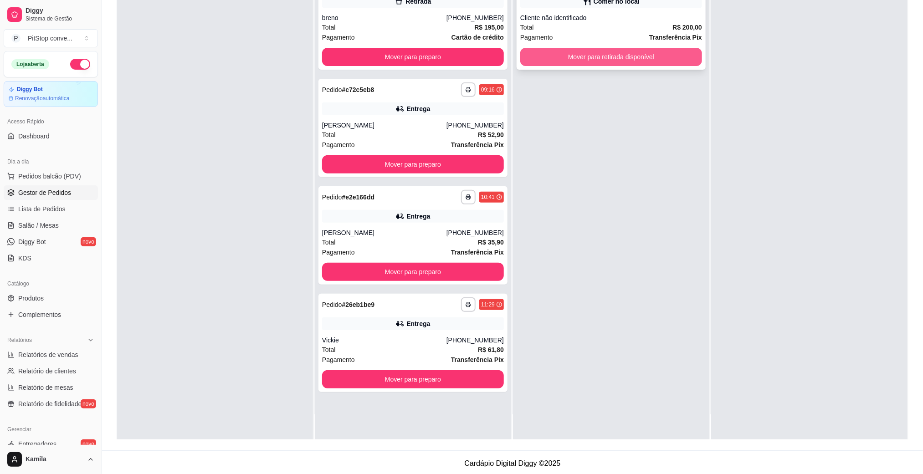
click at [657, 52] on button "Mover para retirada disponível" at bounding box center [612, 57] width 182 height 18
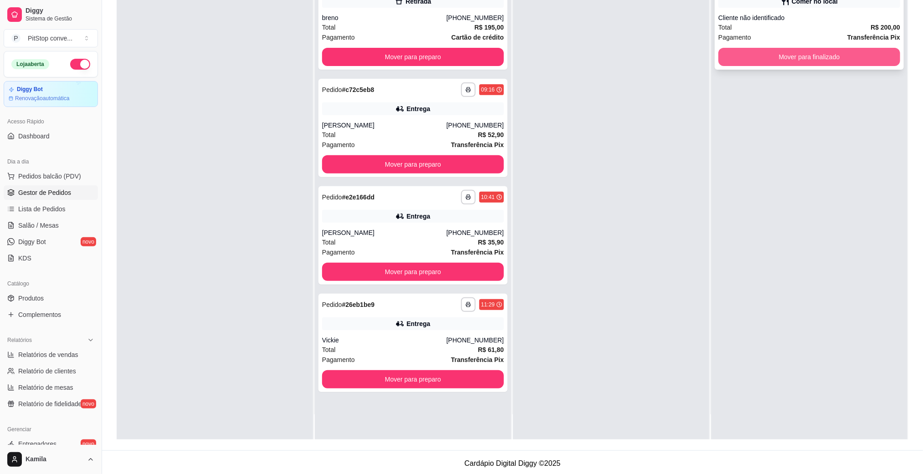
click at [845, 56] on button "Mover para finalizado" at bounding box center [810, 57] width 182 height 18
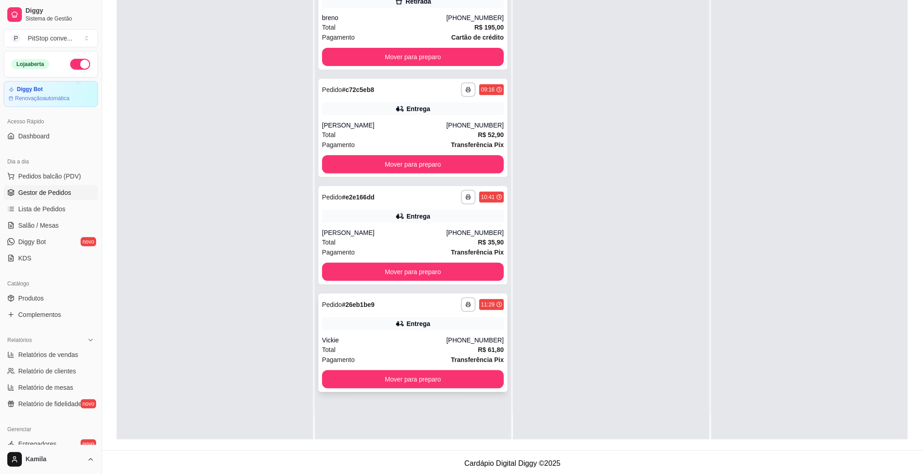
click at [431, 328] on div "Entrega" at bounding box center [413, 324] width 182 height 13
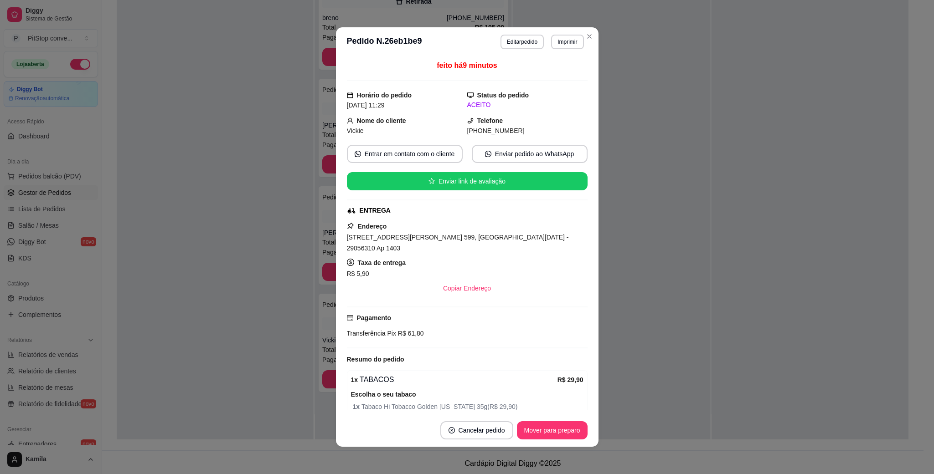
click at [480, 238] on span "Rua Constante Sodré, n. 599, Santa Lucia - 29056310 Ap 1403" at bounding box center [458, 243] width 222 height 18
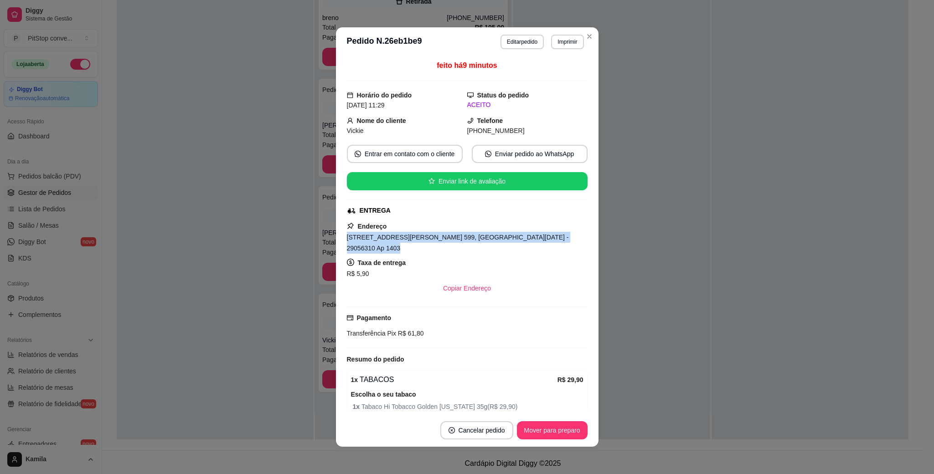
click at [480, 238] on span "Rua Constante Sodré, n. 599, Santa Lucia - 29056310 Ap 1403" at bounding box center [458, 243] width 222 height 18
copy span "Rua Constante Sodré, n. 599, Santa Lucia - 29056310 Ap 1403"
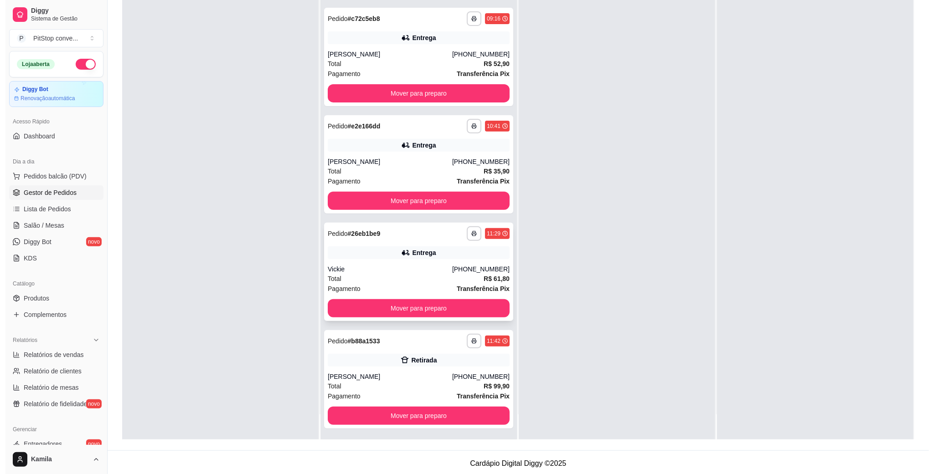
scroll to position [72, 0]
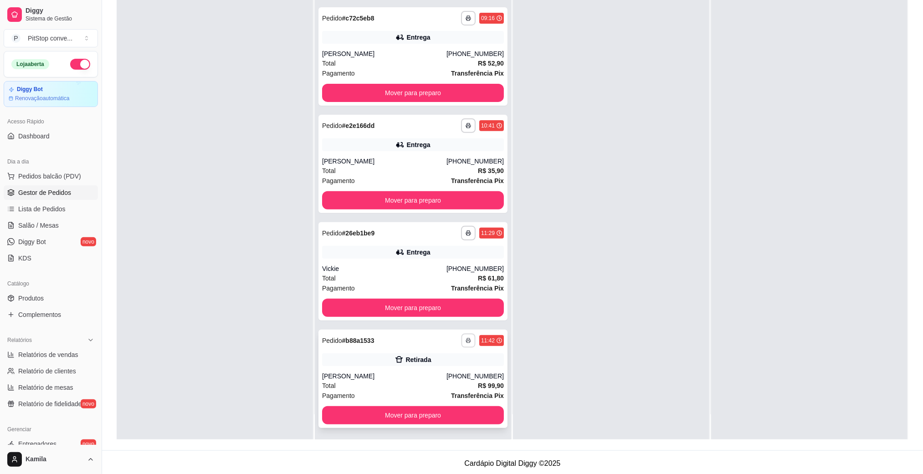
click at [461, 343] on button "button" at bounding box center [468, 341] width 14 height 14
click at [447, 373] on button "IMPRESSORA" at bounding box center [430, 372] width 66 height 15
click at [55, 175] on span "Pedidos balcão (PDV)" at bounding box center [49, 176] width 63 height 9
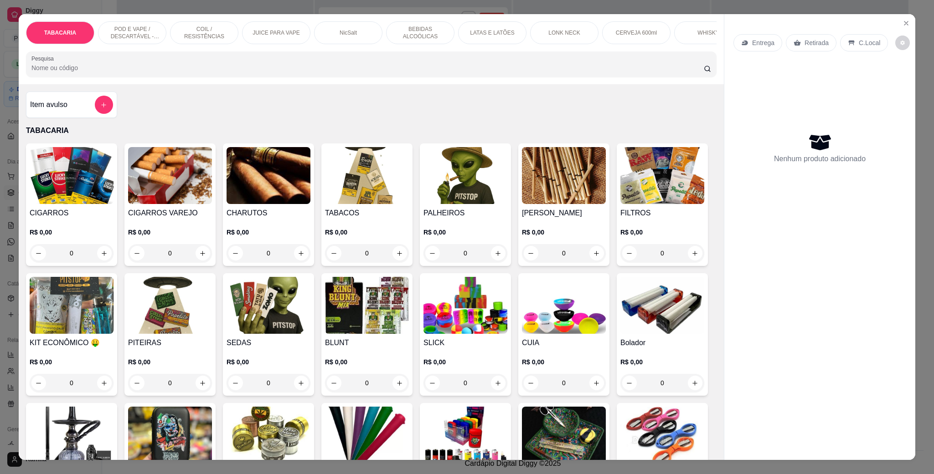
click at [115, 26] on p "POD E VAPE / DESCARTÁVEL - RECARREGAVEL" at bounding box center [132, 33] width 53 height 15
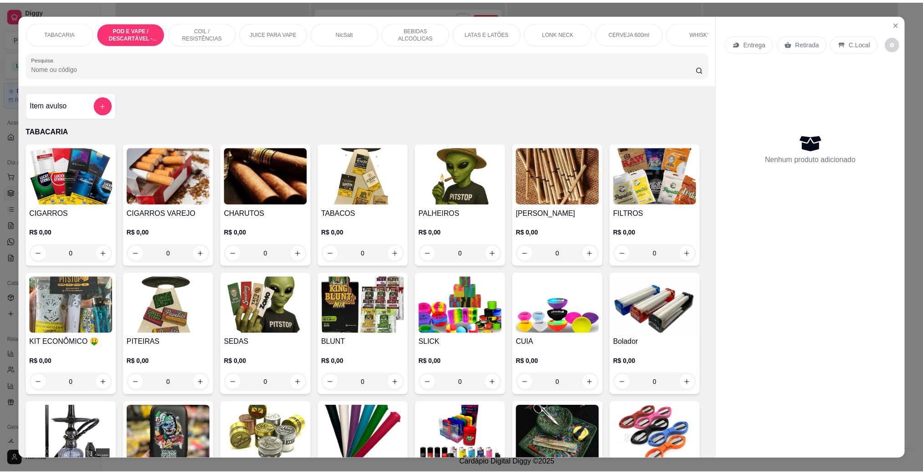
scroll to position [15, 0]
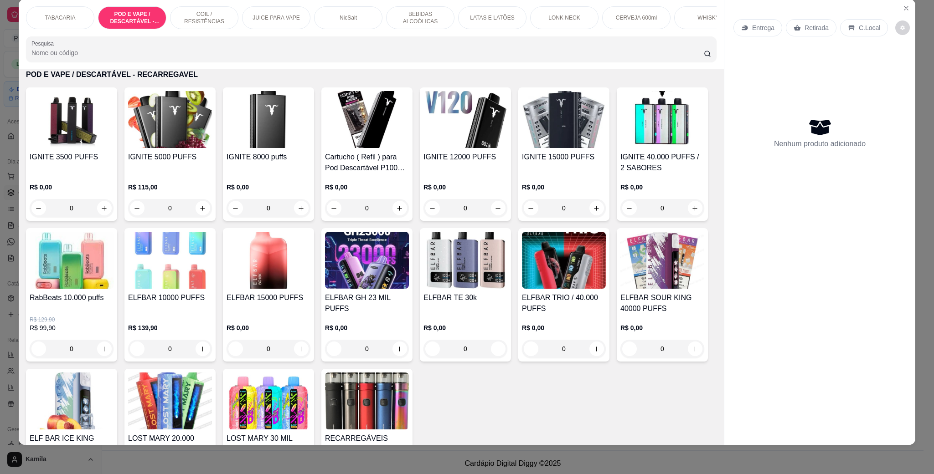
click at [465, 162] on h4 "IGNITE 12000 PUFFS" at bounding box center [465, 157] width 84 height 11
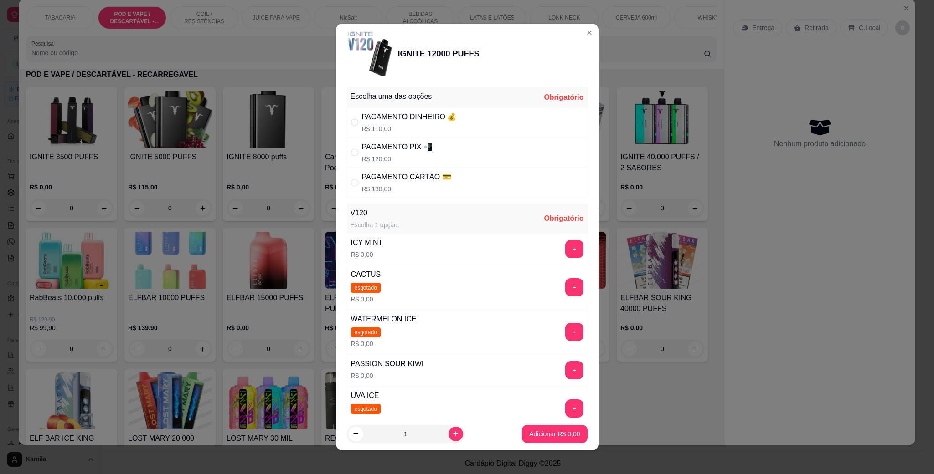
click at [377, 144] on div "PAGAMENTO PIX 📲" at bounding box center [397, 147] width 71 height 11
click at [565, 252] on button "+" at bounding box center [574, 250] width 18 height 18
click at [370, 155] on p "R$ 120,00" at bounding box center [397, 159] width 71 height 9
radio input "true"
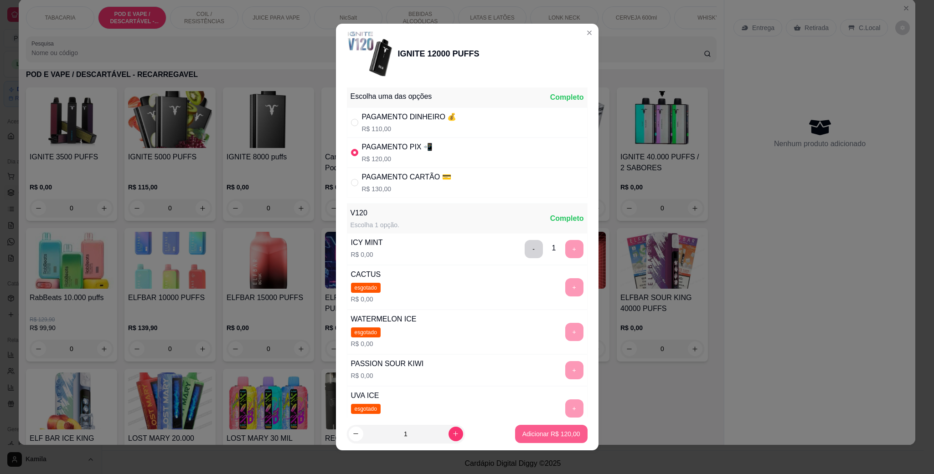
click at [558, 441] on button "Adicionar R$ 120,00" at bounding box center [551, 434] width 72 height 18
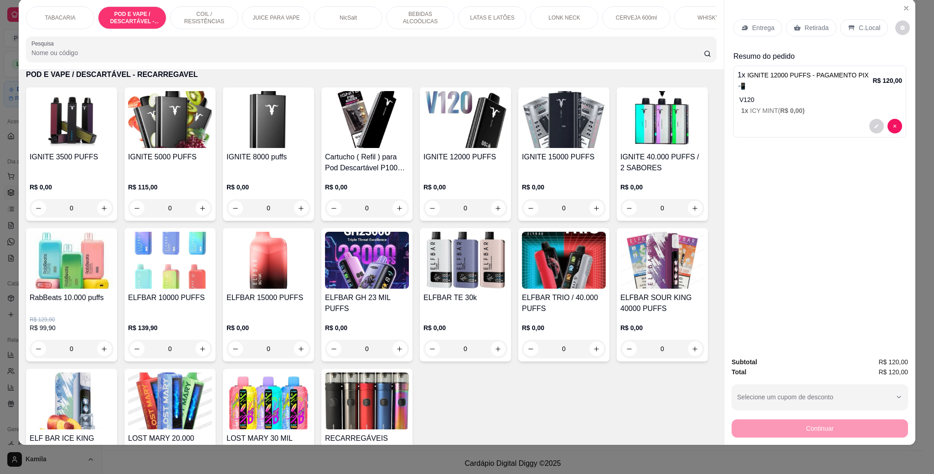
click at [864, 26] on p "C.Local" at bounding box center [869, 27] width 21 height 9
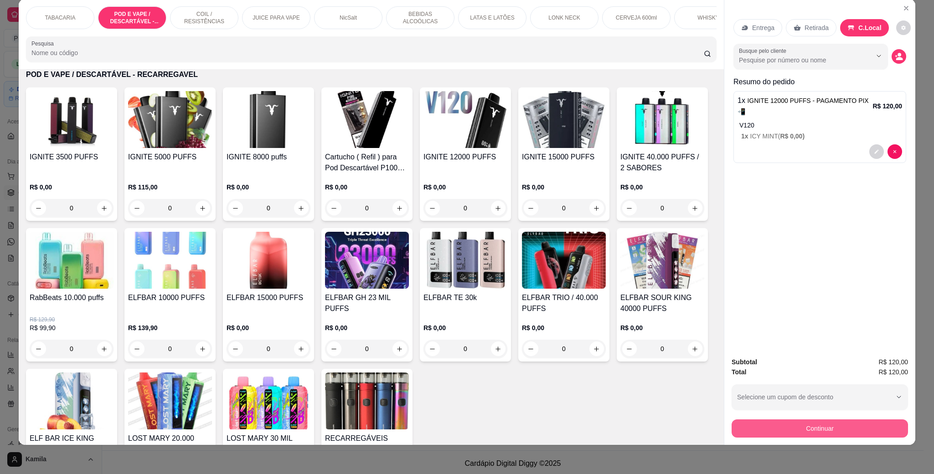
click at [814, 430] on button "Continuar" at bounding box center [820, 429] width 176 height 18
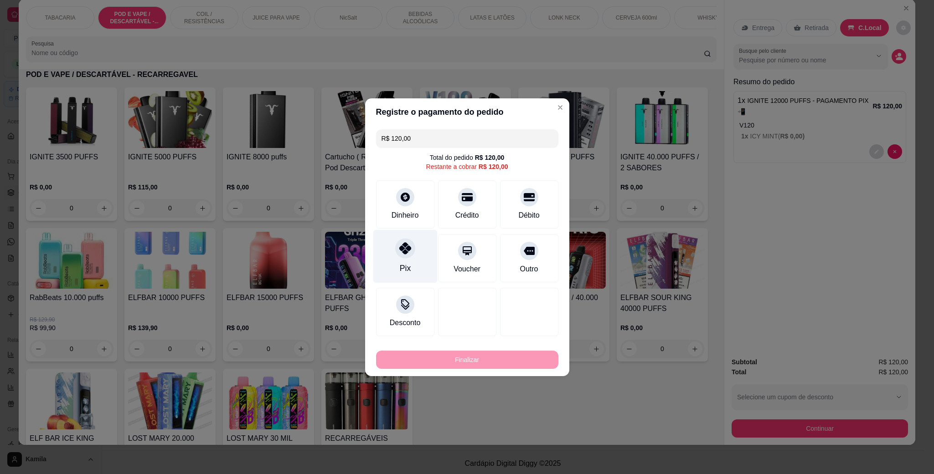
click at [412, 243] on div at bounding box center [405, 248] width 20 height 20
type input "R$ 0,00"
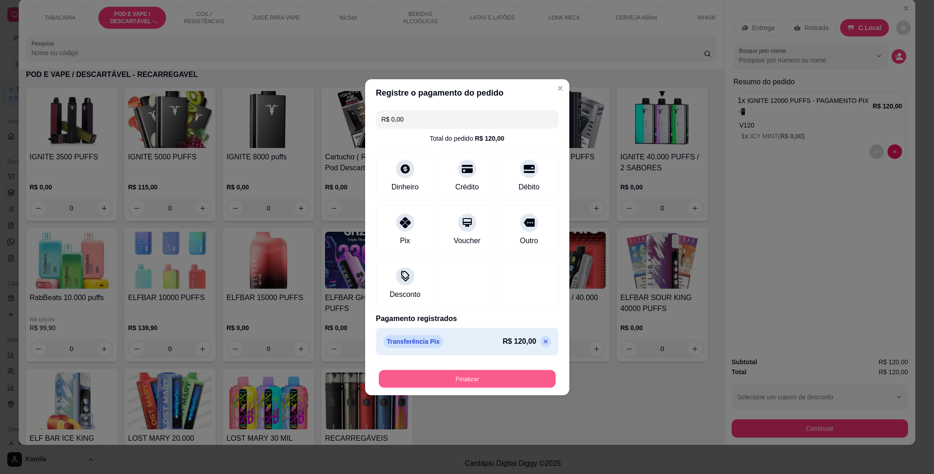
click at [506, 383] on button "Finalizar" at bounding box center [467, 379] width 177 height 18
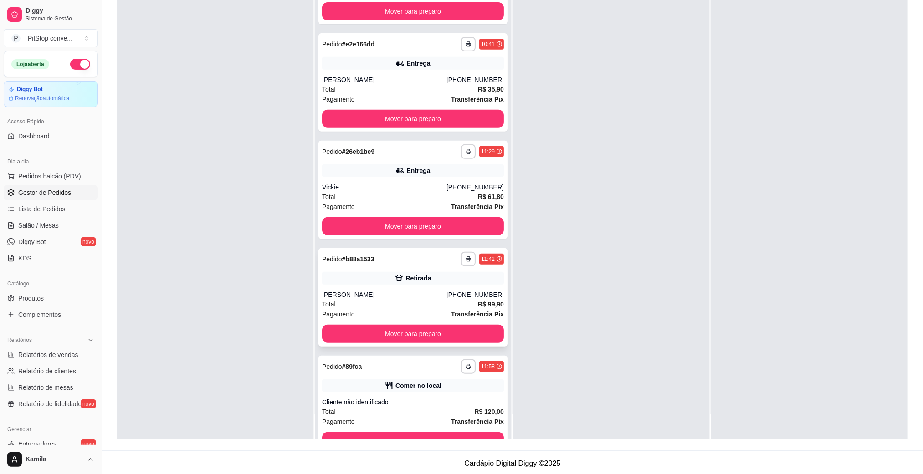
scroll to position [179, 0]
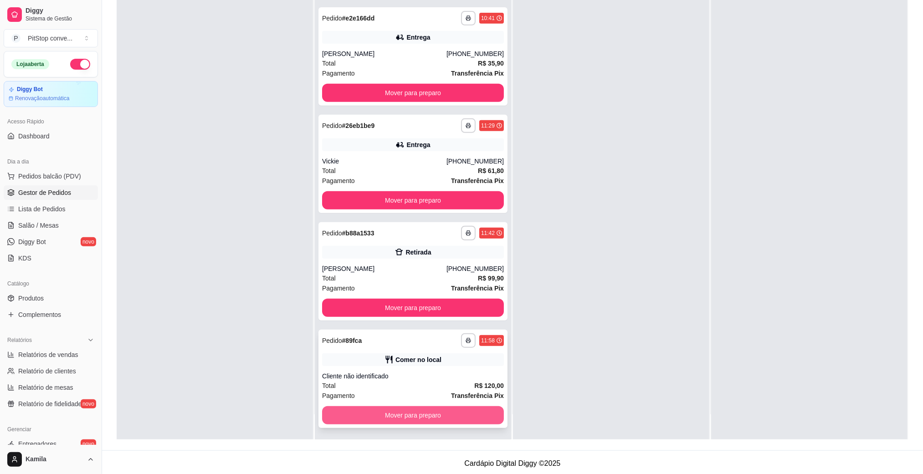
click at [442, 409] on button "Mover para preparo" at bounding box center [413, 416] width 182 height 18
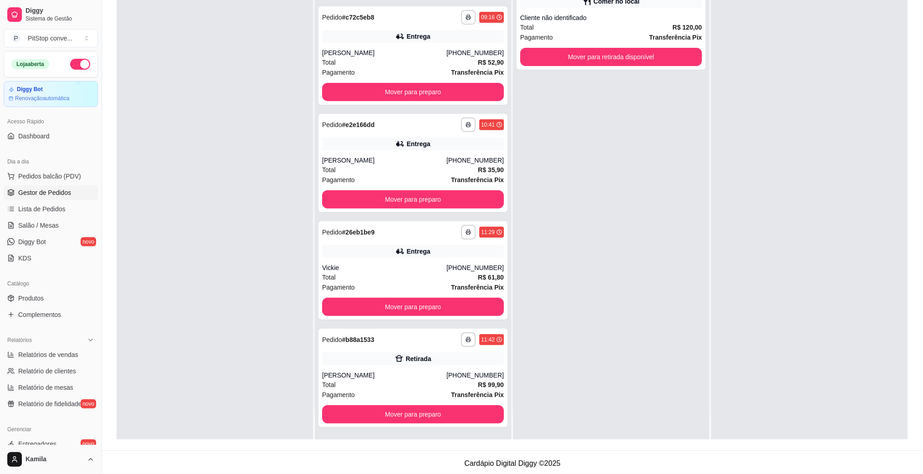
scroll to position [0, 0]
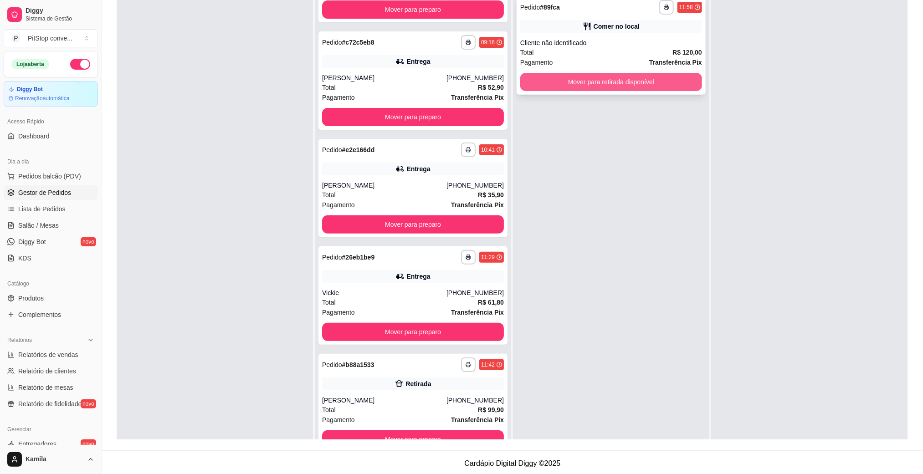
click at [624, 84] on button "Mover para retirada disponível" at bounding box center [612, 82] width 182 height 18
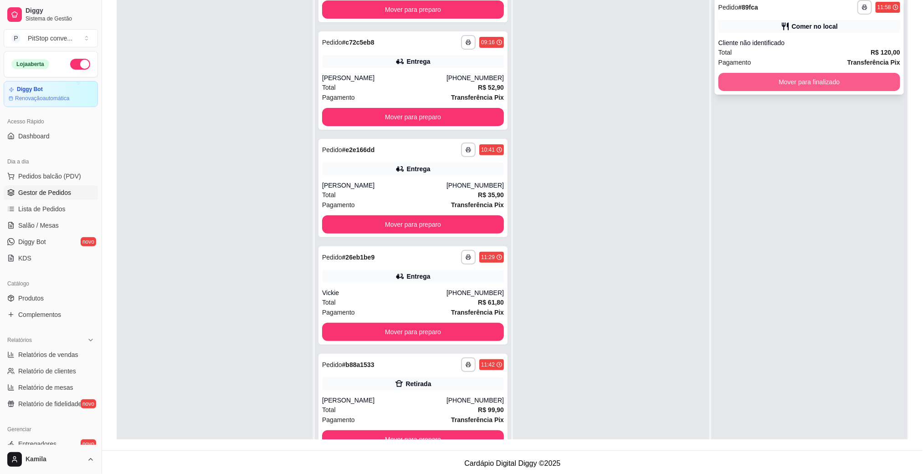
click at [794, 85] on button "Mover para finalizado" at bounding box center [810, 82] width 182 height 18
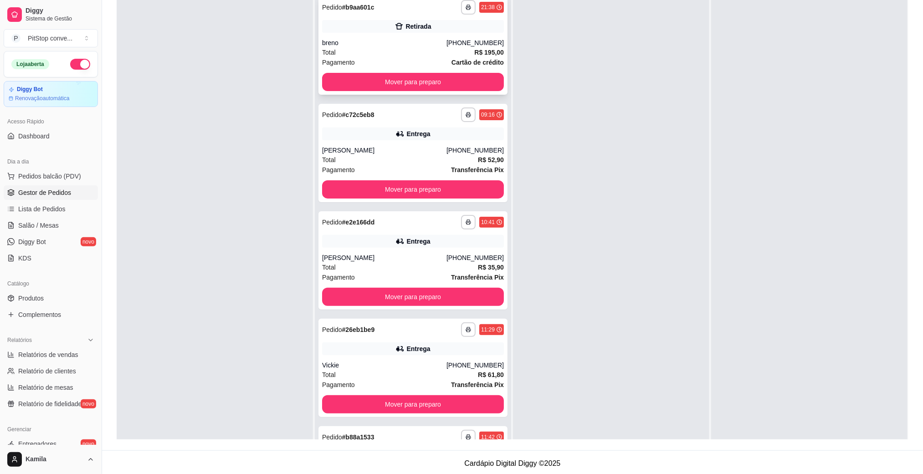
click at [395, 27] on icon at bounding box center [399, 26] width 9 height 9
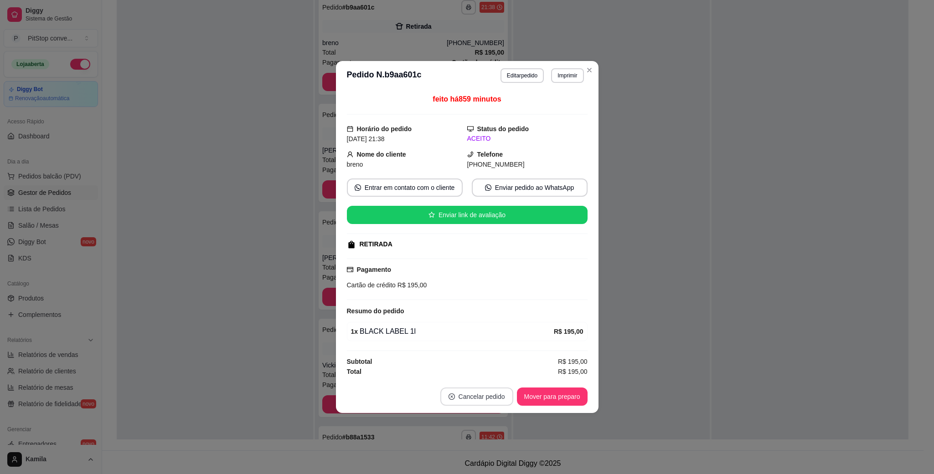
click at [468, 399] on button "Cancelar pedido" at bounding box center [476, 397] width 73 height 18
click at [502, 383] on button "Sim" at bounding box center [502, 376] width 36 height 18
click at [502, 383] on div "não Sim" at bounding box center [481, 376] width 123 height 18
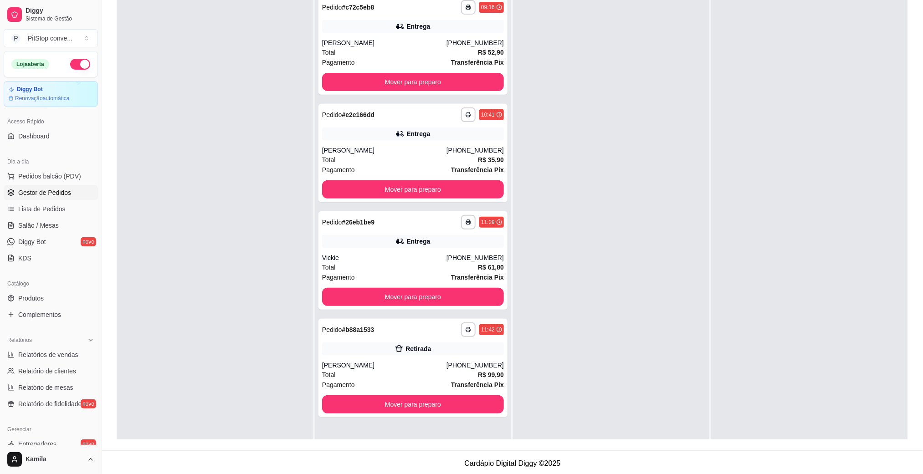
click at [639, 293] on div at bounding box center [611, 228] width 196 height 474
click at [637, 472] on footer "Cardápio Digital Diggy © 2025" at bounding box center [512, 464] width 821 height 26
click at [44, 174] on span "Pedidos balcão (PDV)" at bounding box center [49, 176] width 63 height 9
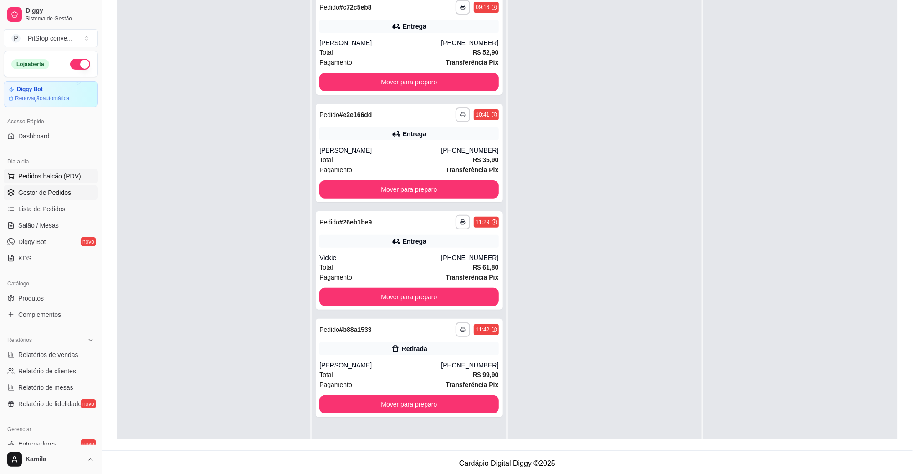
click at [44, 174] on img at bounding box center [71, 175] width 84 height 57
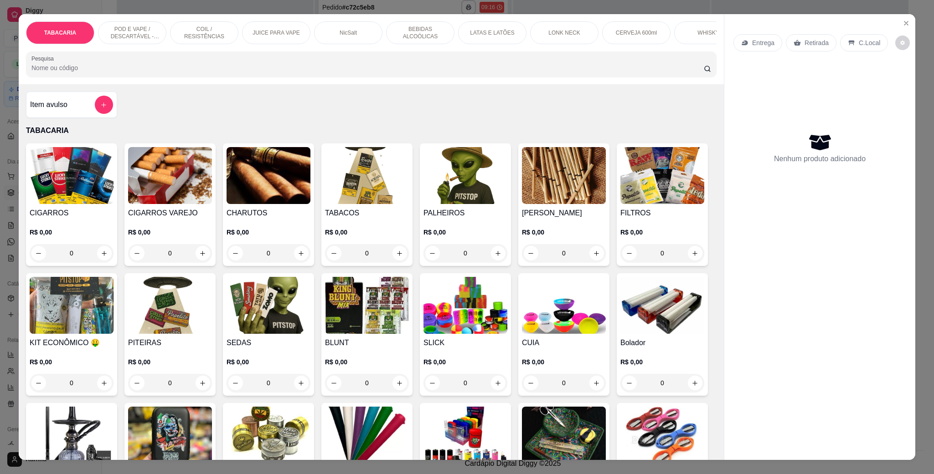
click at [130, 31] on p "POD E VAPE / DESCARTÁVEL - RECARREGAVEL" at bounding box center [132, 33] width 53 height 15
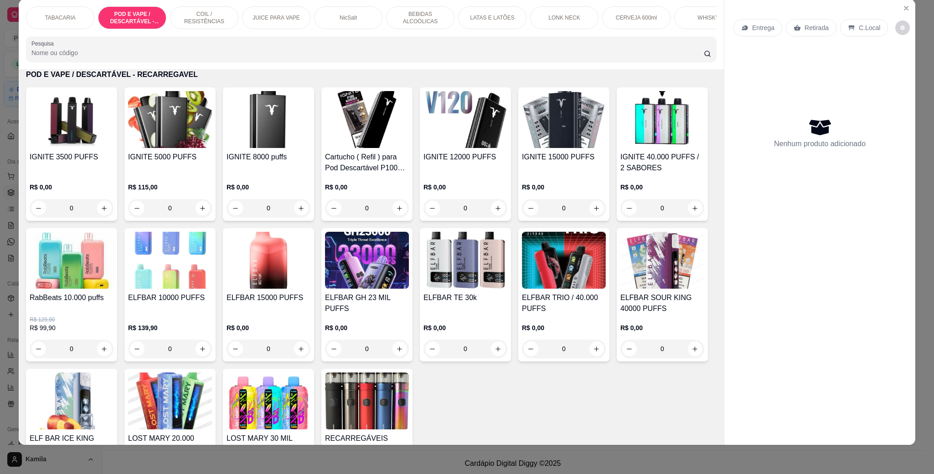
click at [262, 144] on img at bounding box center [269, 119] width 84 height 57
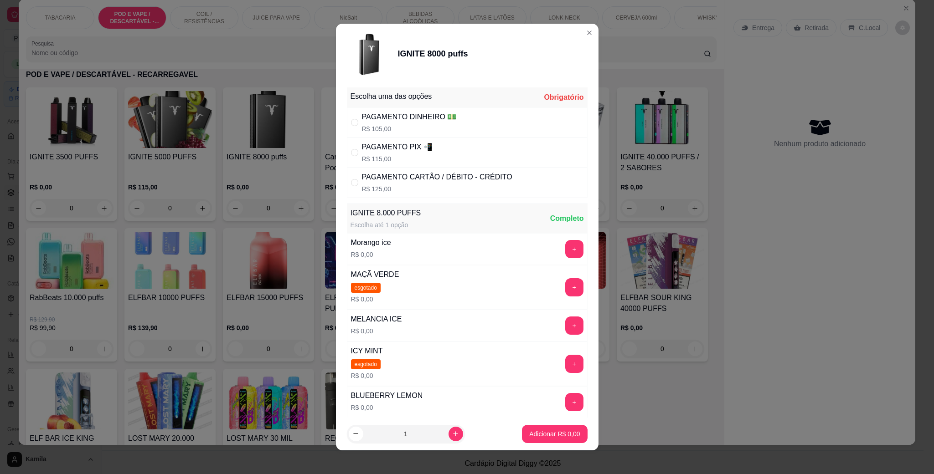
click at [416, 146] on div "PAGAMENTO PIX 📲" at bounding box center [397, 147] width 71 height 11
radio input "true"
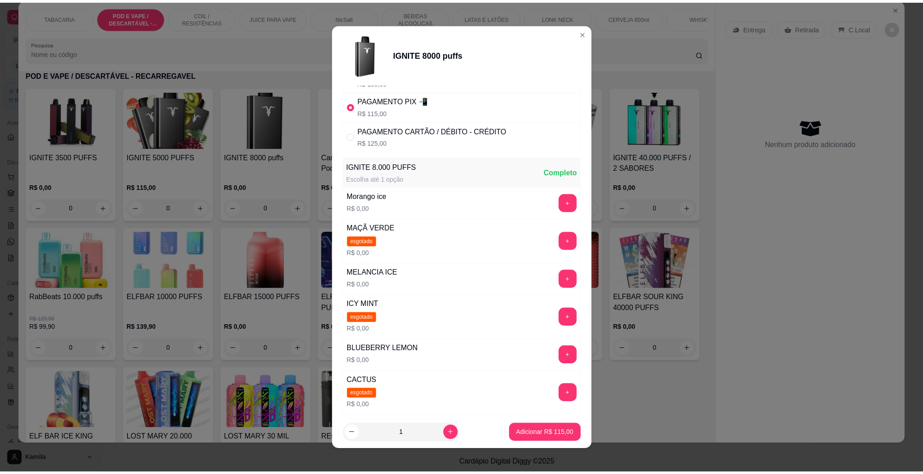
scroll to position [68, 0]
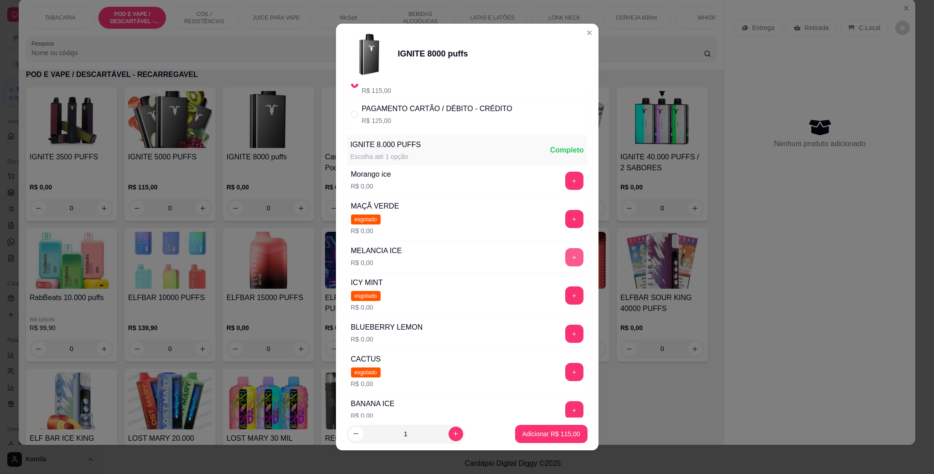
click at [565, 255] on button "+" at bounding box center [574, 257] width 18 height 18
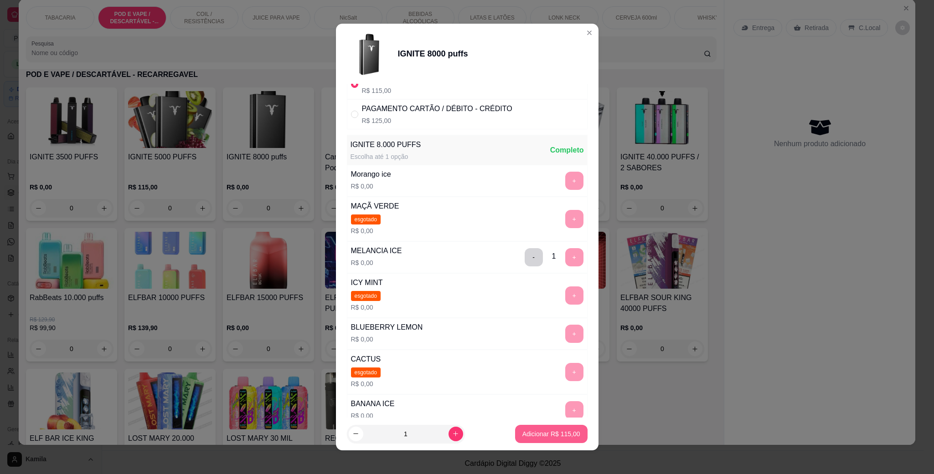
click at [556, 430] on p "Adicionar R$ 115,00" at bounding box center [551, 434] width 58 height 9
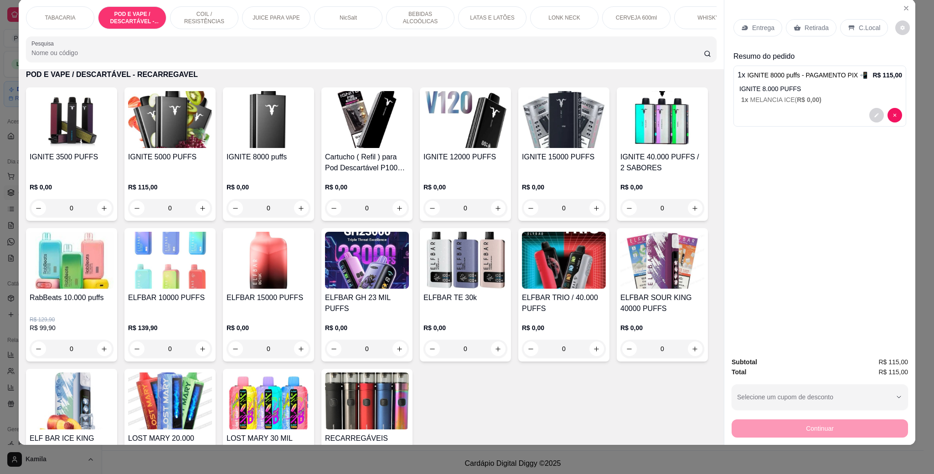
click at [851, 35] on div "C.Local" at bounding box center [864, 27] width 48 height 17
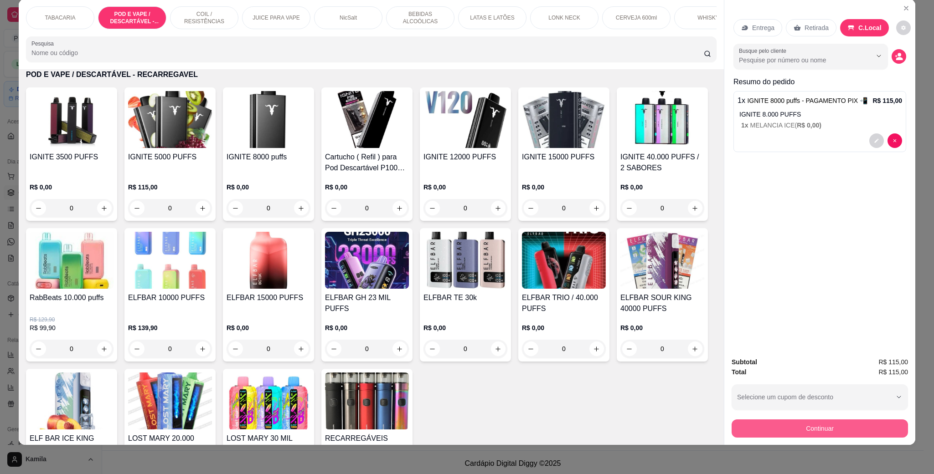
click at [820, 427] on button "Continuar" at bounding box center [820, 429] width 176 height 18
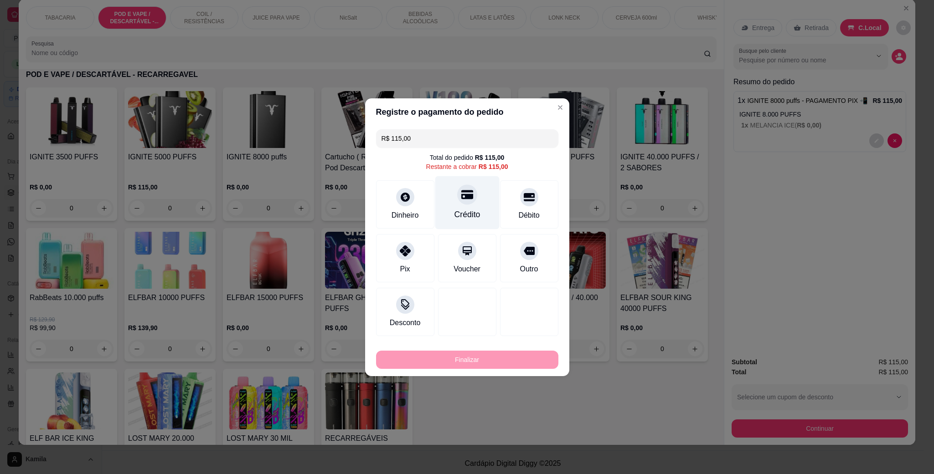
click at [461, 197] on icon at bounding box center [467, 195] width 12 height 12
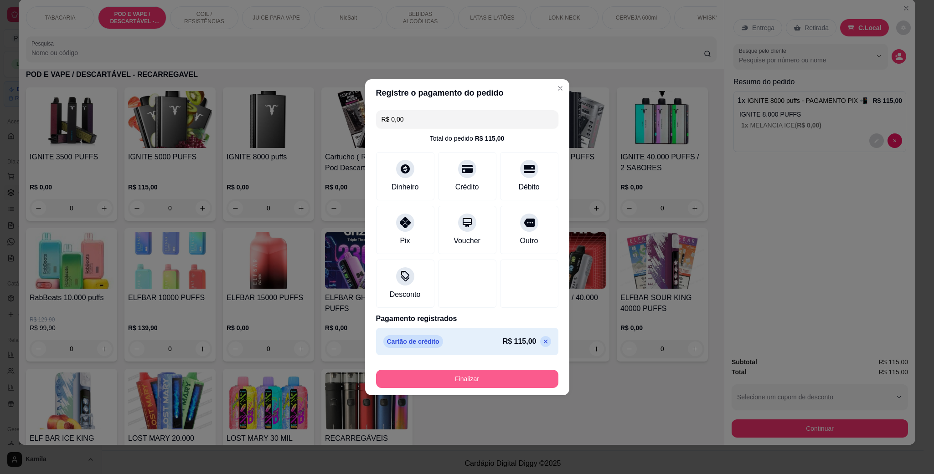
click at [492, 379] on button "Finalizar" at bounding box center [467, 379] width 182 height 18
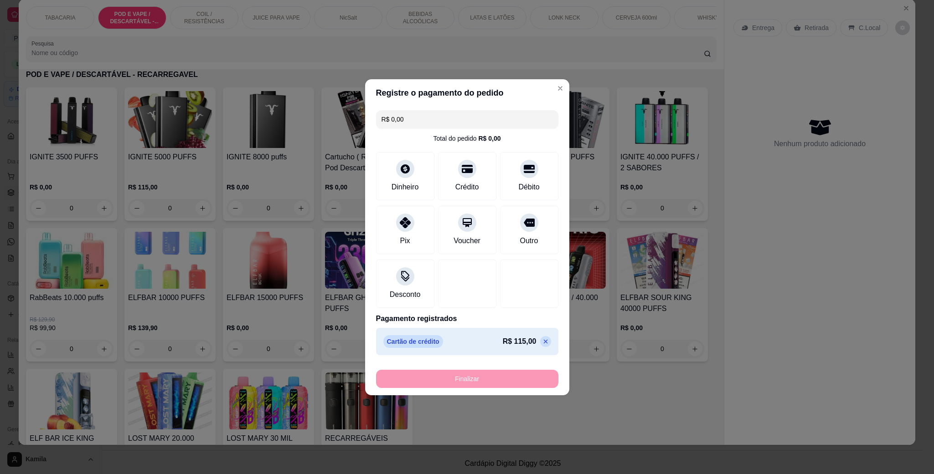
type input "-R$ 115,00"
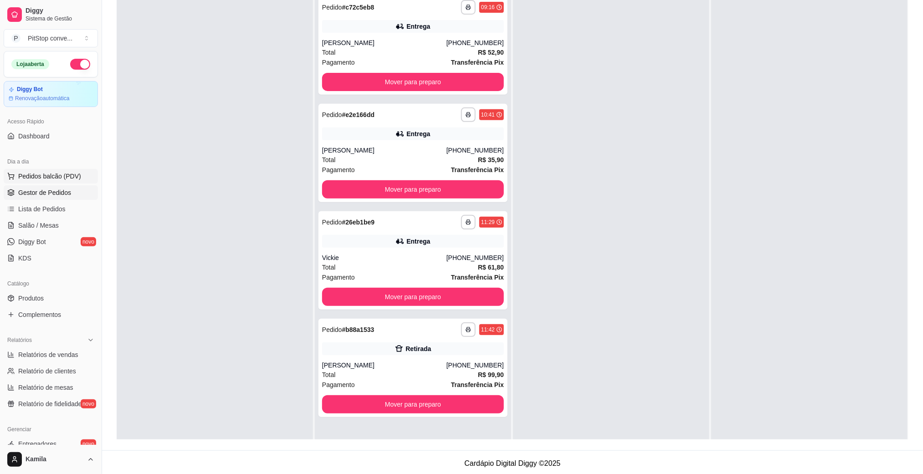
click at [54, 183] on button "Pedidos balcão (PDV)" at bounding box center [51, 176] width 94 height 15
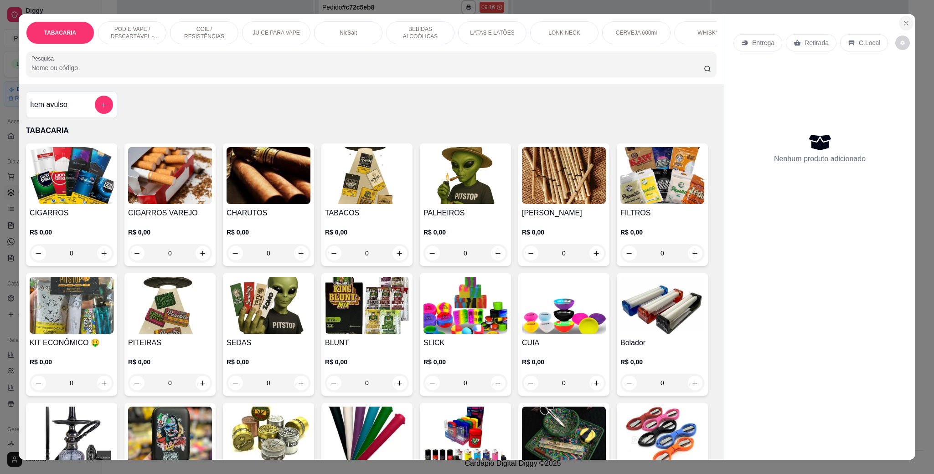
click at [899, 25] on button "Close" at bounding box center [906, 23] width 15 height 15
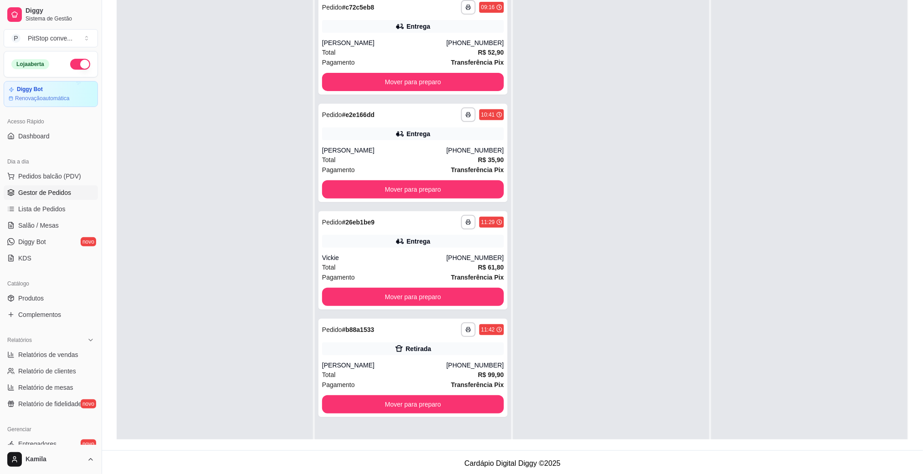
click at [47, 195] on span "Gestor de Pedidos" at bounding box center [44, 192] width 53 height 9
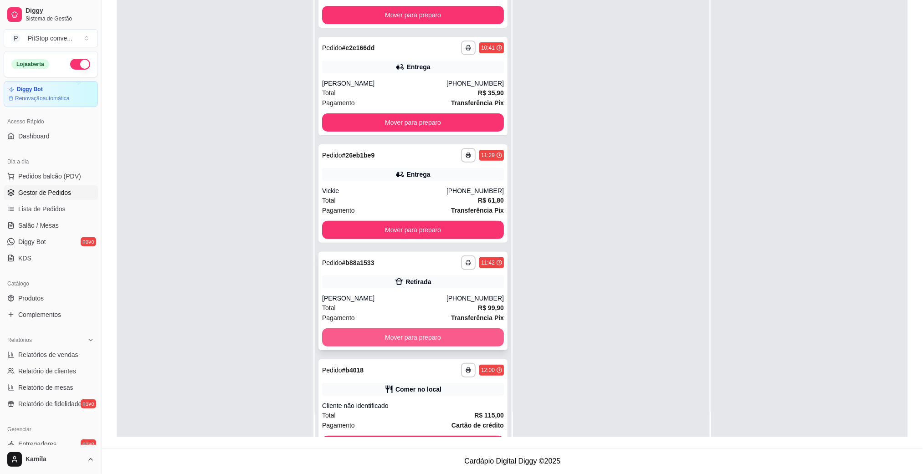
scroll to position [72, 0]
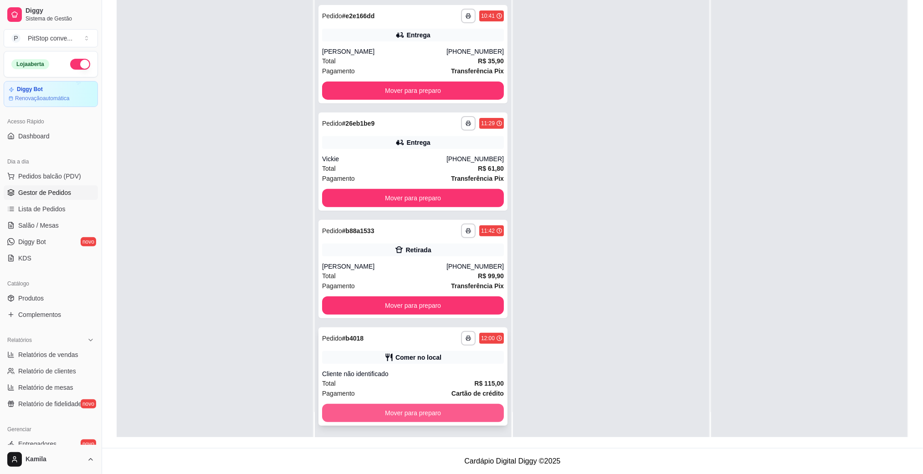
click at [453, 412] on button "Mover para preparo" at bounding box center [413, 413] width 182 height 18
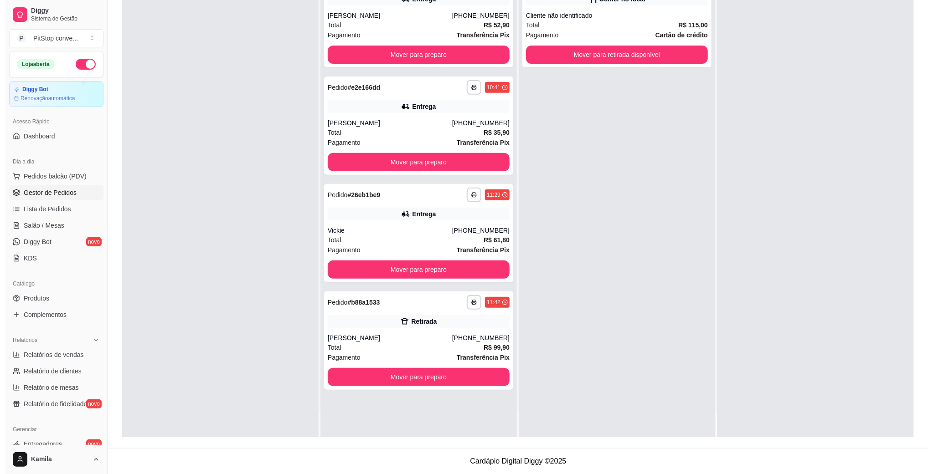
scroll to position [0, 0]
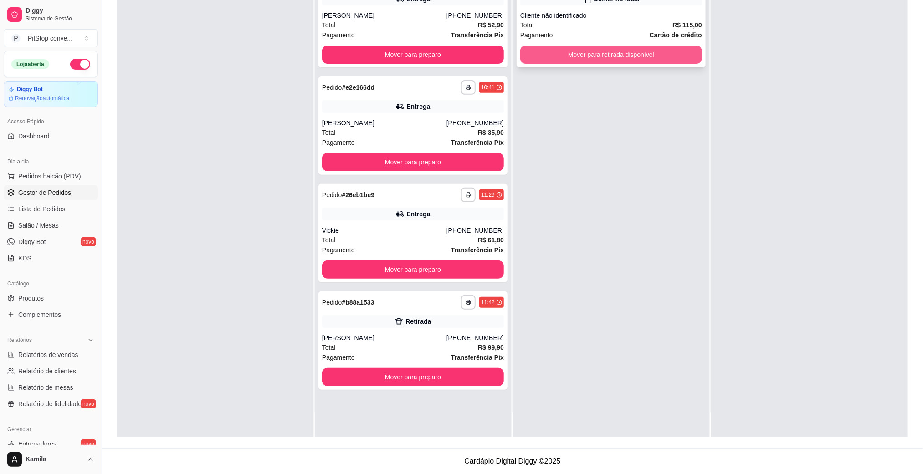
click at [630, 51] on button "Mover para retirada disponível" at bounding box center [612, 55] width 182 height 18
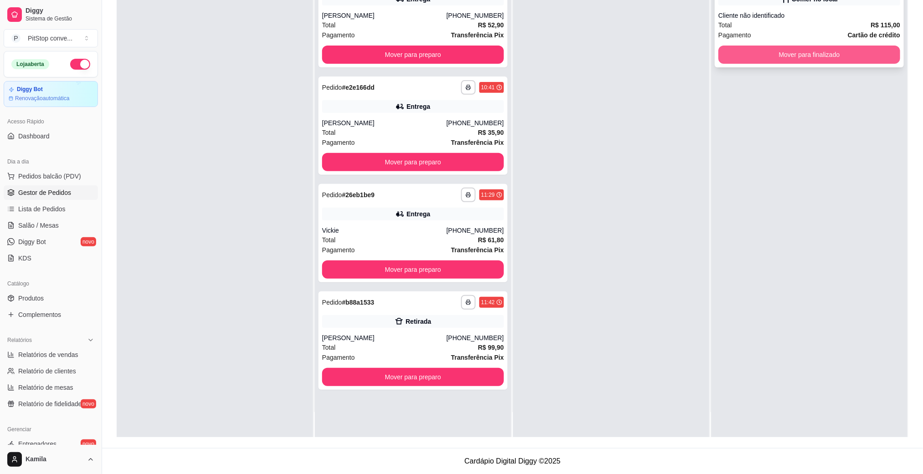
click at [788, 63] on button "Mover para finalizado" at bounding box center [810, 55] width 182 height 18
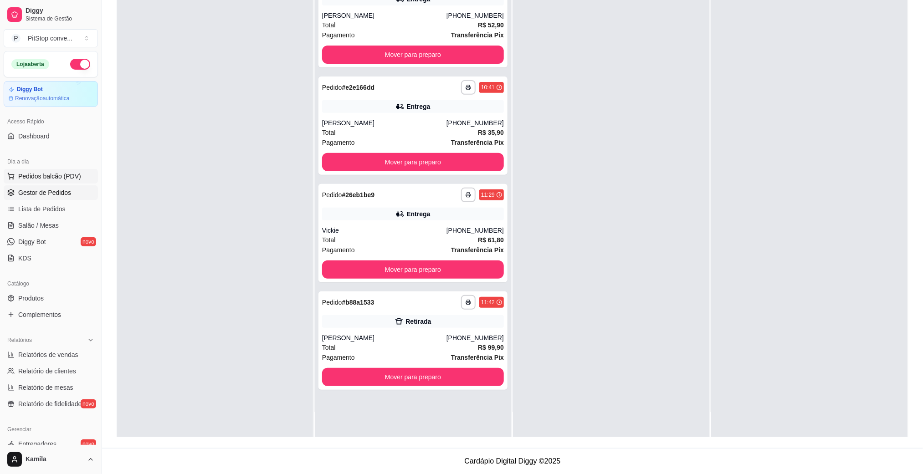
click at [54, 176] on span "Pedidos balcão (PDV)" at bounding box center [49, 176] width 63 height 9
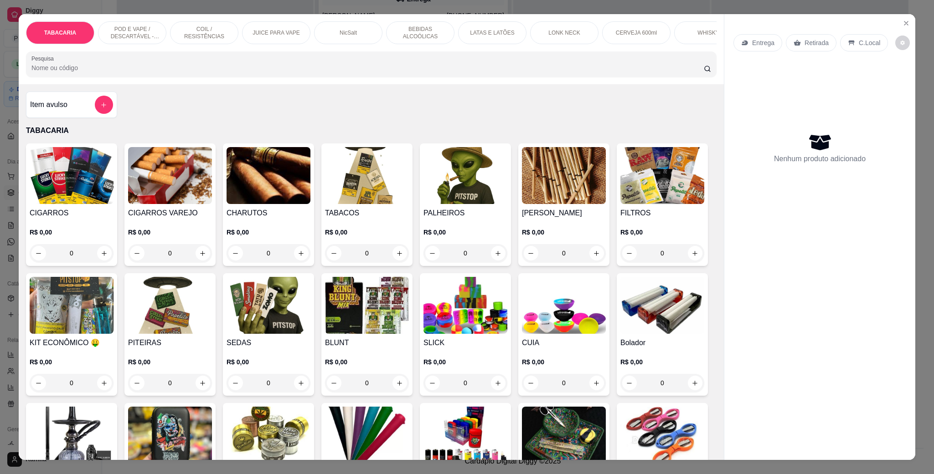
click at [126, 40] on p "POD E VAPE / DESCARTÁVEL - RECARREGAVEL" at bounding box center [132, 33] width 53 height 15
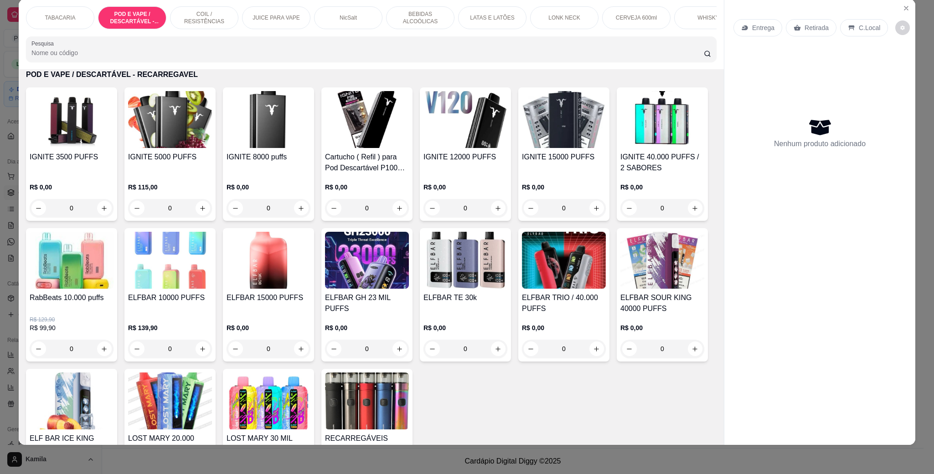
click at [445, 138] on img at bounding box center [465, 119] width 84 height 57
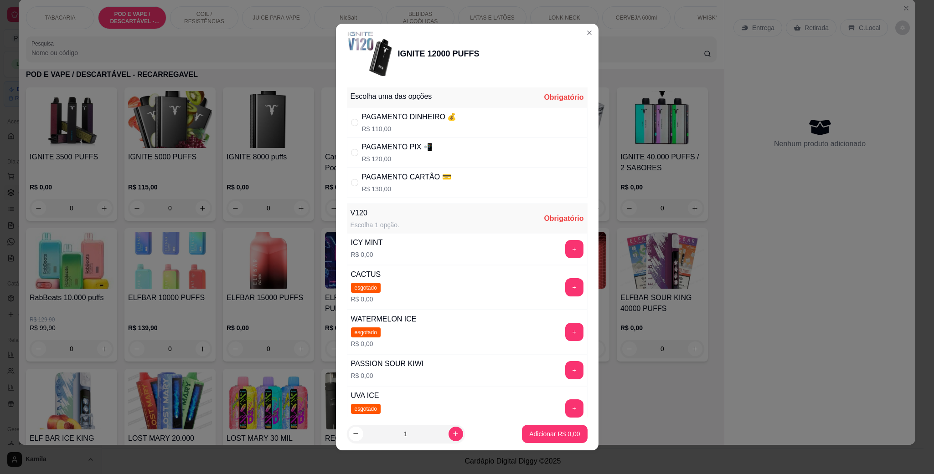
click at [424, 153] on div "PAGAMENTO PIX 📲" at bounding box center [397, 147] width 71 height 11
radio input "true"
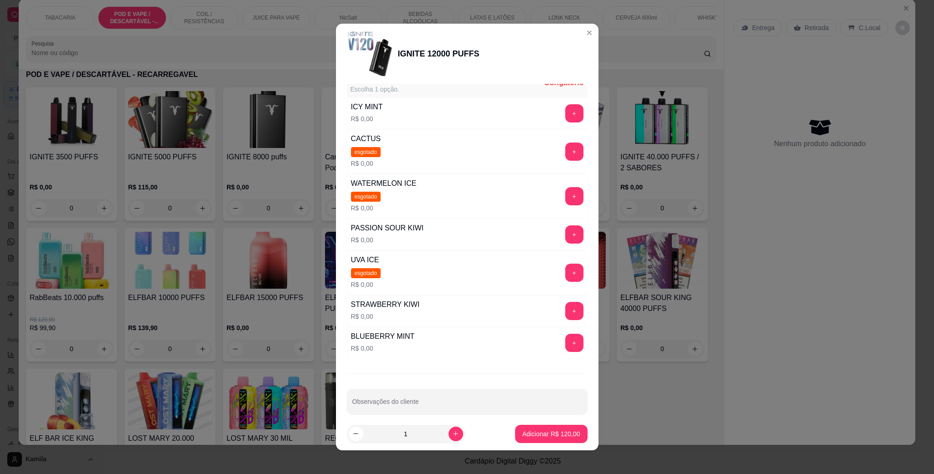
scroll to position [137, 0]
click at [555, 227] on div "PASSION SOUR KIWI R$ 0,00 +" at bounding box center [467, 234] width 241 height 32
click at [565, 235] on button "+" at bounding box center [574, 234] width 18 height 18
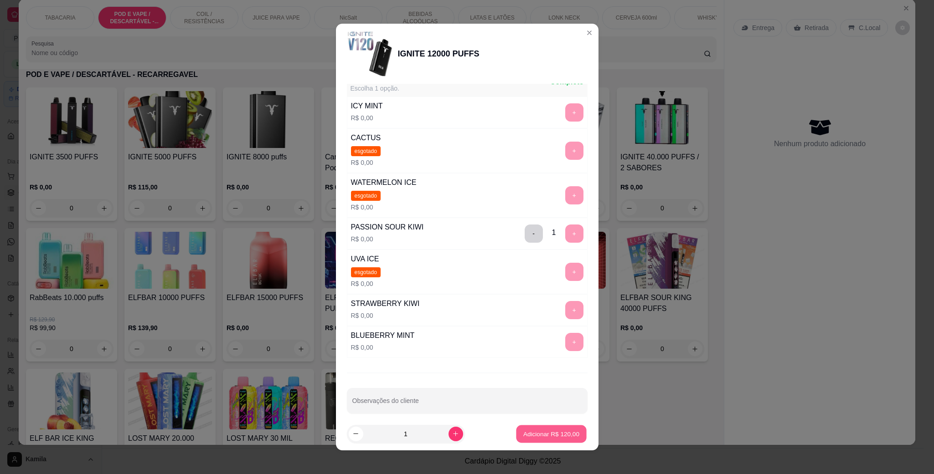
click at [547, 438] on p "Adicionar R$ 120,00" at bounding box center [551, 434] width 56 height 9
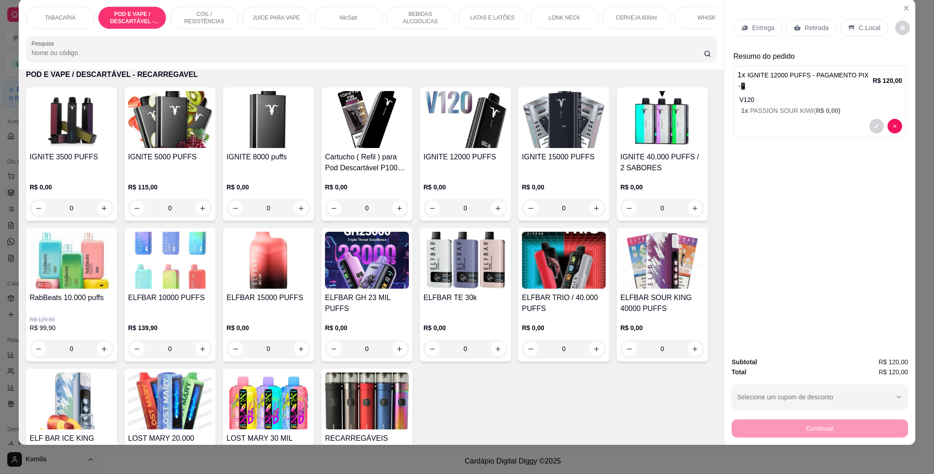
click at [844, 40] on div "Entrega Retirada C.Local" at bounding box center [819, 28] width 173 height 32
click at [859, 23] on p "C.Local" at bounding box center [869, 27] width 21 height 9
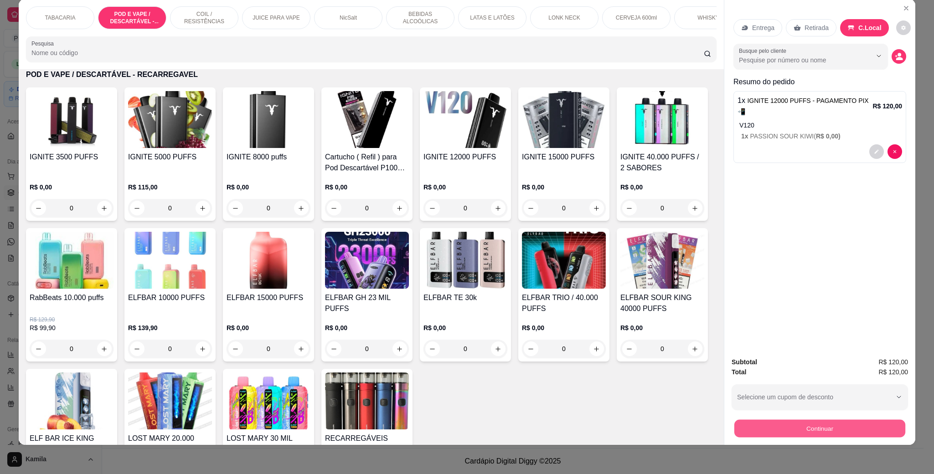
click at [809, 427] on button "Continuar" at bounding box center [819, 429] width 171 height 18
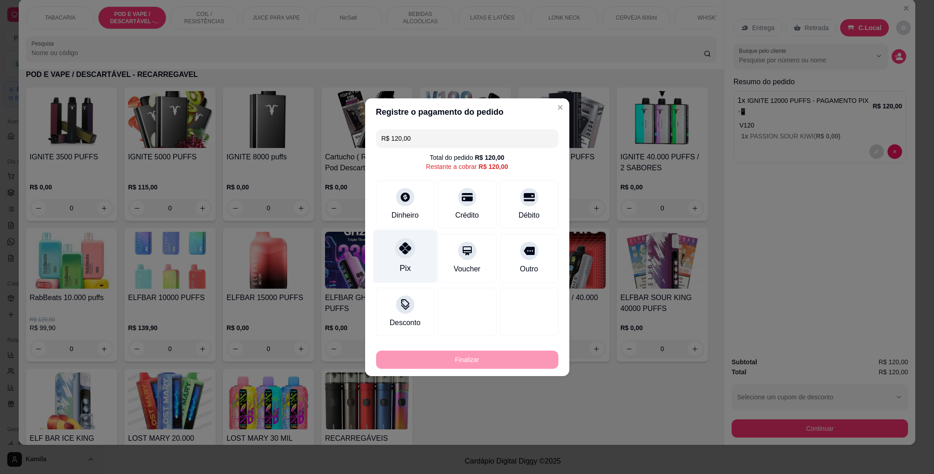
click at [412, 247] on div at bounding box center [405, 248] width 20 height 20
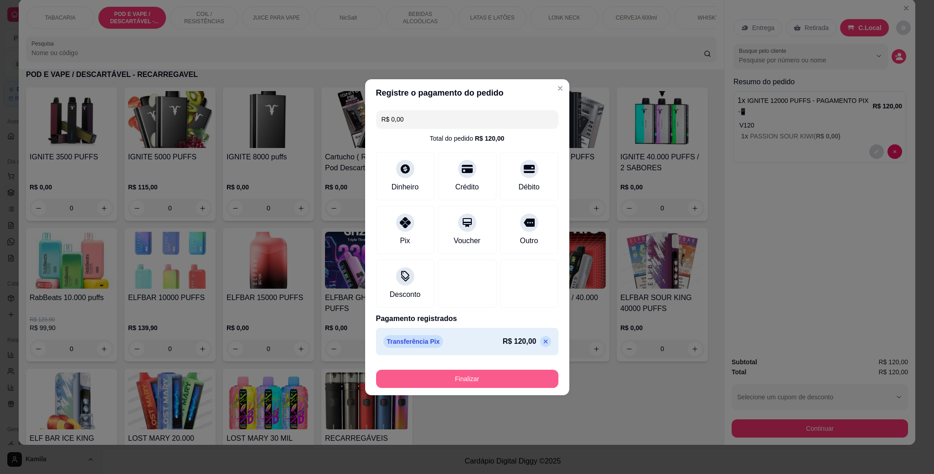
click at [521, 376] on button "Finalizar" at bounding box center [467, 379] width 182 height 18
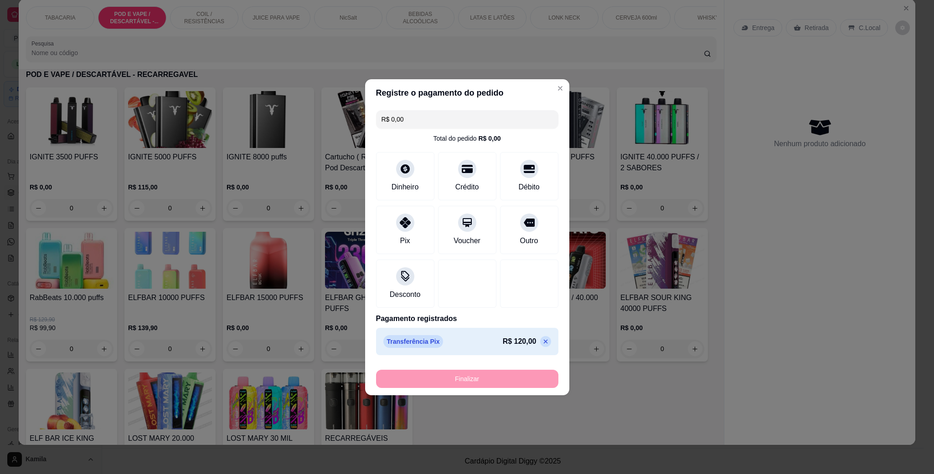
type input "-R$ 120,00"
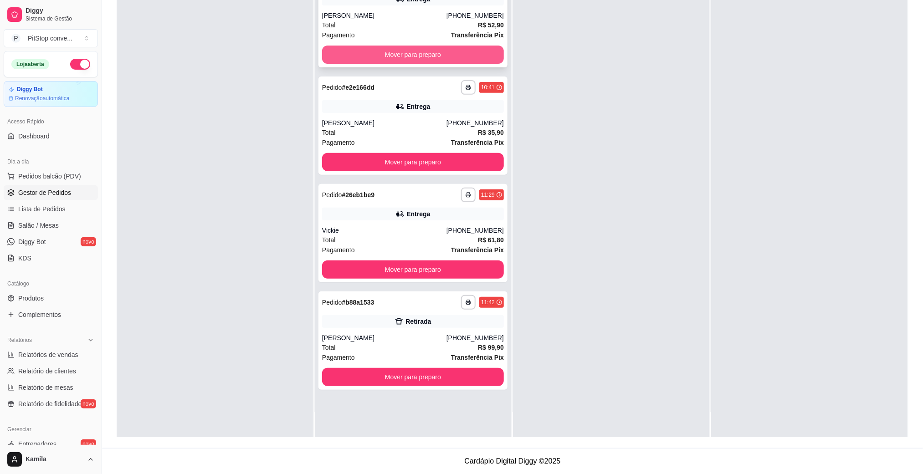
click at [460, 52] on button "Mover para preparo" at bounding box center [413, 55] width 182 height 18
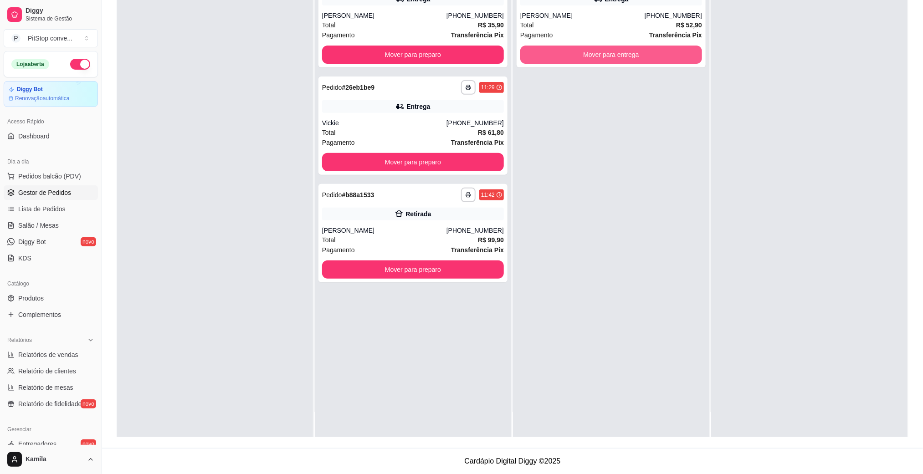
click at [619, 60] on button "Mover para entrega" at bounding box center [612, 55] width 182 height 18
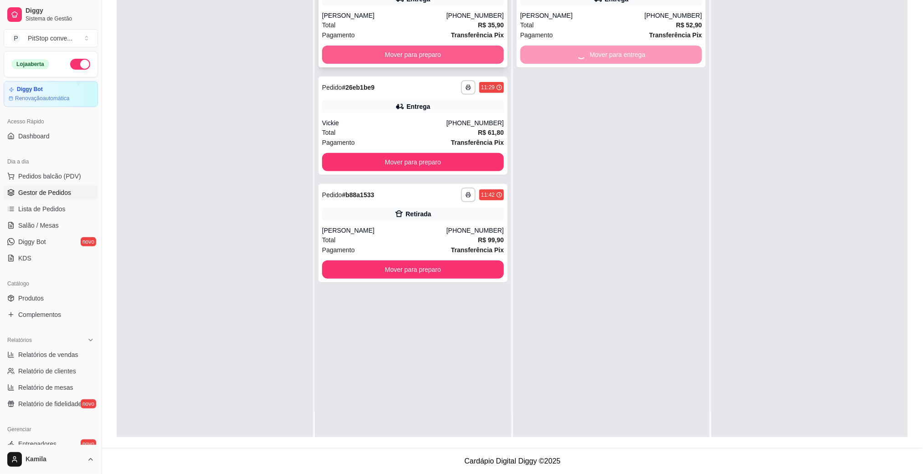
click at [472, 55] on button "Mover para preparo" at bounding box center [413, 55] width 182 height 18
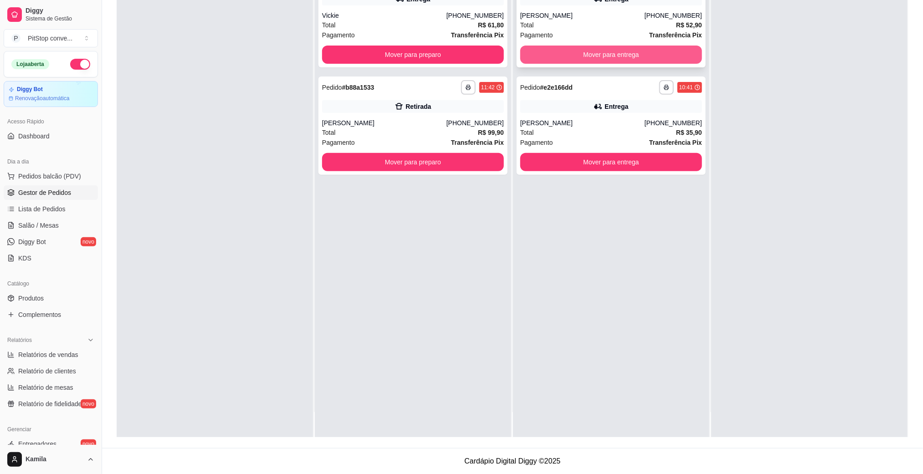
click at [619, 52] on button "Mover para entrega" at bounding box center [612, 55] width 182 height 18
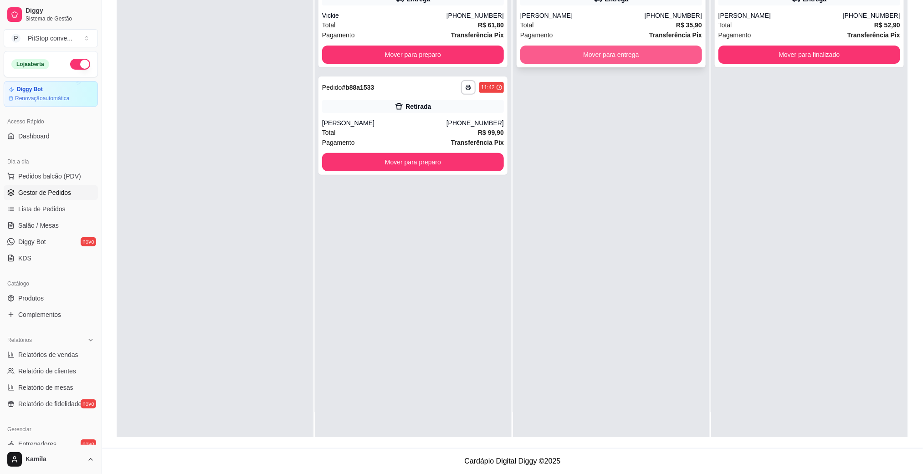
click at [617, 52] on button "Mover para entrega" at bounding box center [612, 55] width 182 height 18
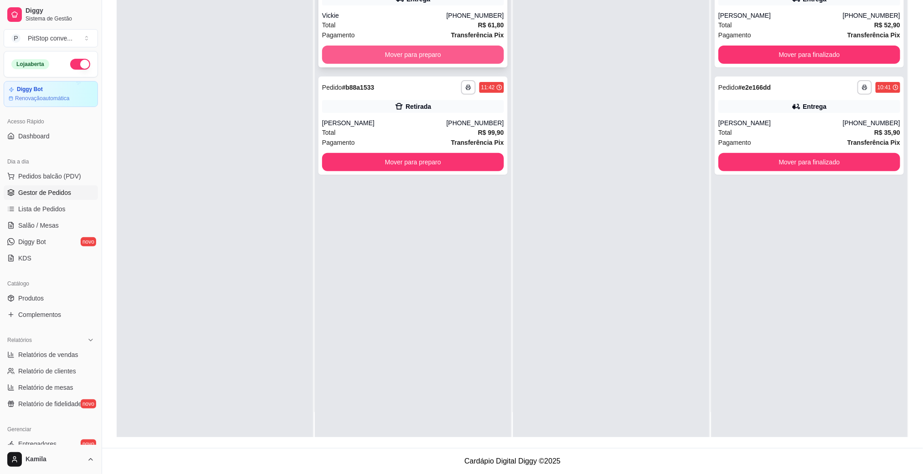
click at [454, 51] on button "Mover para preparo" at bounding box center [413, 55] width 182 height 18
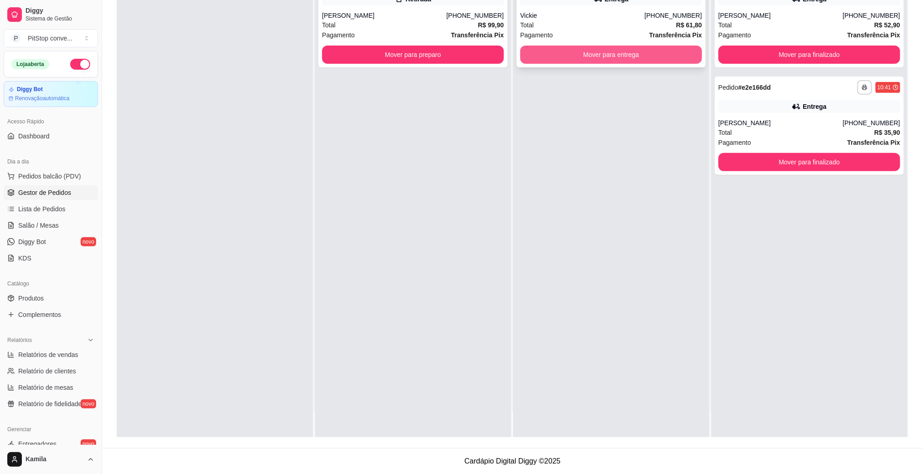
click at [590, 57] on button "Mover para entrega" at bounding box center [612, 55] width 182 height 18
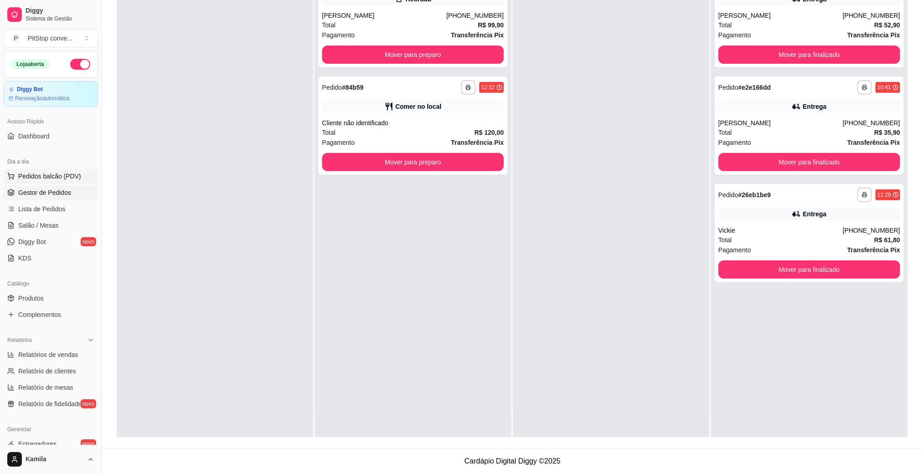
click at [46, 179] on span "Pedidos balcão (PDV)" at bounding box center [49, 176] width 63 height 9
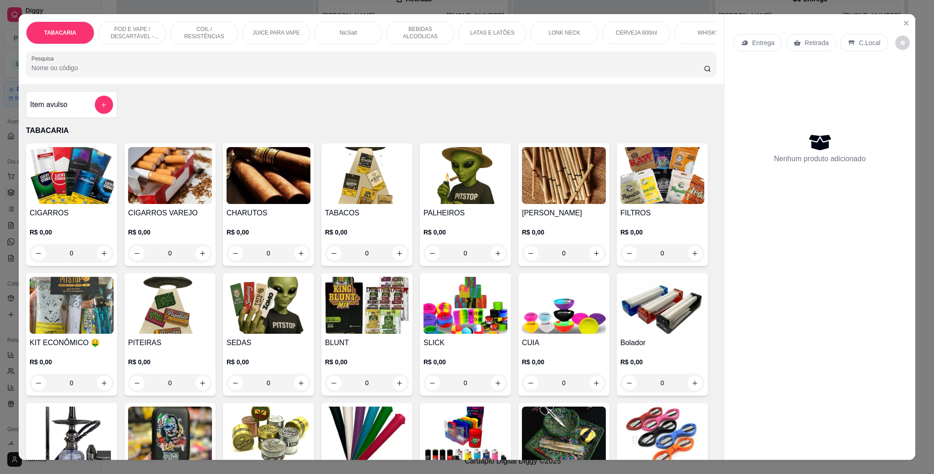
click at [119, 26] on p "POD E VAPE / DESCARTÁVEL - RECARREGAVEL" at bounding box center [132, 33] width 53 height 15
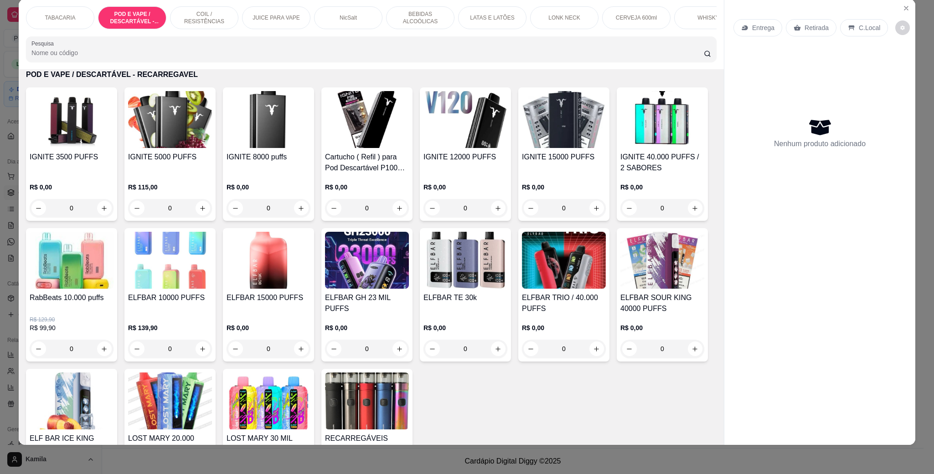
click at [447, 145] on img at bounding box center [465, 119] width 84 height 57
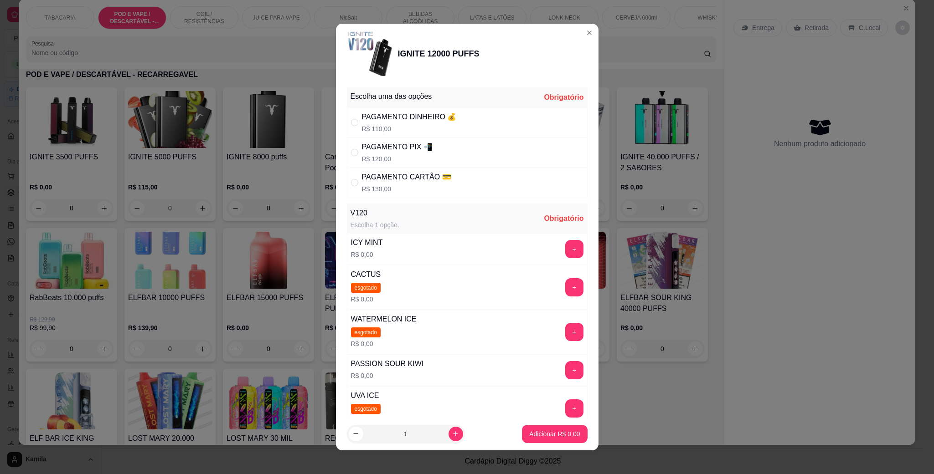
click at [389, 129] on p "R$ 110,00" at bounding box center [409, 128] width 95 height 9
radio input "true"
click at [565, 380] on button "+" at bounding box center [574, 370] width 18 height 18
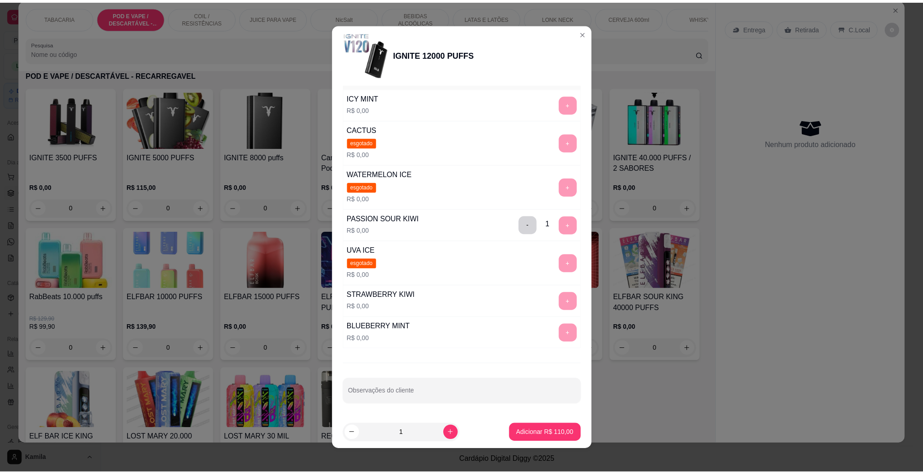
scroll to position [151, 0]
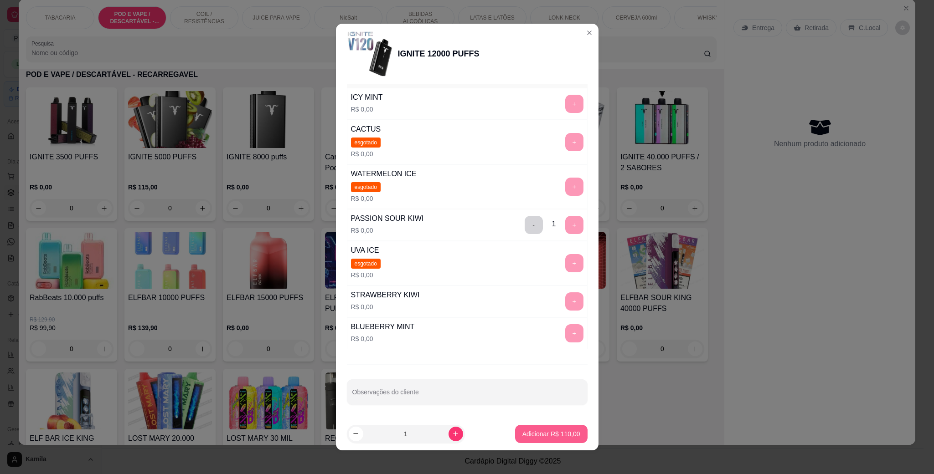
click at [559, 437] on p "Adicionar R$ 110,00" at bounding box center [551, 434] width 58 height 9
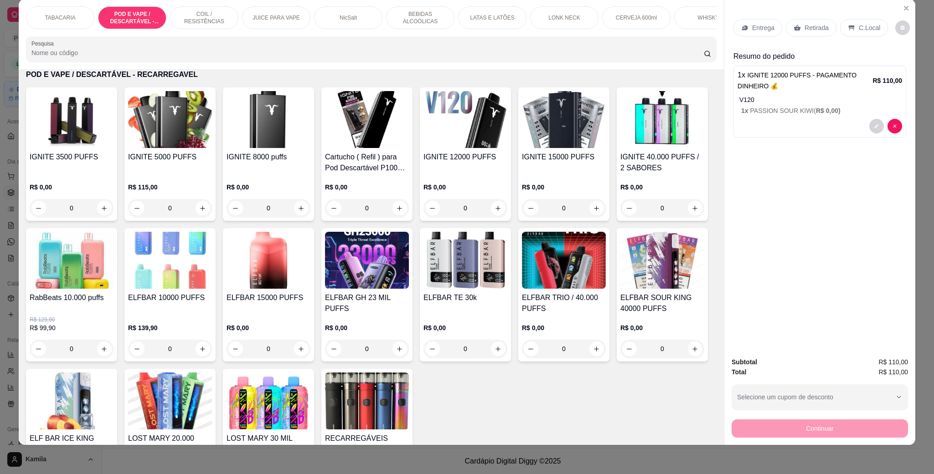
click at [859, 22] on div "C.Local" at bounding box center [864, 27] width 48 height 17
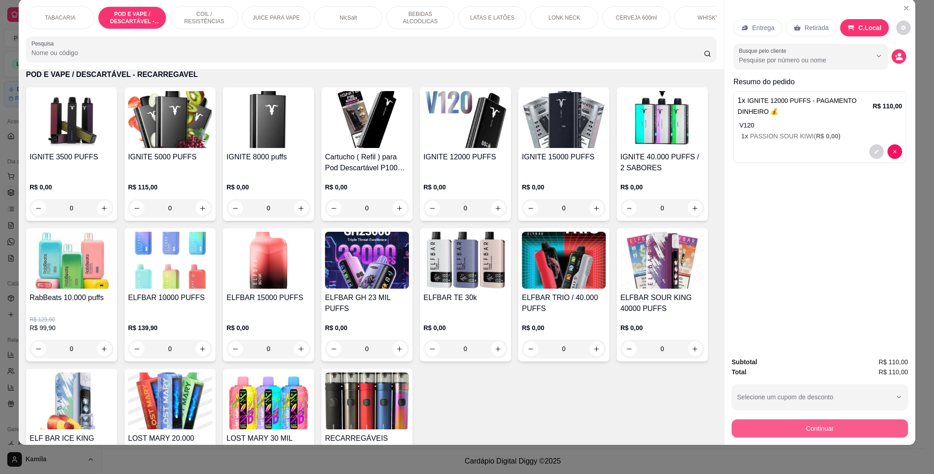
click at [838, 426] on button "Continuar" at bounding box center [820, 429] width 176 height 18
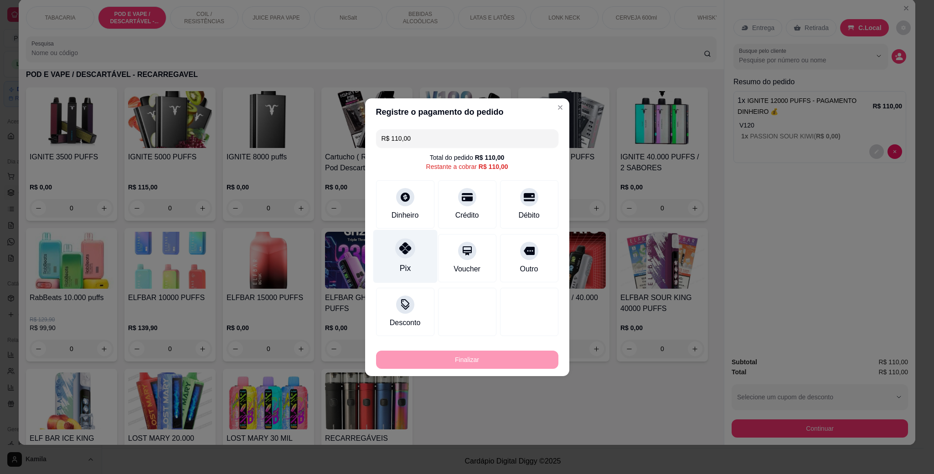
click at [403, 242] on div at bounding box center [405, 248] width 20 height 20
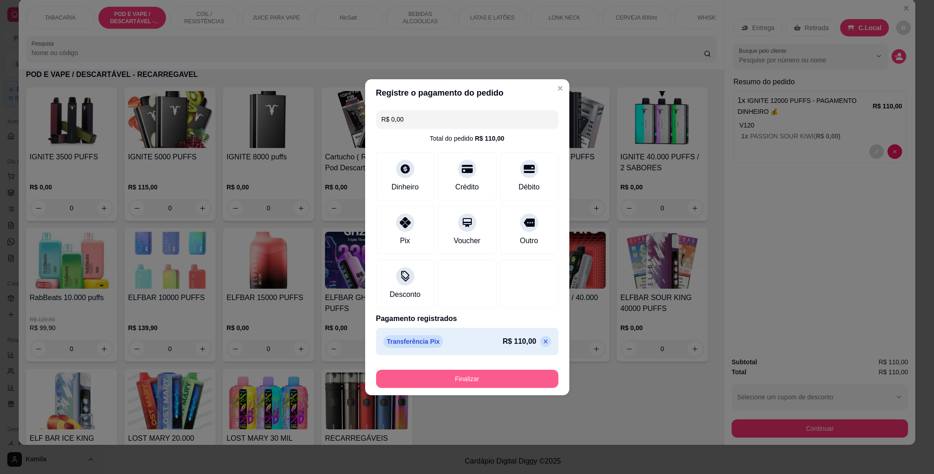
click at [479, 373] on button "Finalizar" at bounding box center [467, 379] width 182 height 18
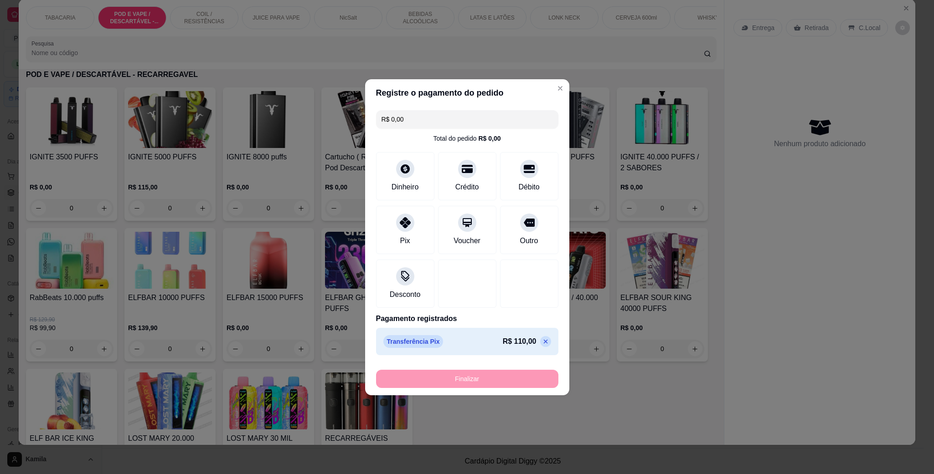
type input "-R$ 110,00"
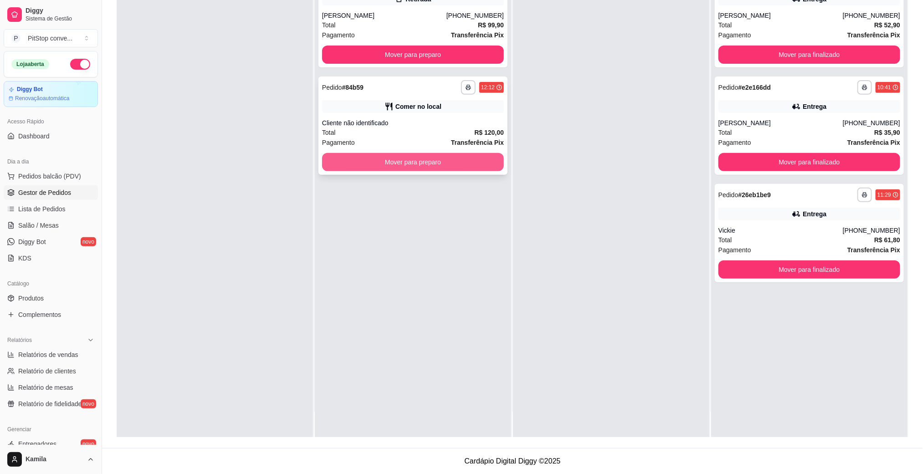
click at [495, 160] on button "Mover para preparo" at bounding box center [413, 162] width 182 height 18
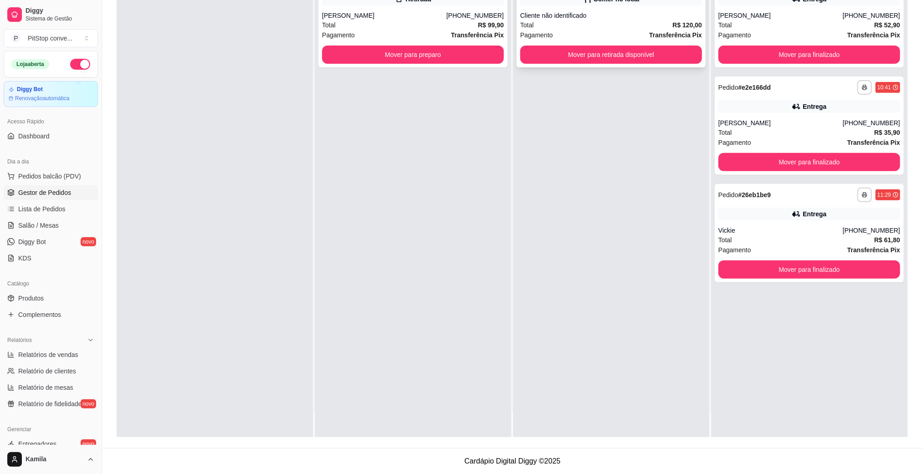
click at [620, 63] on div "**********" at bounding box center [611, 18] width 189 height 98
click at [633, 41] on div "**********" at bounding box center [611, 18] width 189 height 98
click at [644, 52] on button "Mover para retirada disponível" at bounding box center [612, 55] width 182 height 18
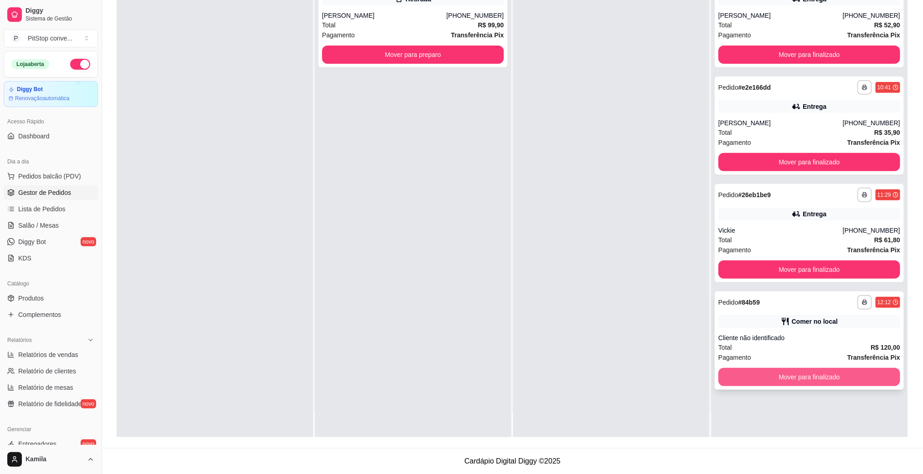
click at [811, 378] on button "Mover para finalizado" at bounding box center [810, 377] width 182 height 18
